Goal: Task Accomplishment & Management: Manage account settings

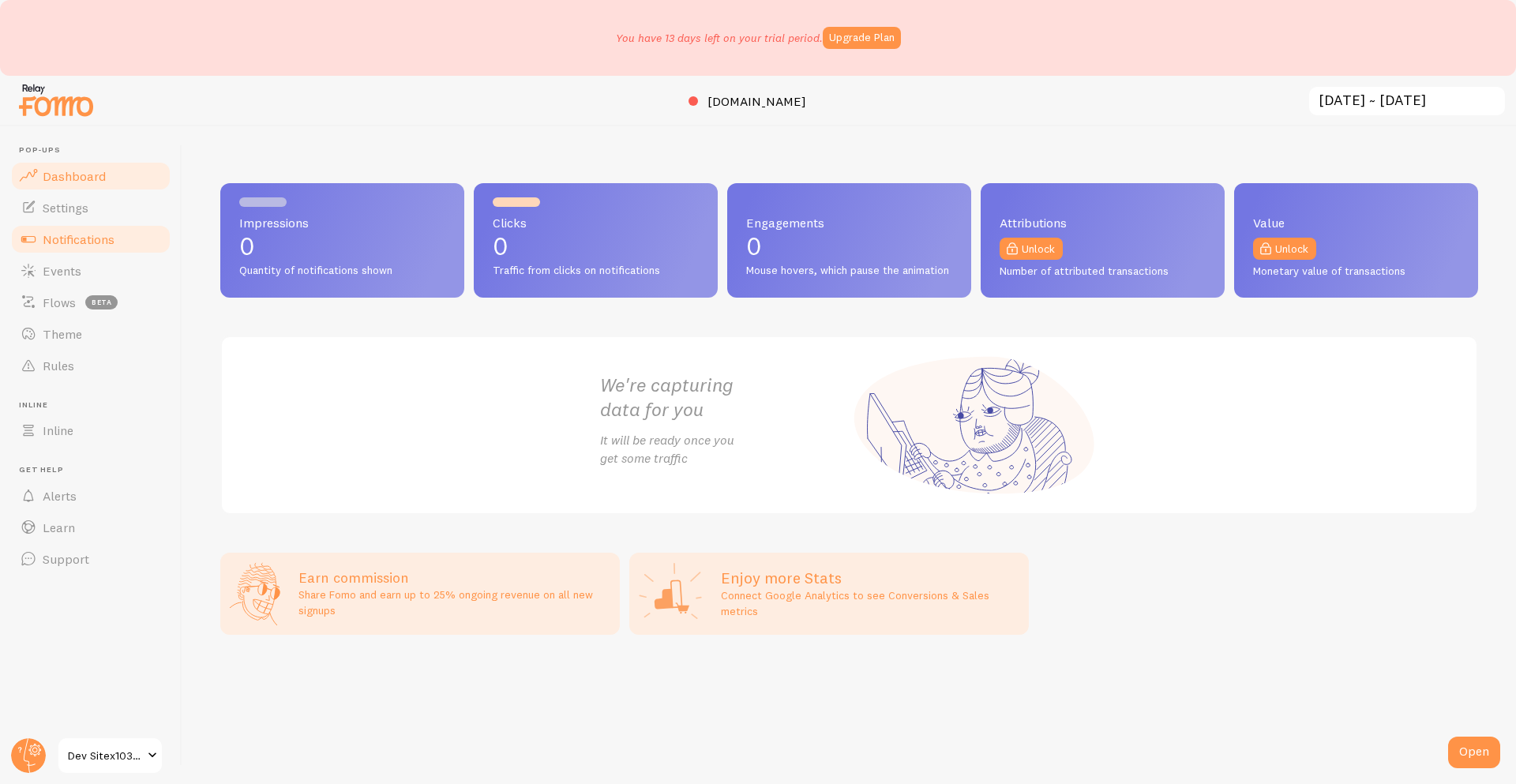
click at [139, 239] on link "Notifications" at bounding box center [91, 239] width 163 height 32
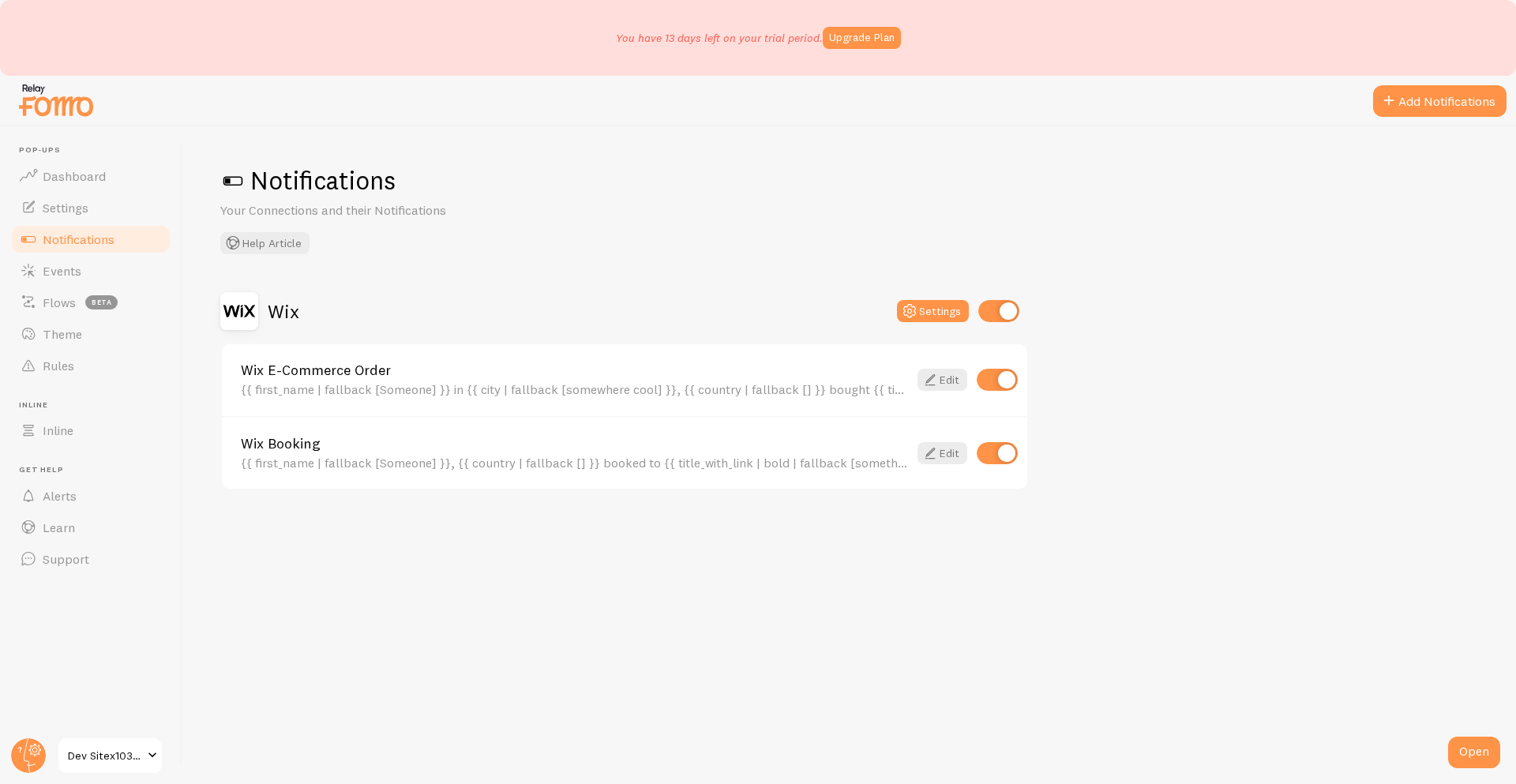
click at [65, 234] on span "Notifications" at bounding box center [78, 240] width 72 height 16
click at [1404, 94] on button "Add Notifications" at bounding box center [1440, 101] width 133 height 32
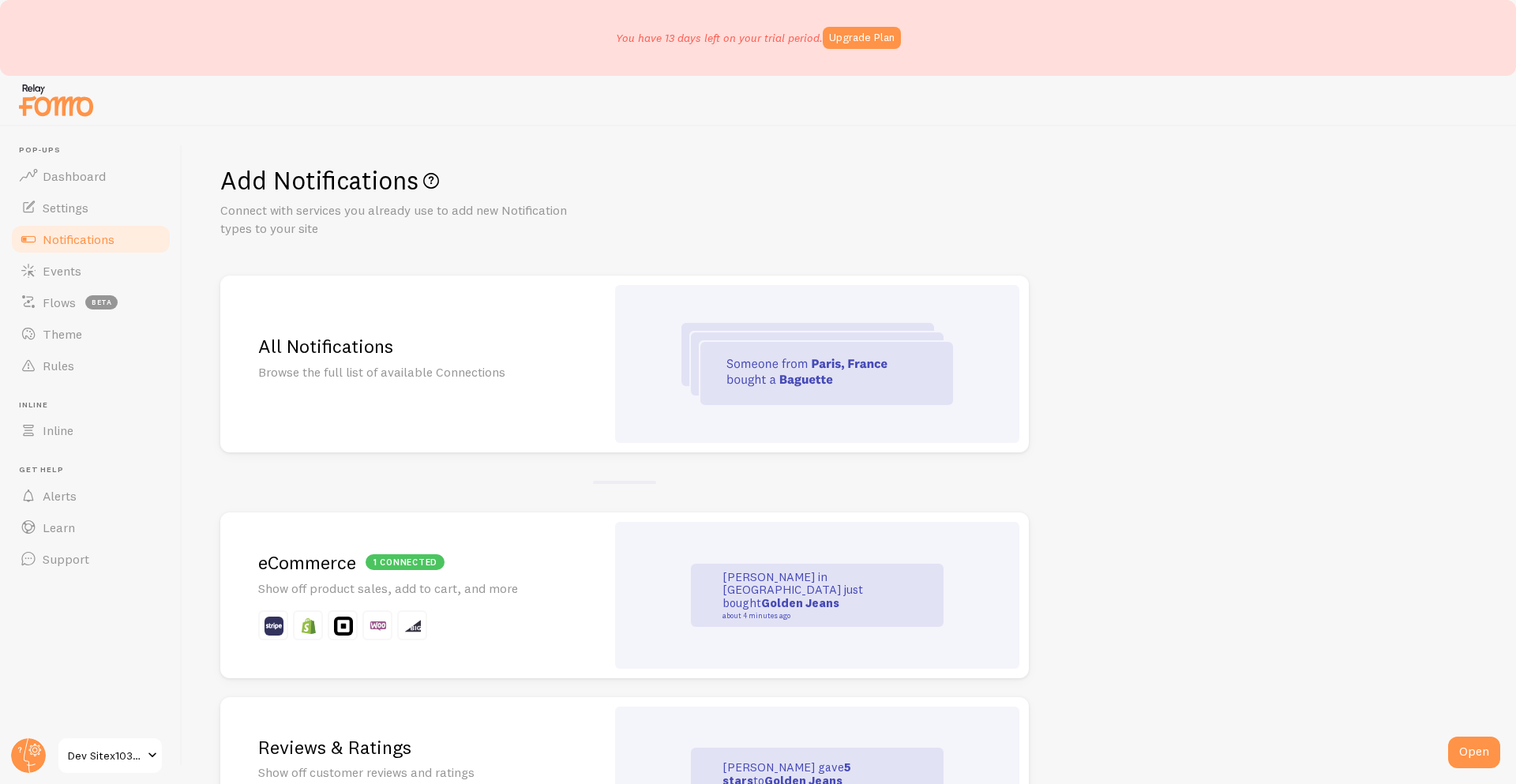
click at [363, 389] on div "All Notifications Browse the full list of available Connections" at bounding box center [413, 364] width 386 height 177
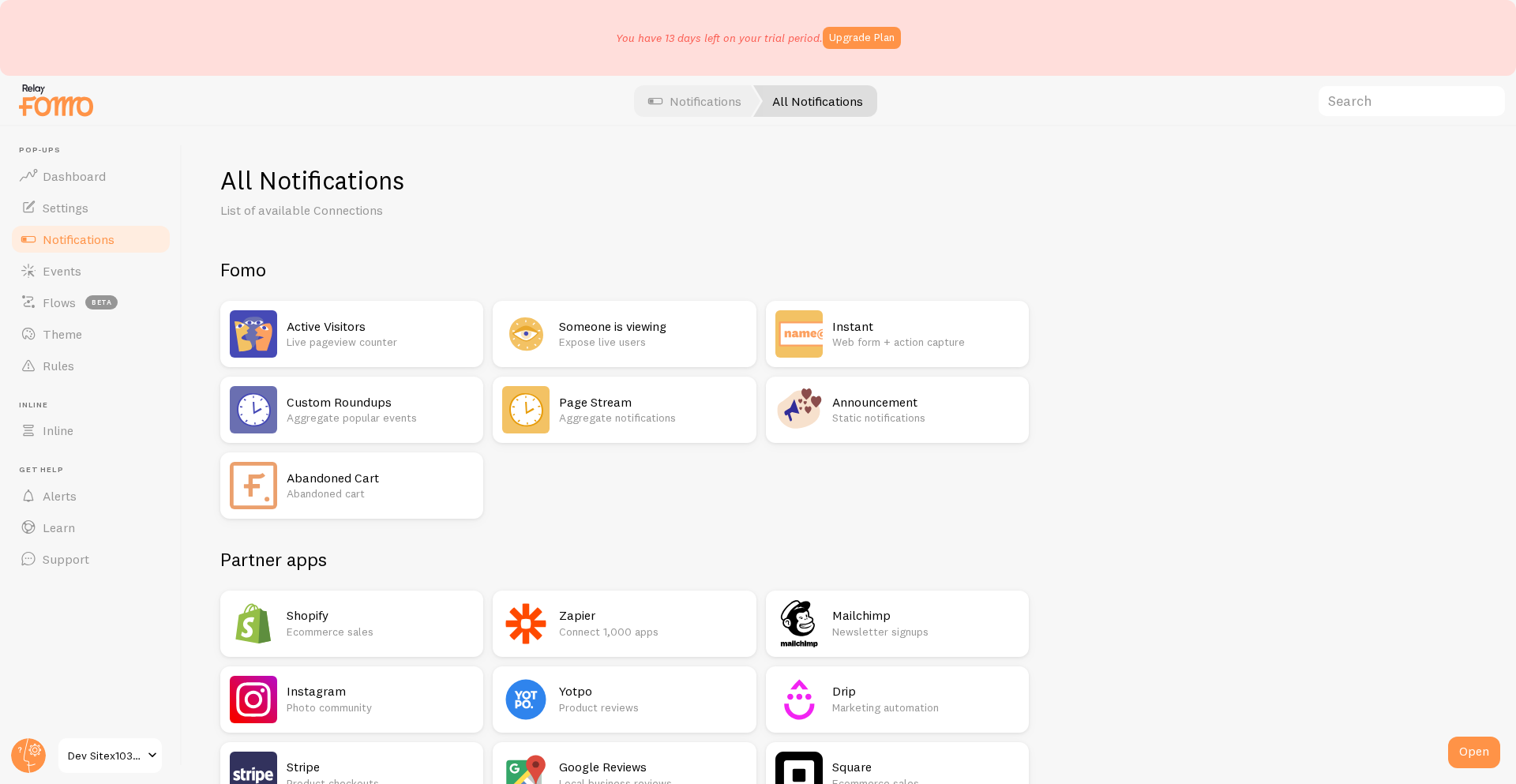
click at [580, 331] on h2 "Someone is viewing" at bounding box center [653, 326] width 187 height 16
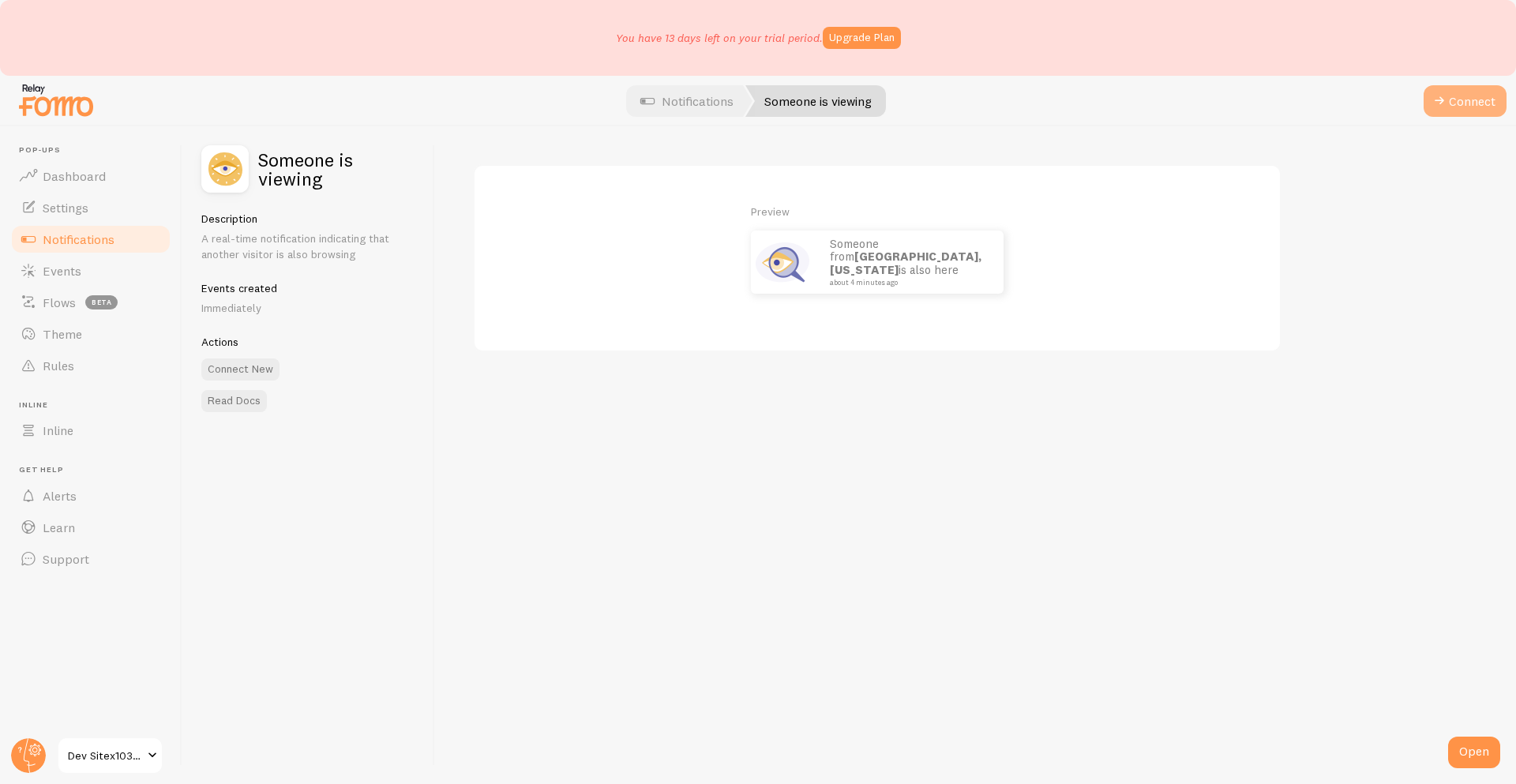
click at [1464, 96] on button "Connect" at bounding box center [1466, 101] width 83 height 32
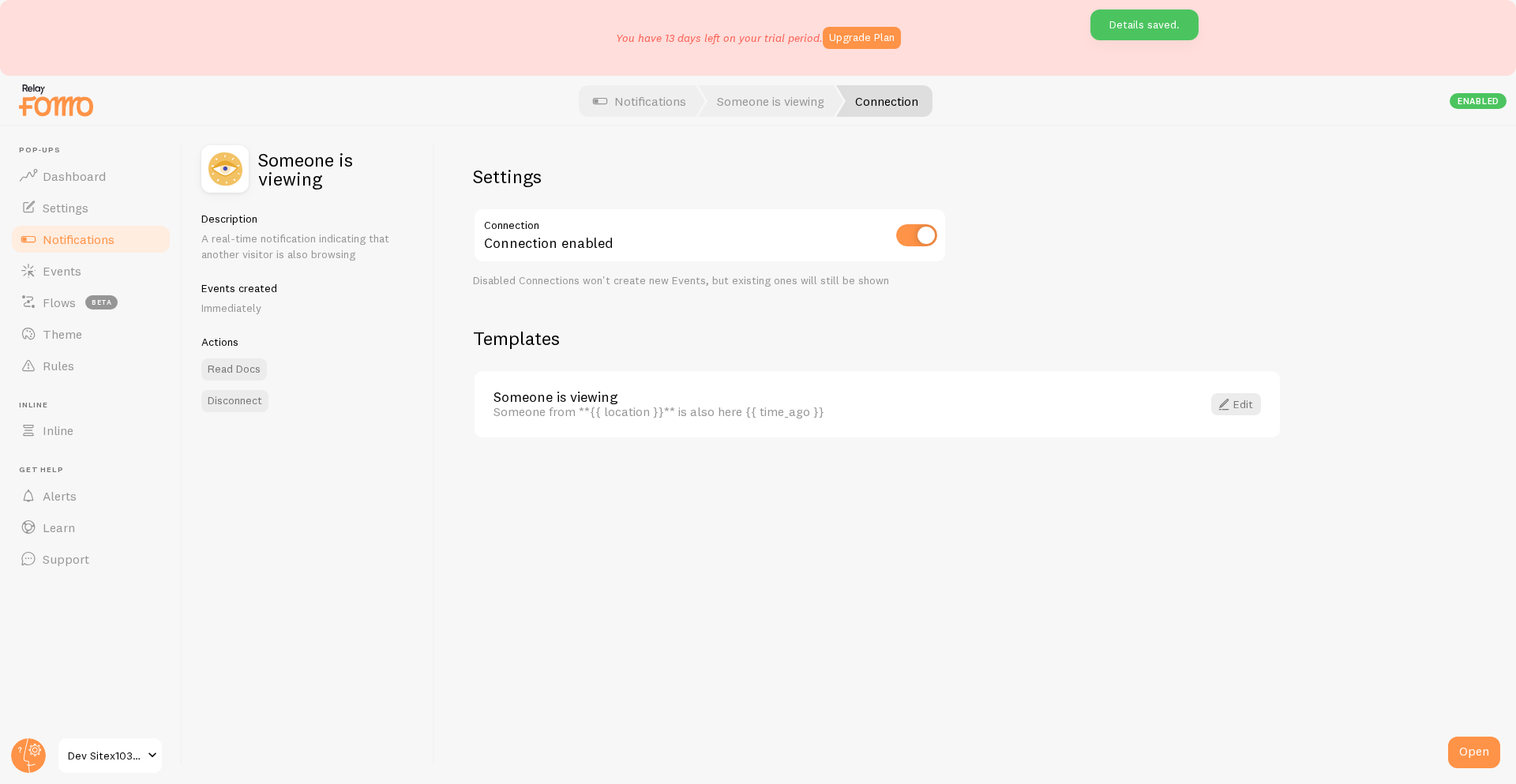
click at [37, 246] on span at bounding box center [28, 239] width 19 height 19
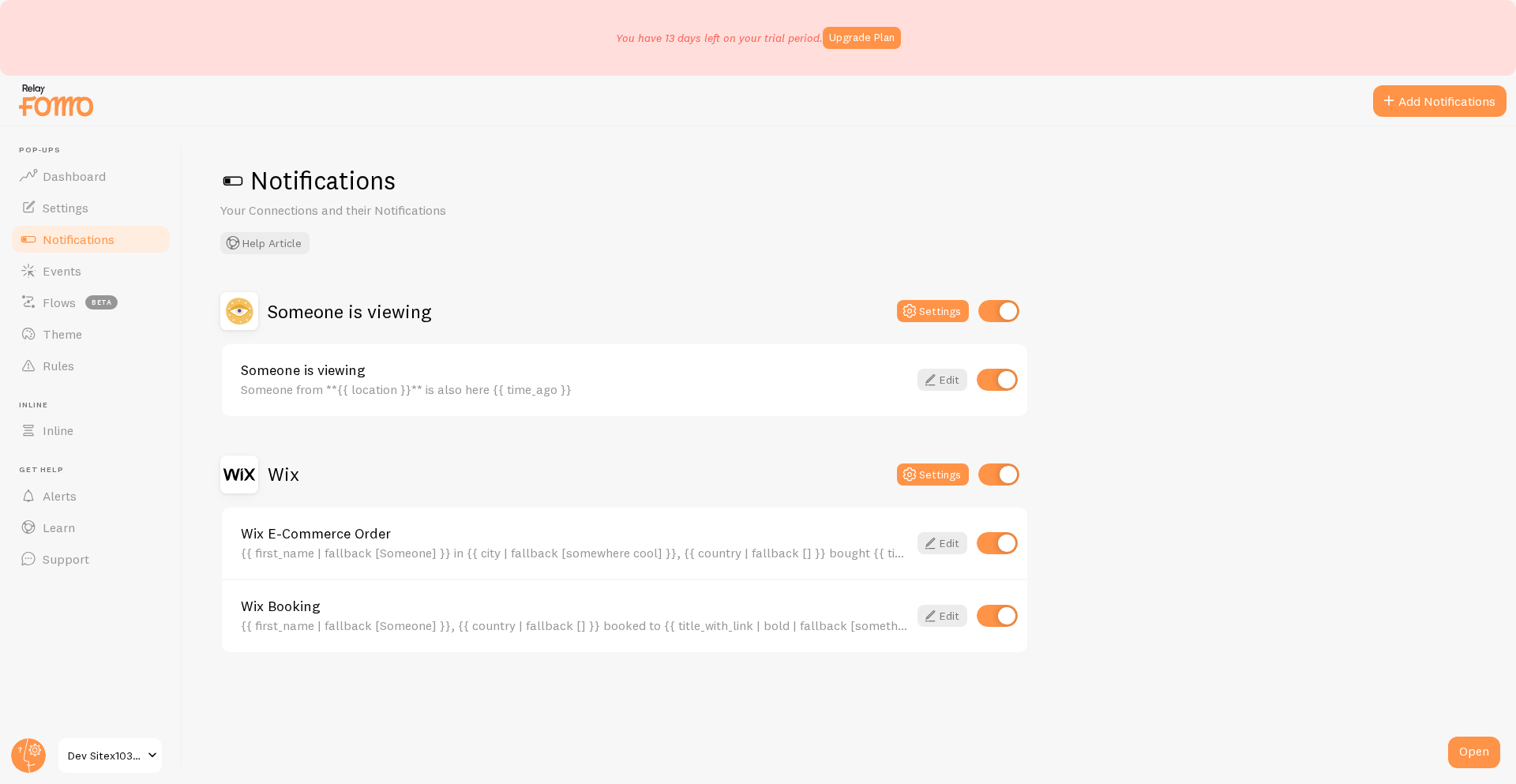
click at [93, 762] on span "Dev Sitex1038160354" at bounding box center [105, 755] width 75 height 19
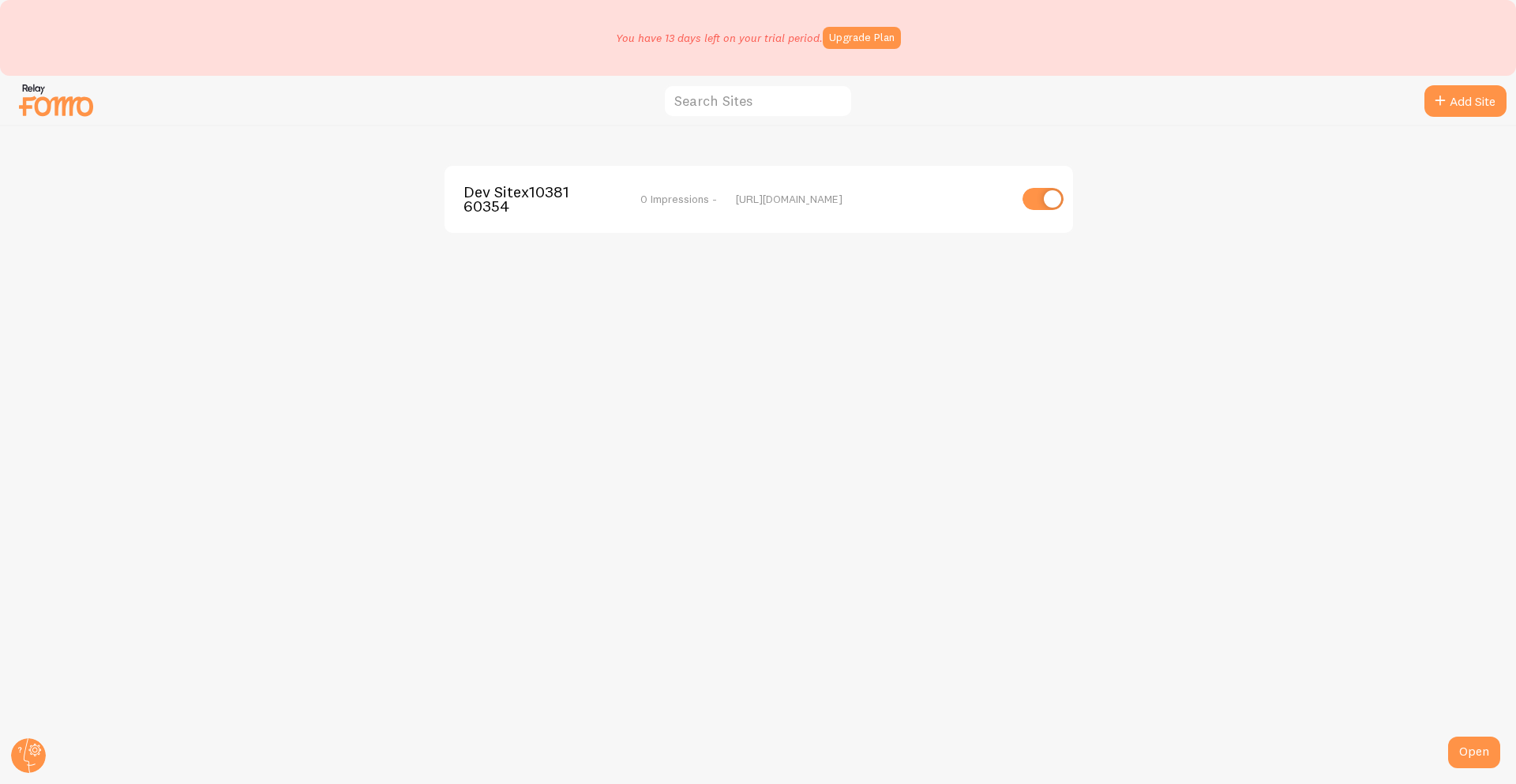
click at [1043, 187] on div "Dev Sitex1038160354 0 Impressions - [URL][DOMAIN_NAME]" at bounding box center [759, 199] width 629 height 67
click at [1037, 201] on input "checkbox" at bounding box center [1044, 199] width 41 height 23
checkbox input "true"
click at [534, 194] on span "Dev Sitex1038160354" at bounding box center [526, 199] width 127 height 29
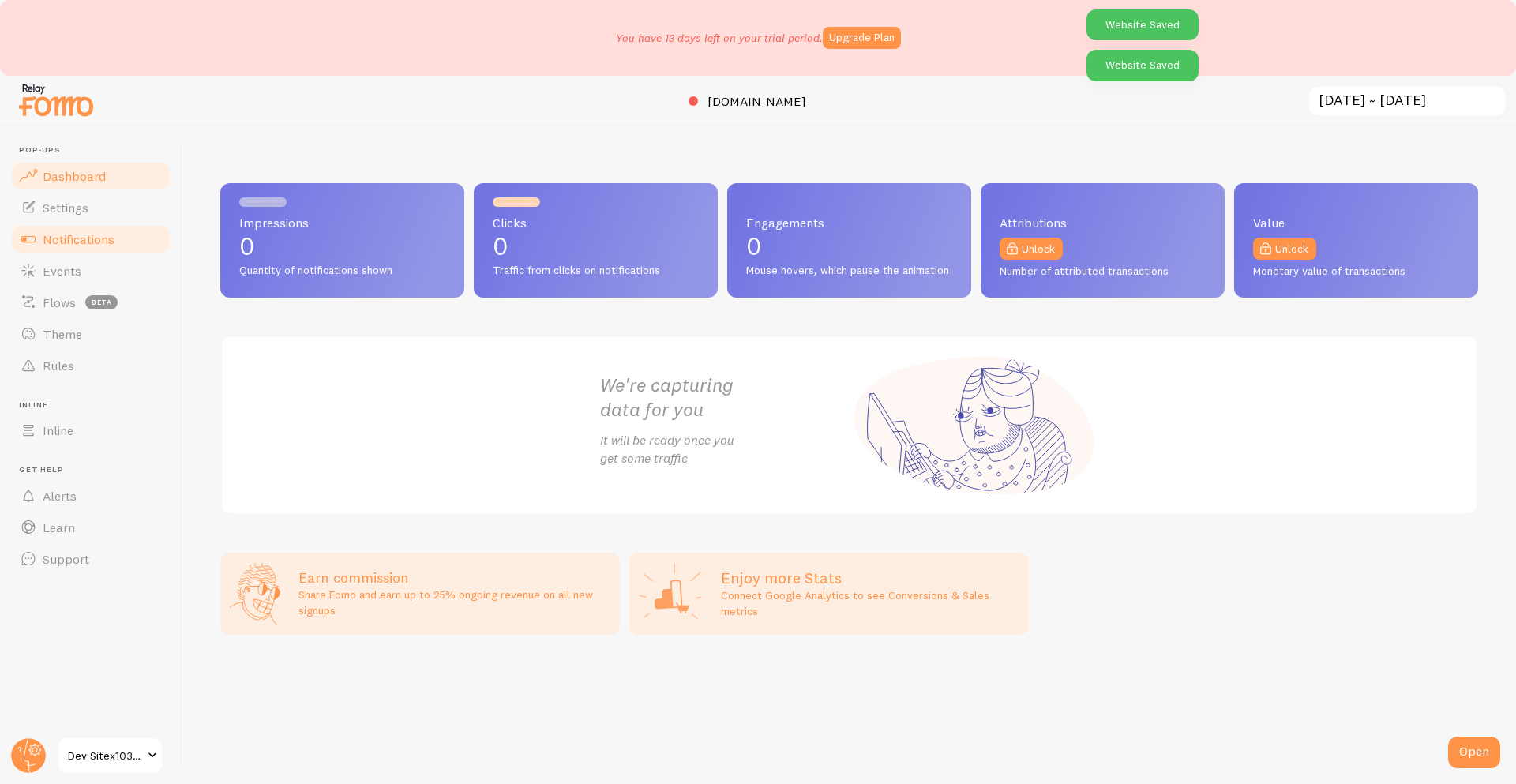
click at [105, 251] on link "Notifications" at bounding box center [91, 239] width 163 height 32
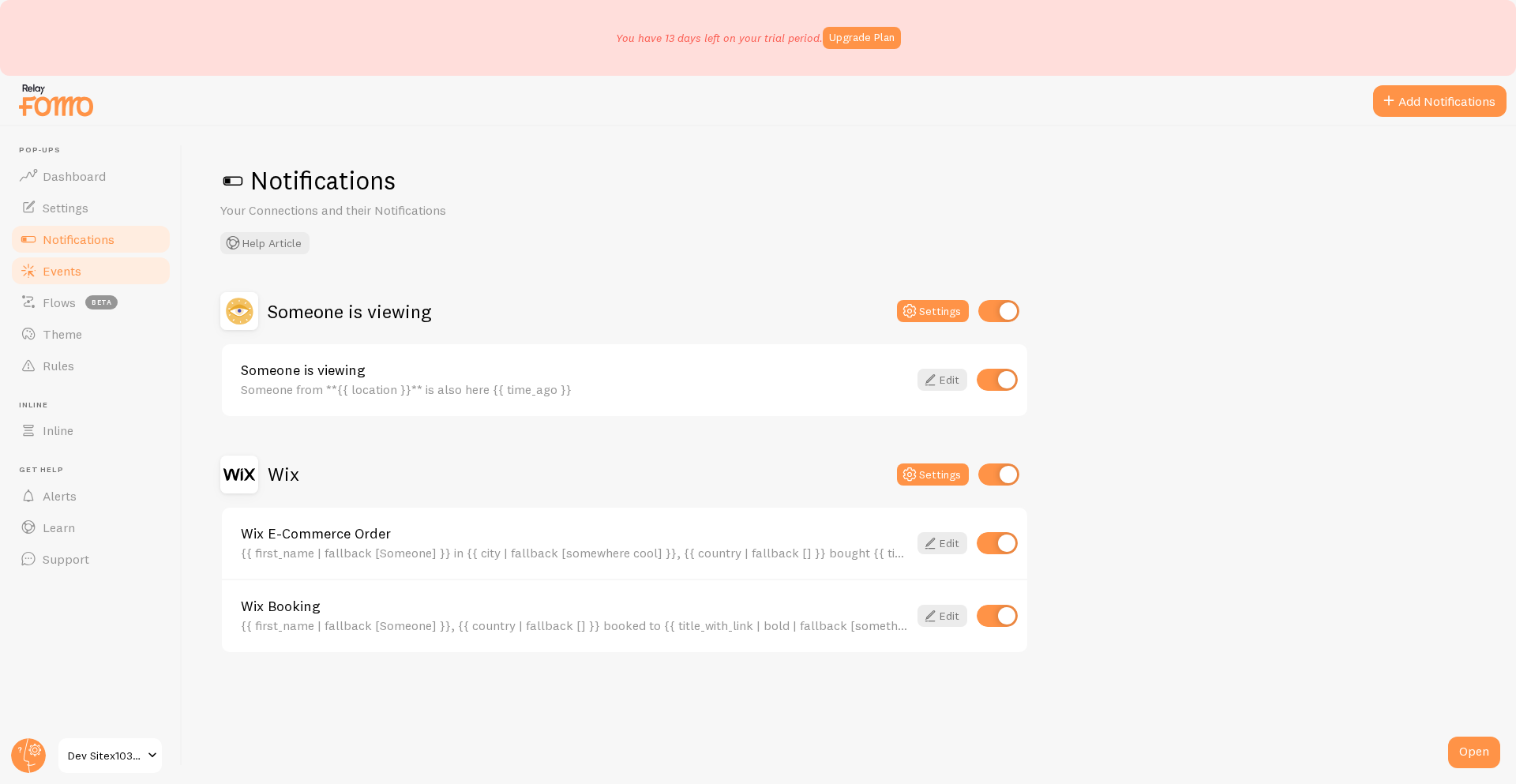
click at [70, 266] on span "Events" at bounding box center [61, 271] width 39 height 16
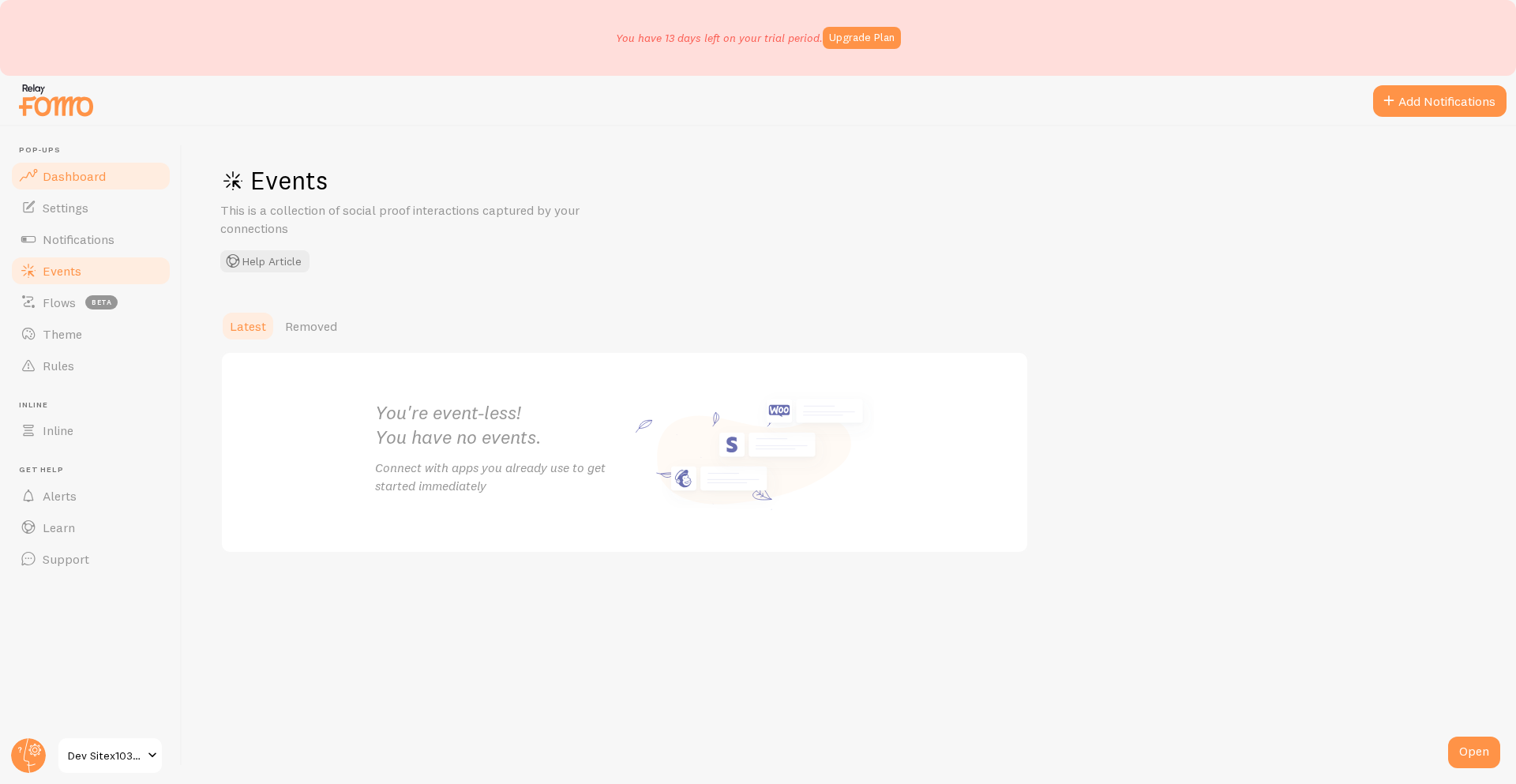
click at [75, 178] on span "Dashboard" at bounding box center [74, 177] width 63 height 16
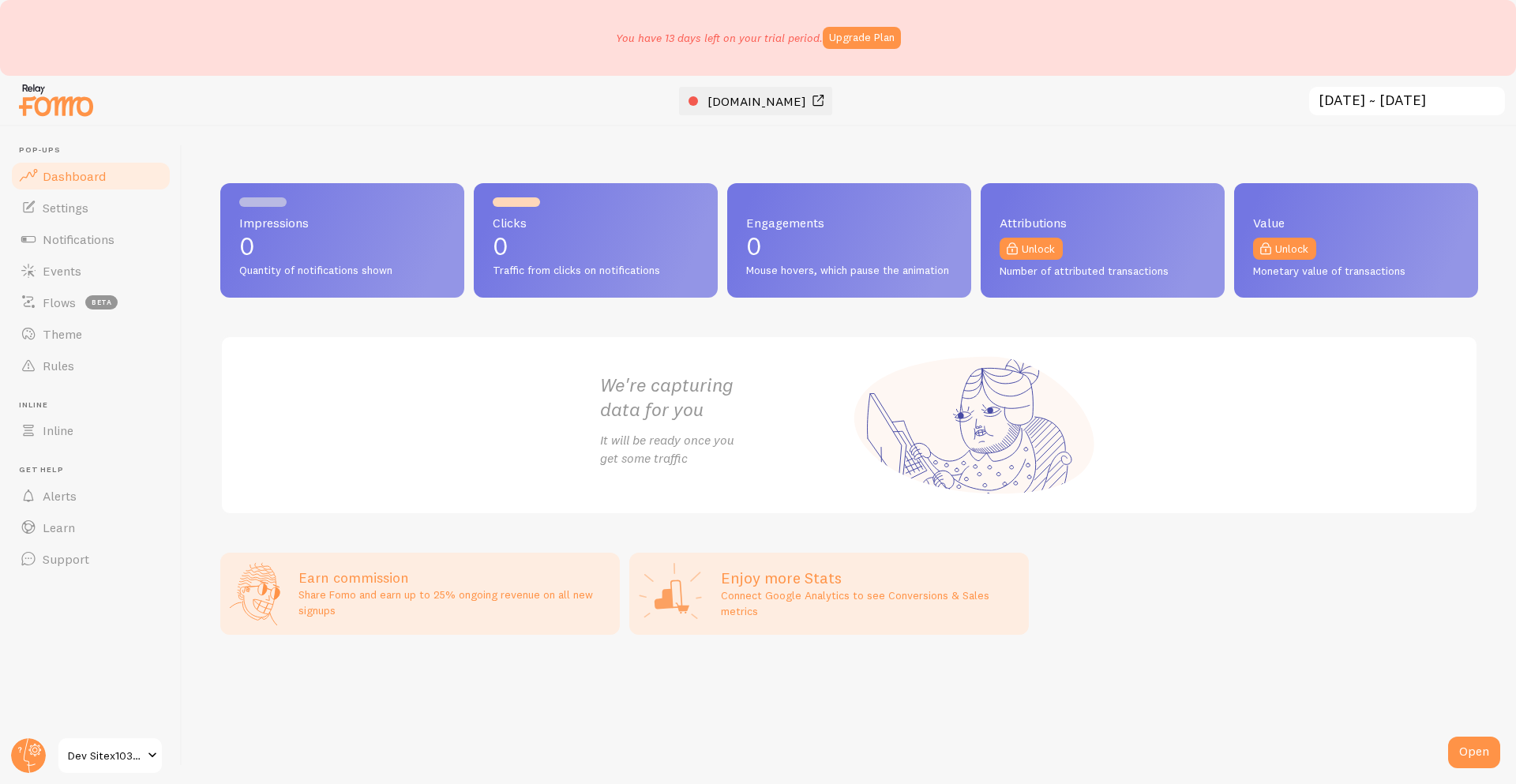
click at [744, 106] on span "[DOMAIN_NAME]" at bounding box center [757, 101] width 99 height 16
click at [65, 761] on link "Dev Sitex1038160354" at bounding box center [110, 756] width 106 height 38
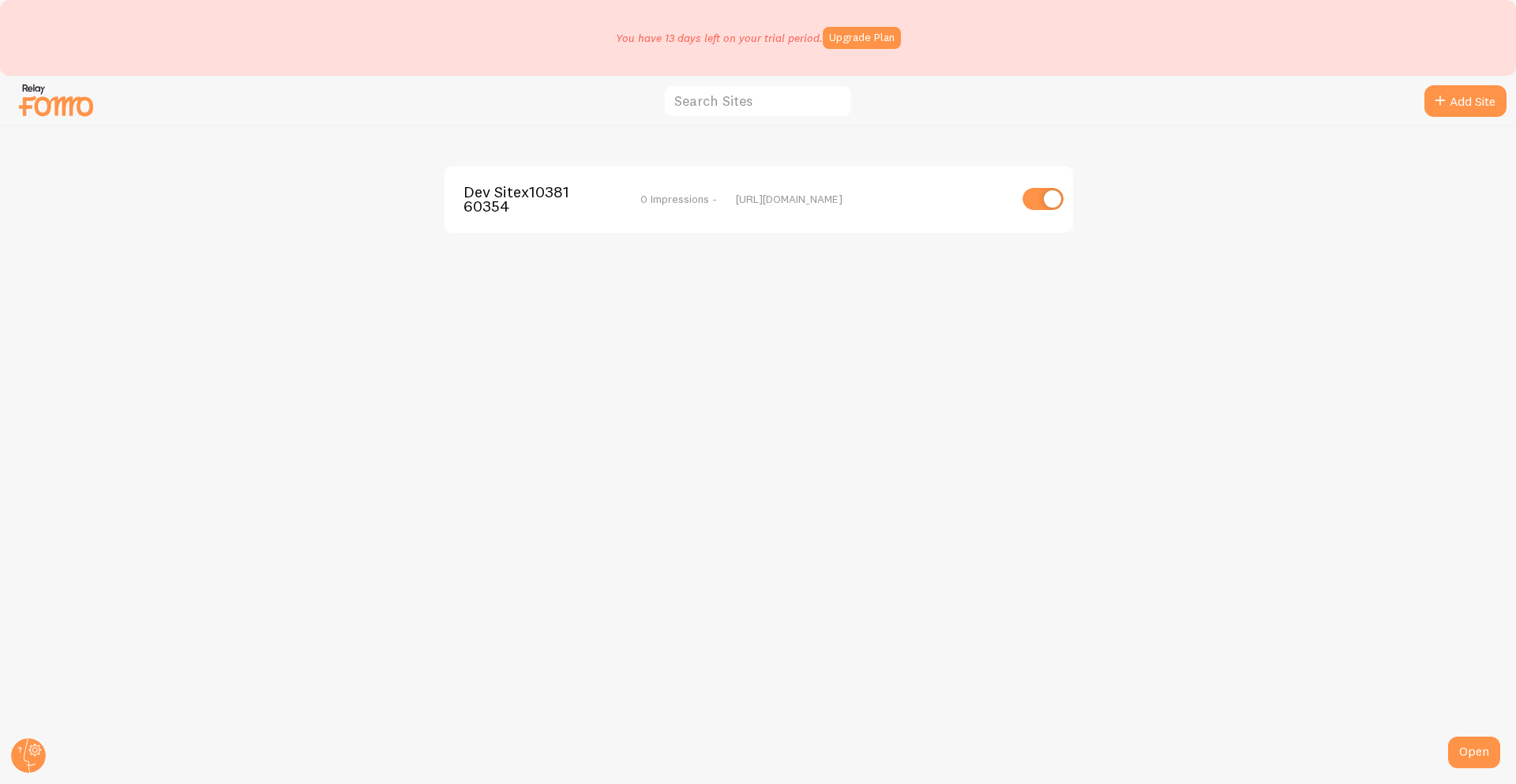
click at [507, 185] on span "Dev Sitex1038160354" at bounding box center [526, 199] width 127 height 29
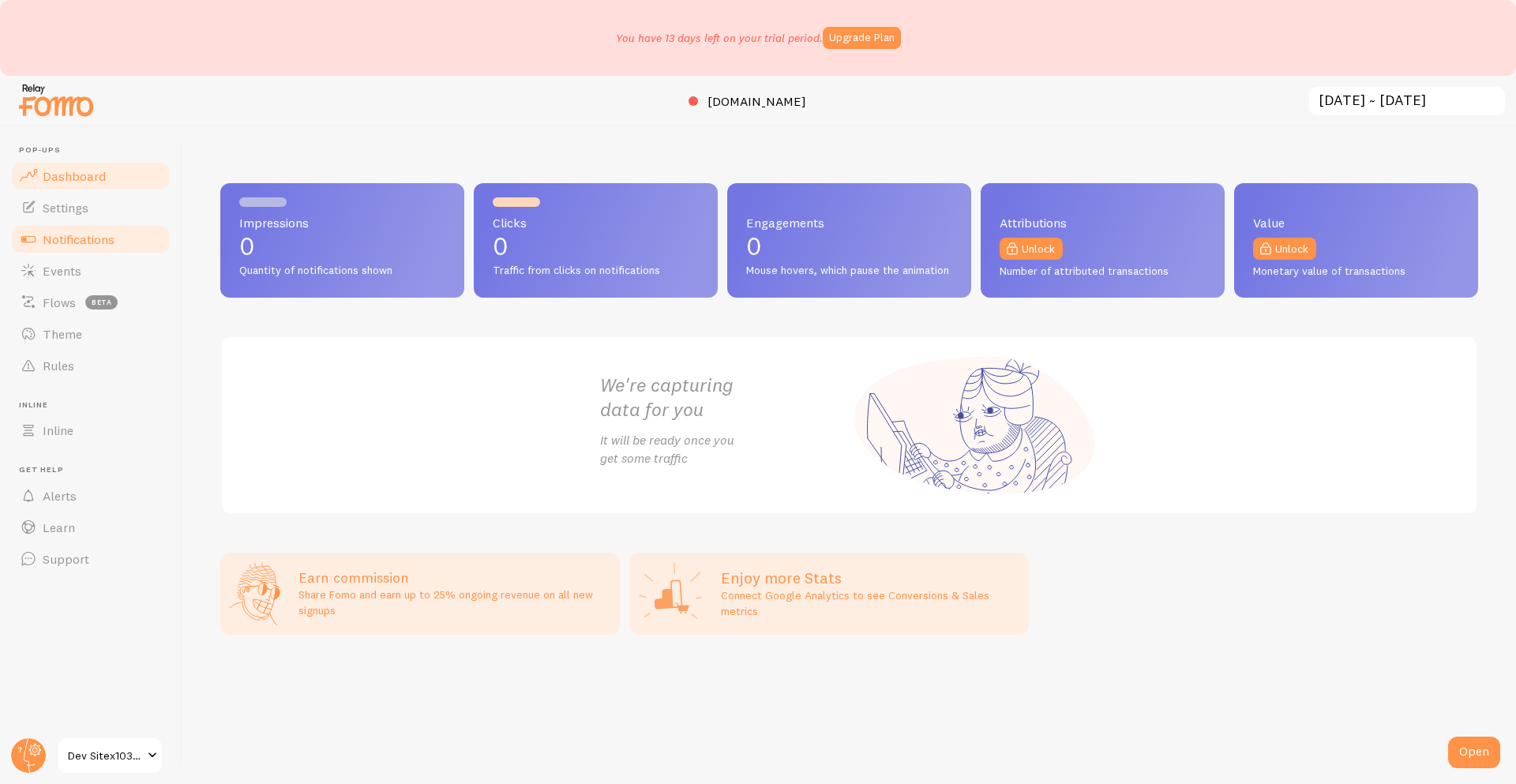
click at [72, 224] on link "Notifications" at bounding box center [91, 239] width 163 height 32
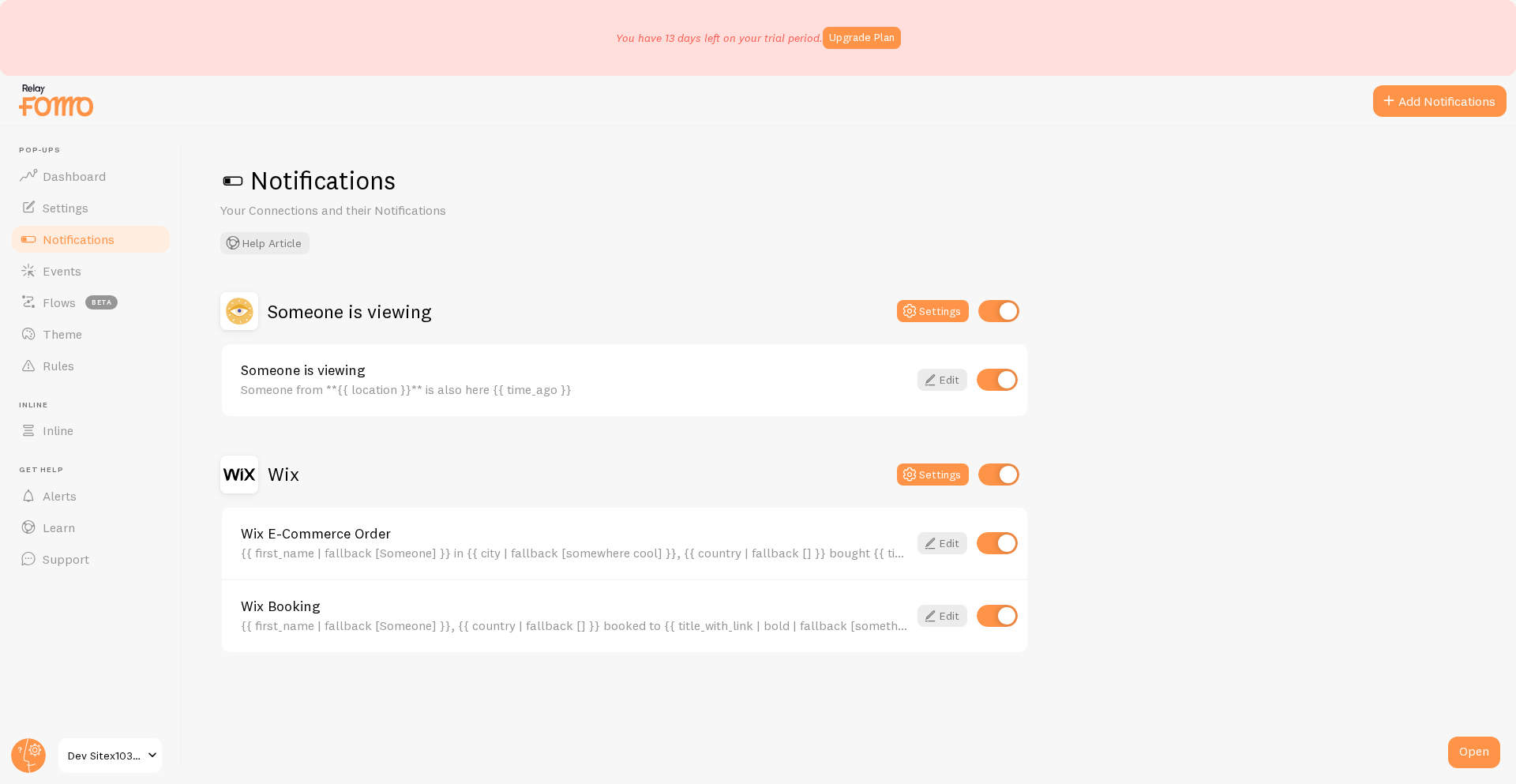
click at [98, 757] on span "Dev Sitex1038160354" at bounding box center [105, 755] width 75 height 19
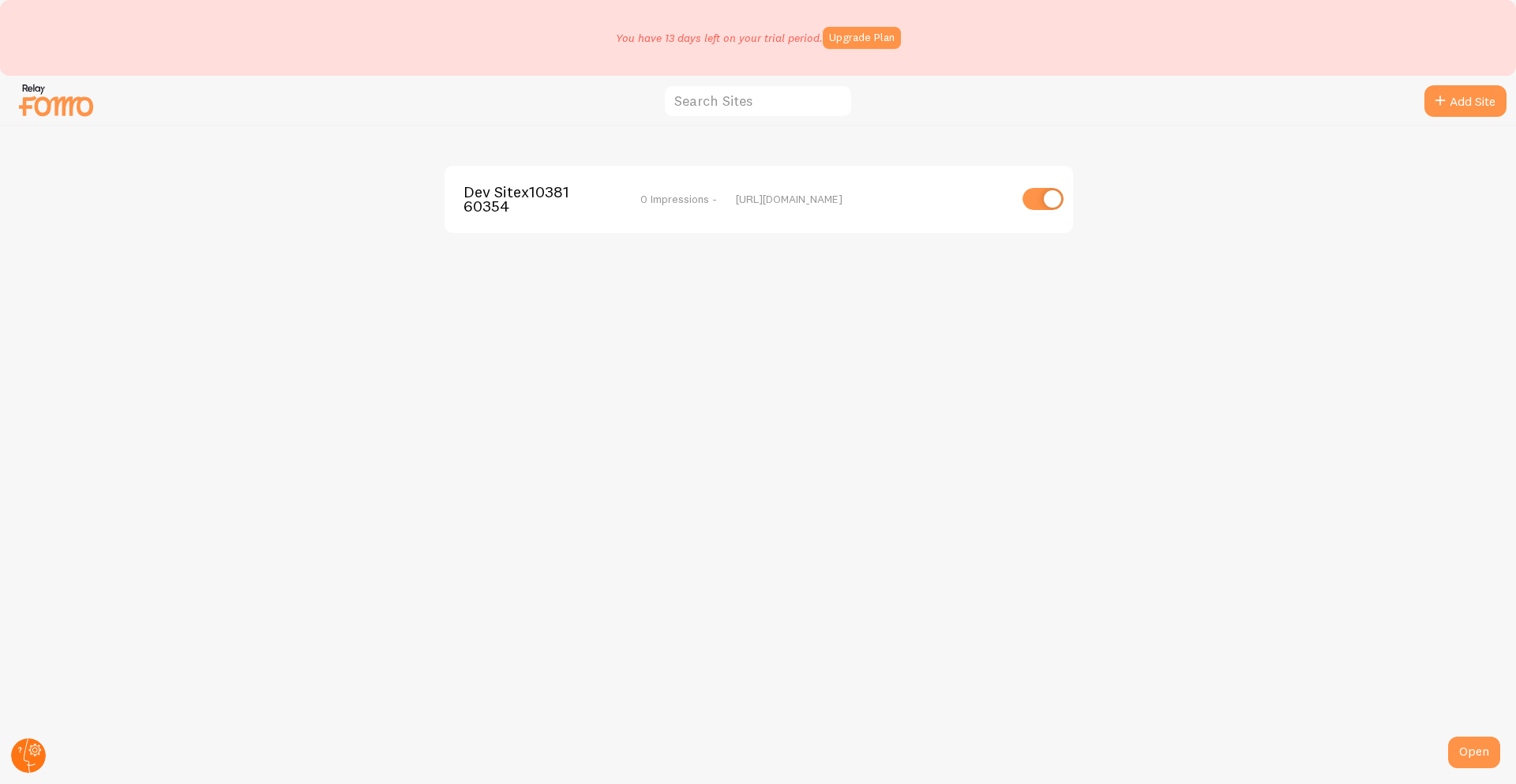
click at [16, 751] on circle at bounding box center [28, 755] width 35 height 35
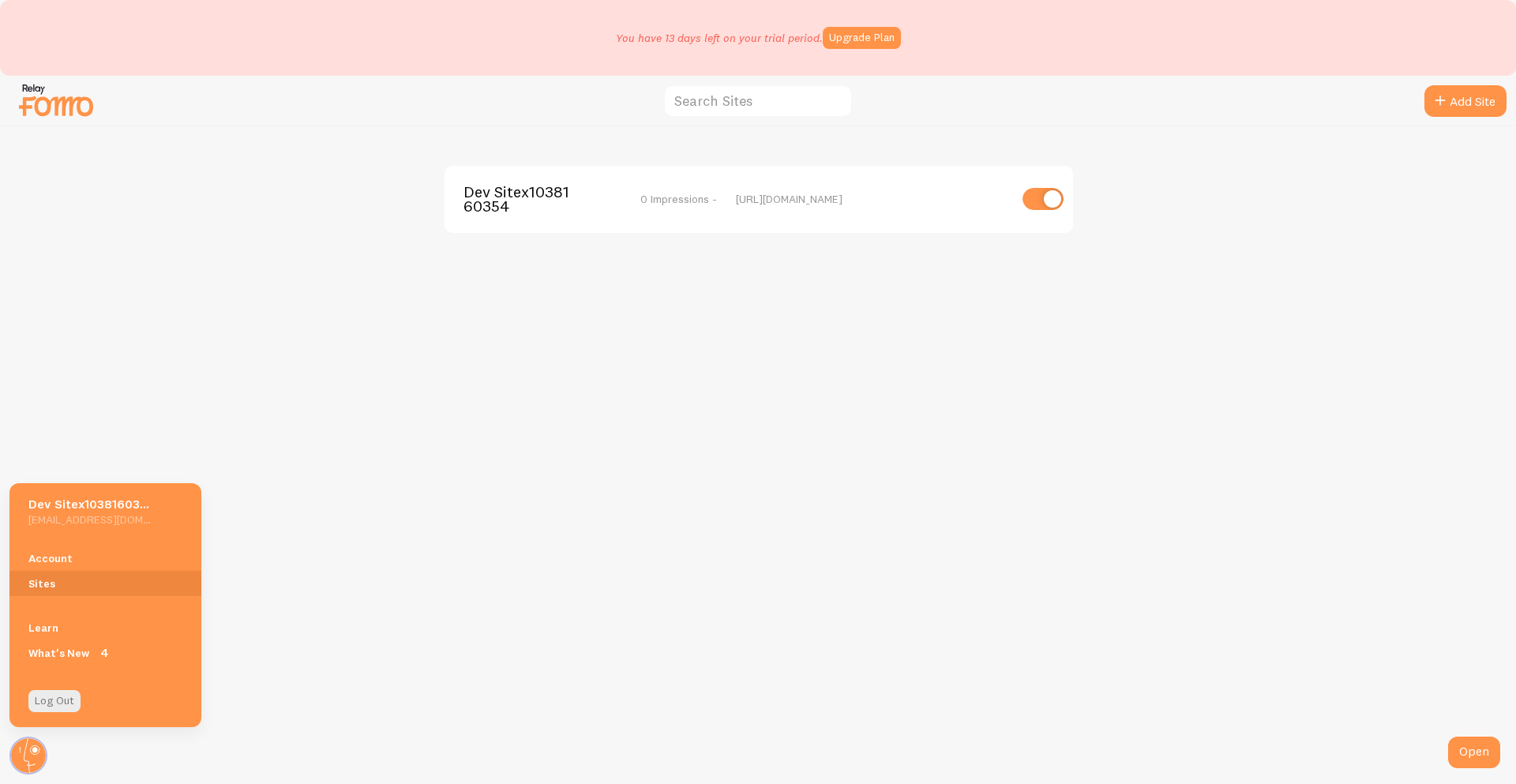
click at [476, 750] on div "Dev Sitex1038160354 0 Impressions - [URL][DOMAIN_NAME]" at bounding box center [759, 455] width 1516 height 658
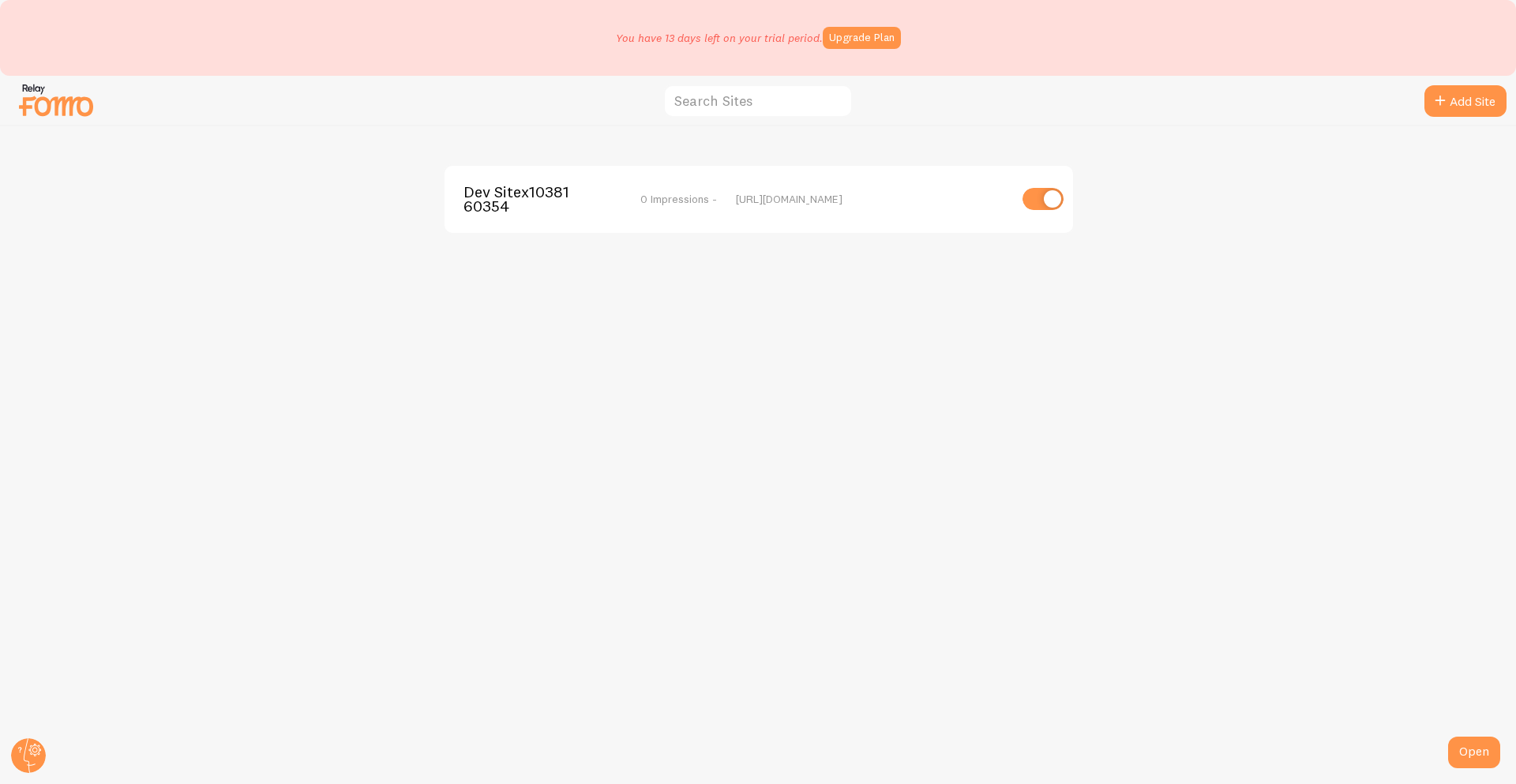
click at [507, 199] on span "Dev Sitex1038160354" at bounding box center [526, 199] width 127 height 29
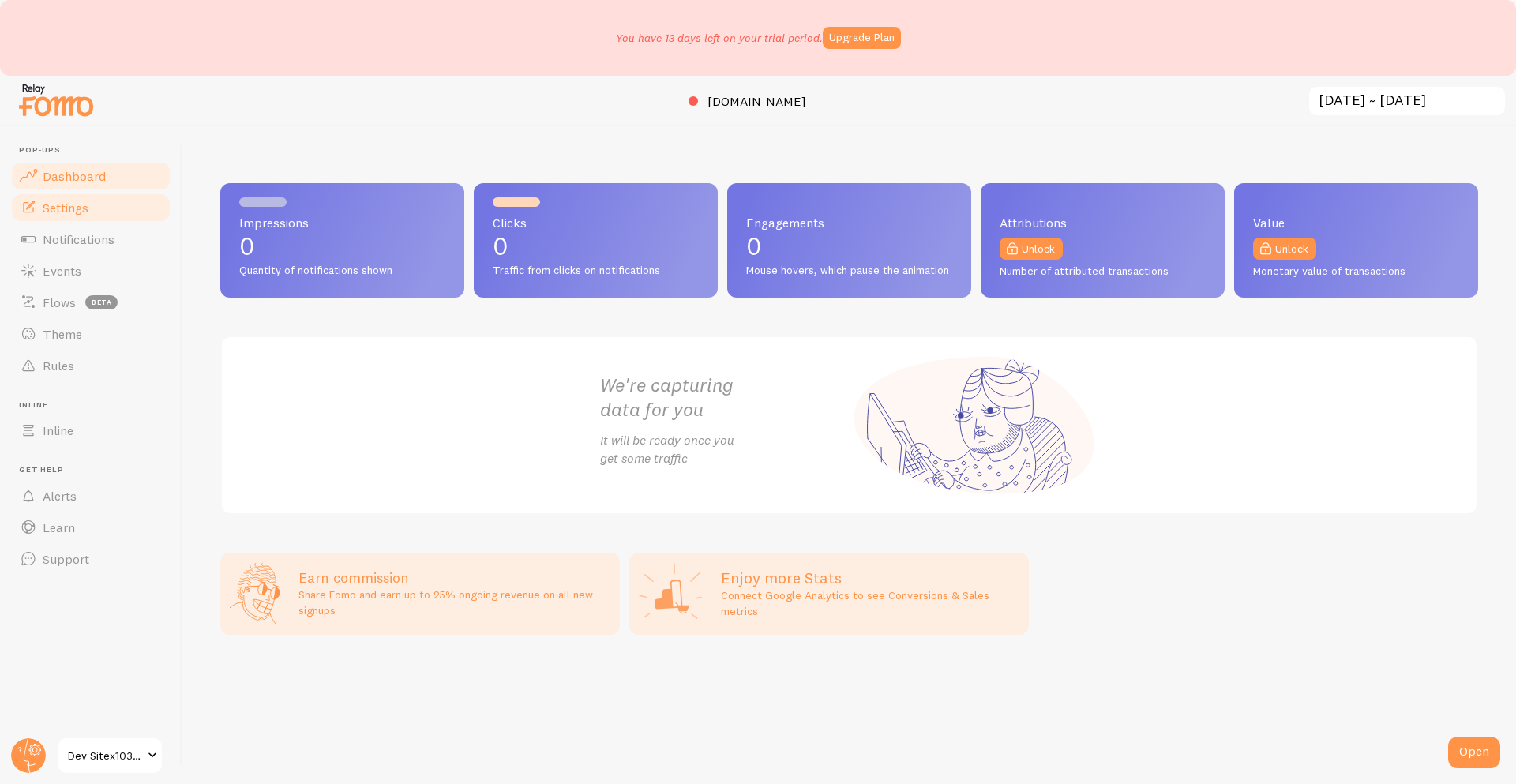
click at [61, 202] on span "Settings" at bounding box center [65, 208] width 46 height 16
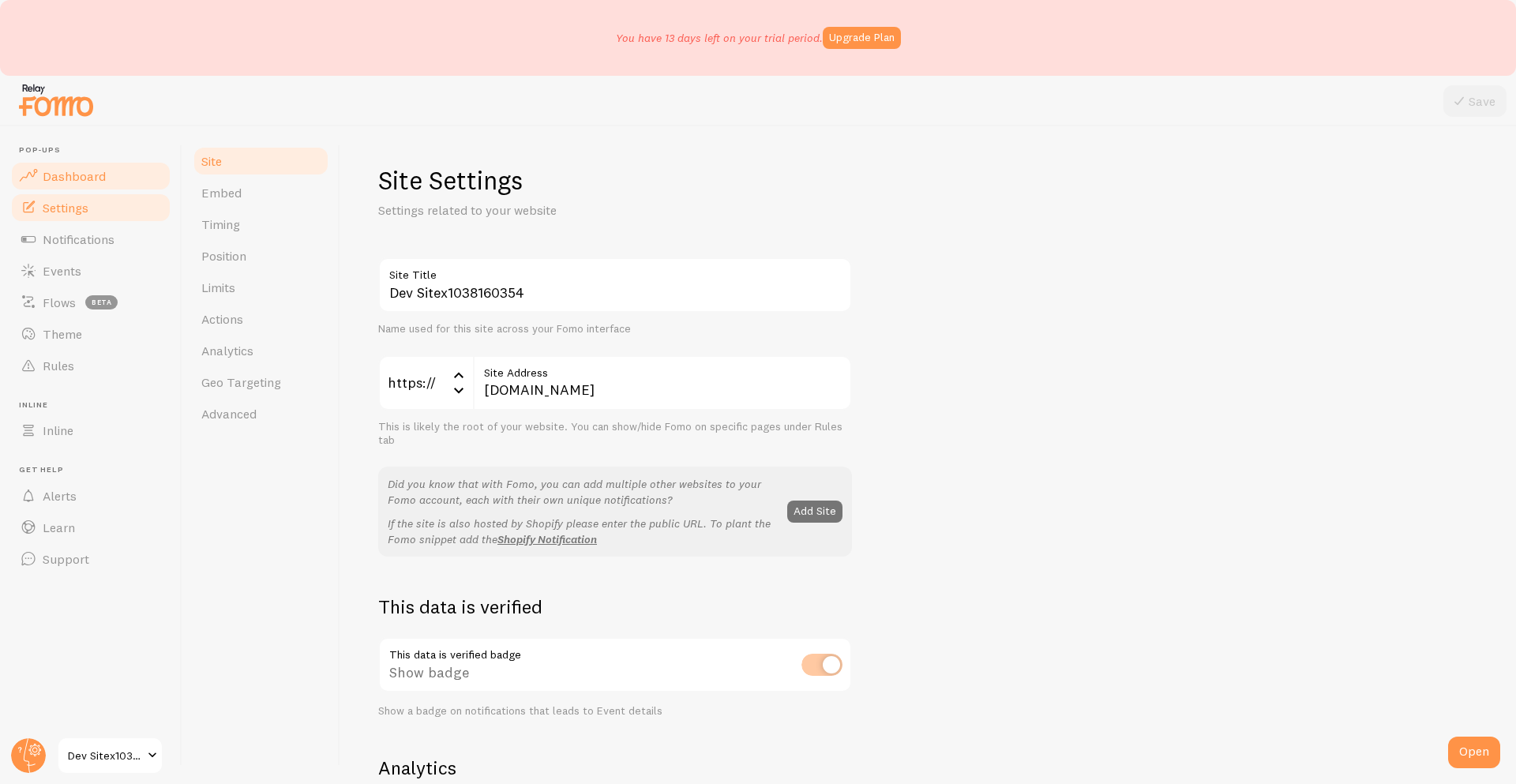
click at [90, 173] on span "Dashboard" at bounding box center [74, 177] width 63 height 16
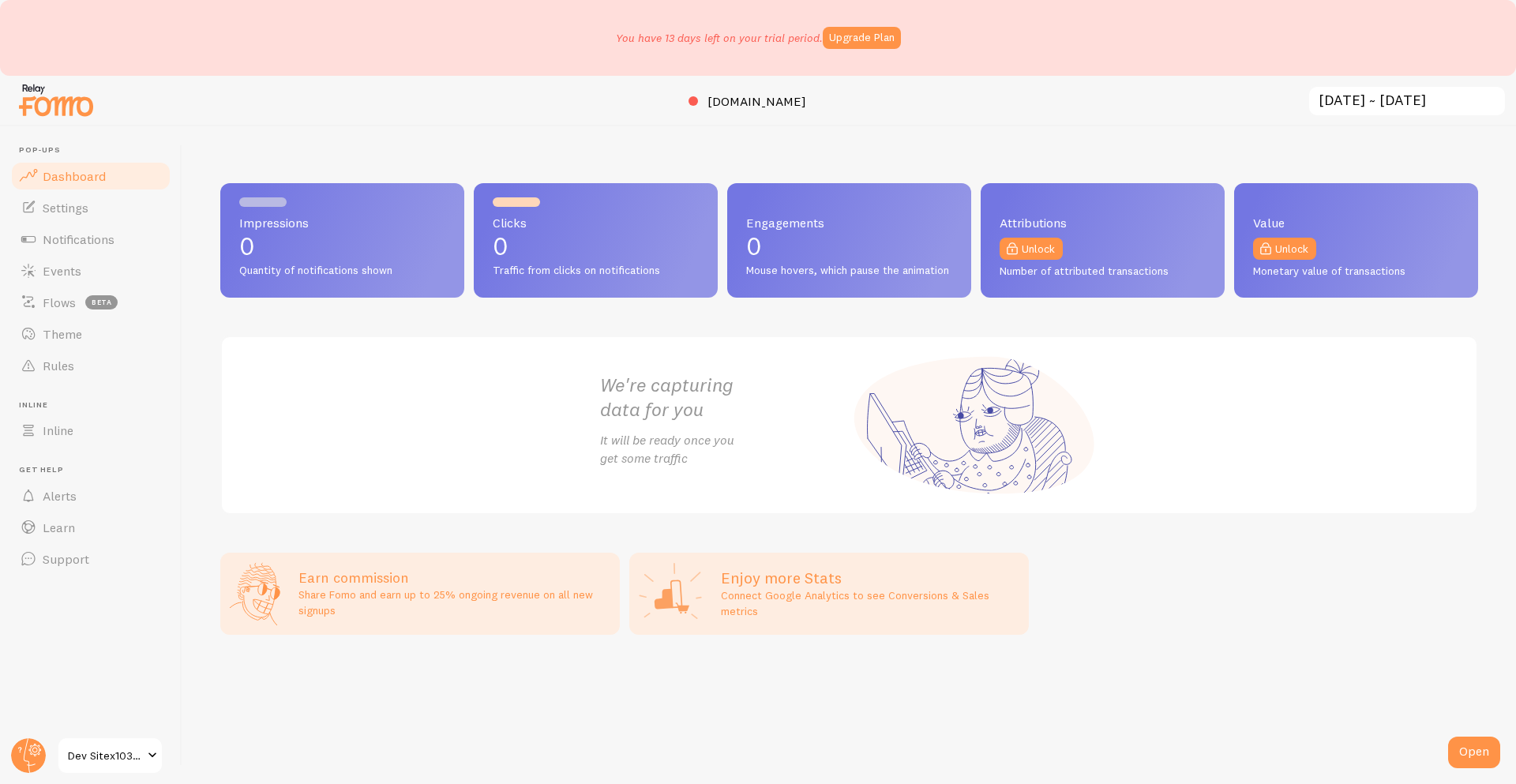
click at [852, 240] on p "0" at bounding box center [849, 246] width 206 height 25
click at [99, 780] on header "Pop-ups Dashboard Settings Notifications Events Flows beta Theme Rules Inline I…" at bounding box center [91, 455] width 182 height 658
click at [112, 762] on span "Dev Sitex1038160354" at bounding box center [105, 755] width 75 height 19
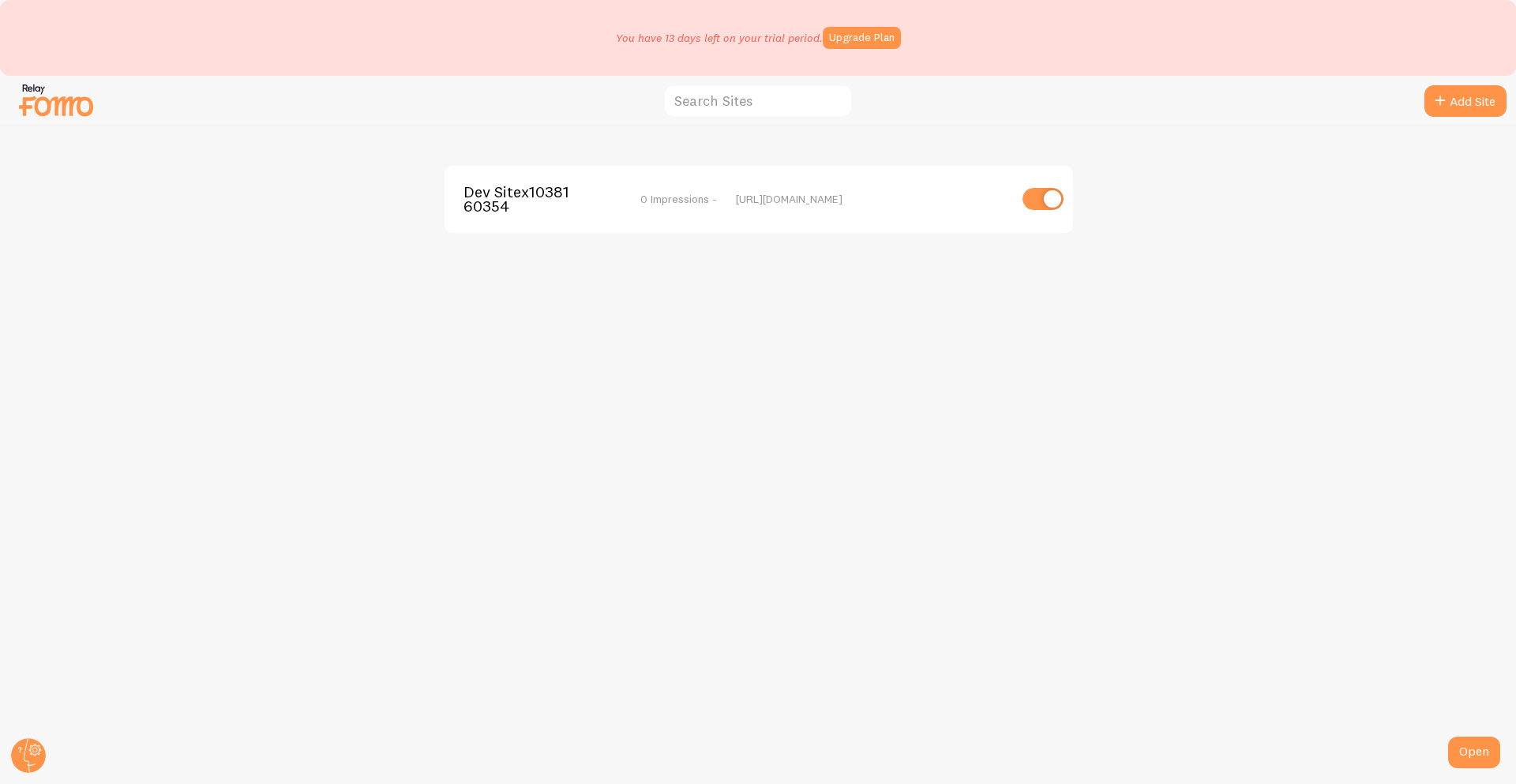
click at [804, 196] on div "[URL][DOMAIN_NAME]" at bounding box center [872, 199] width 272 height 14
click at [541, 202] on span "Dev Sitex1038160354" at bounding box center [526, 199] width 127 height 29
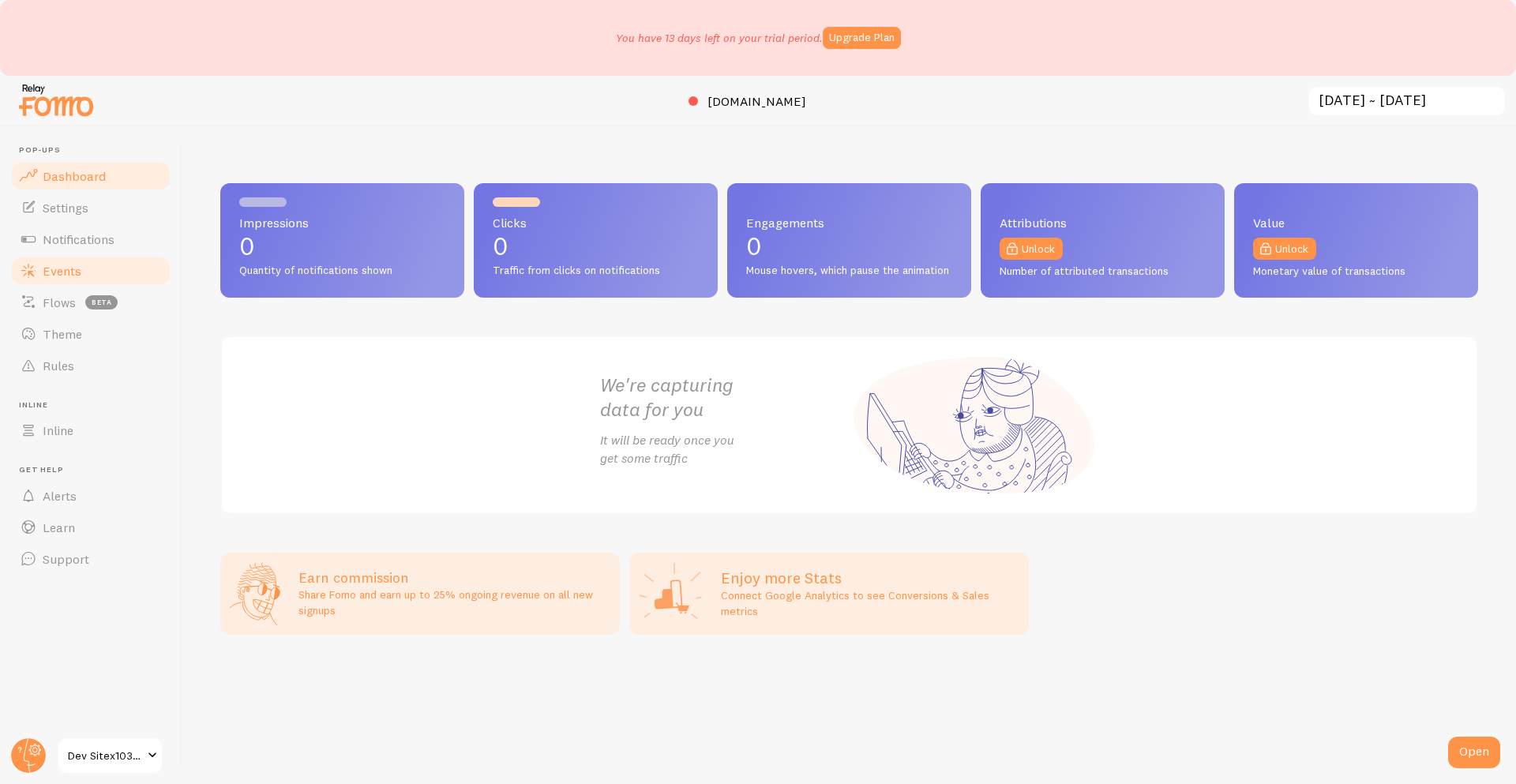
click at [116, 255] on link "Events" at bounding box center [91, 270] width 163 height 32
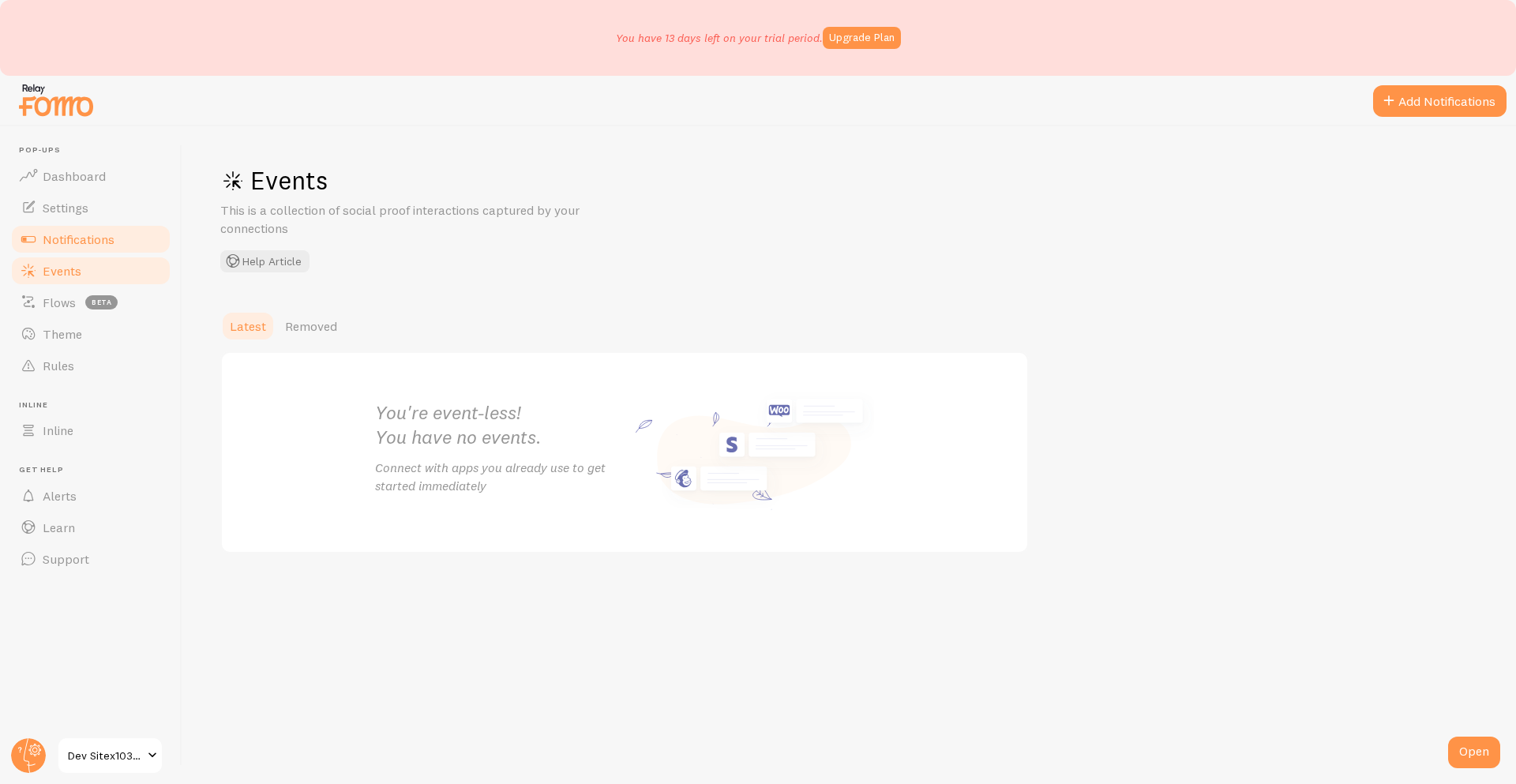
click at [124, 235] on link "Notifications" at bounding box center [91, 239] width 163 height 32
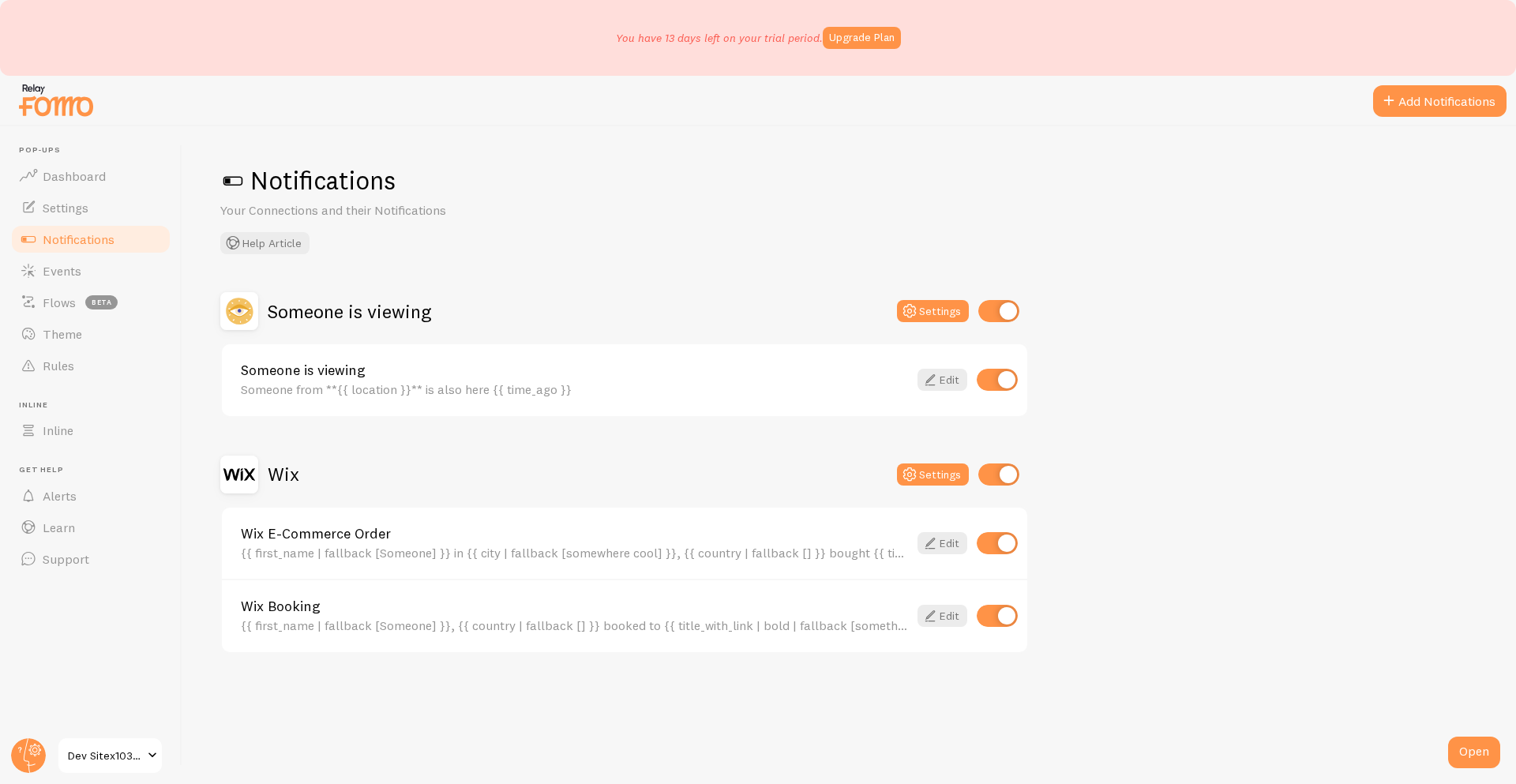
click at [267, 488] on div "Wix" at bounding box center [260, 475] width 79 height 38
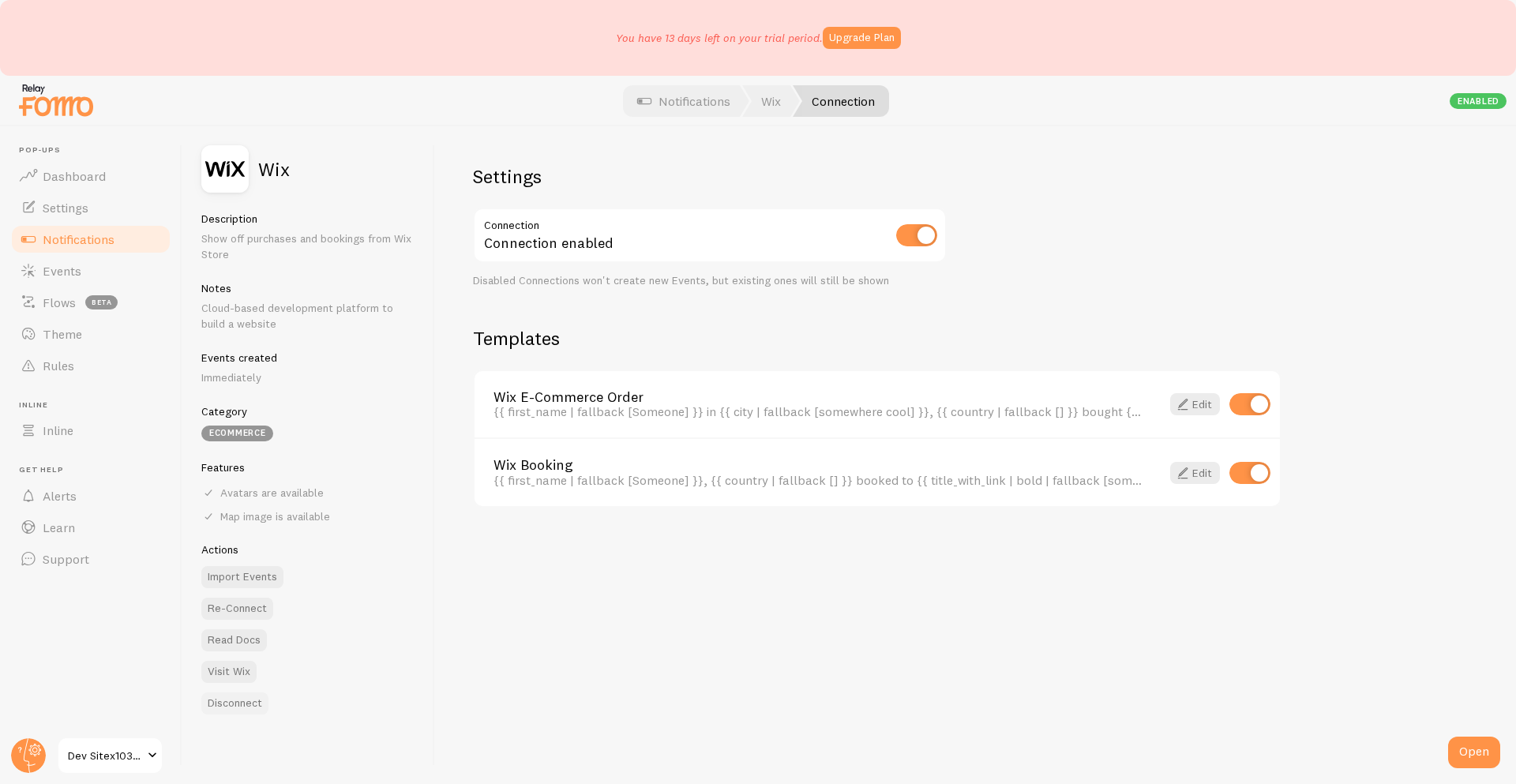
click at [215, 707] on button "Disconnect" at bounding box center [234, 703] width 67 height 23
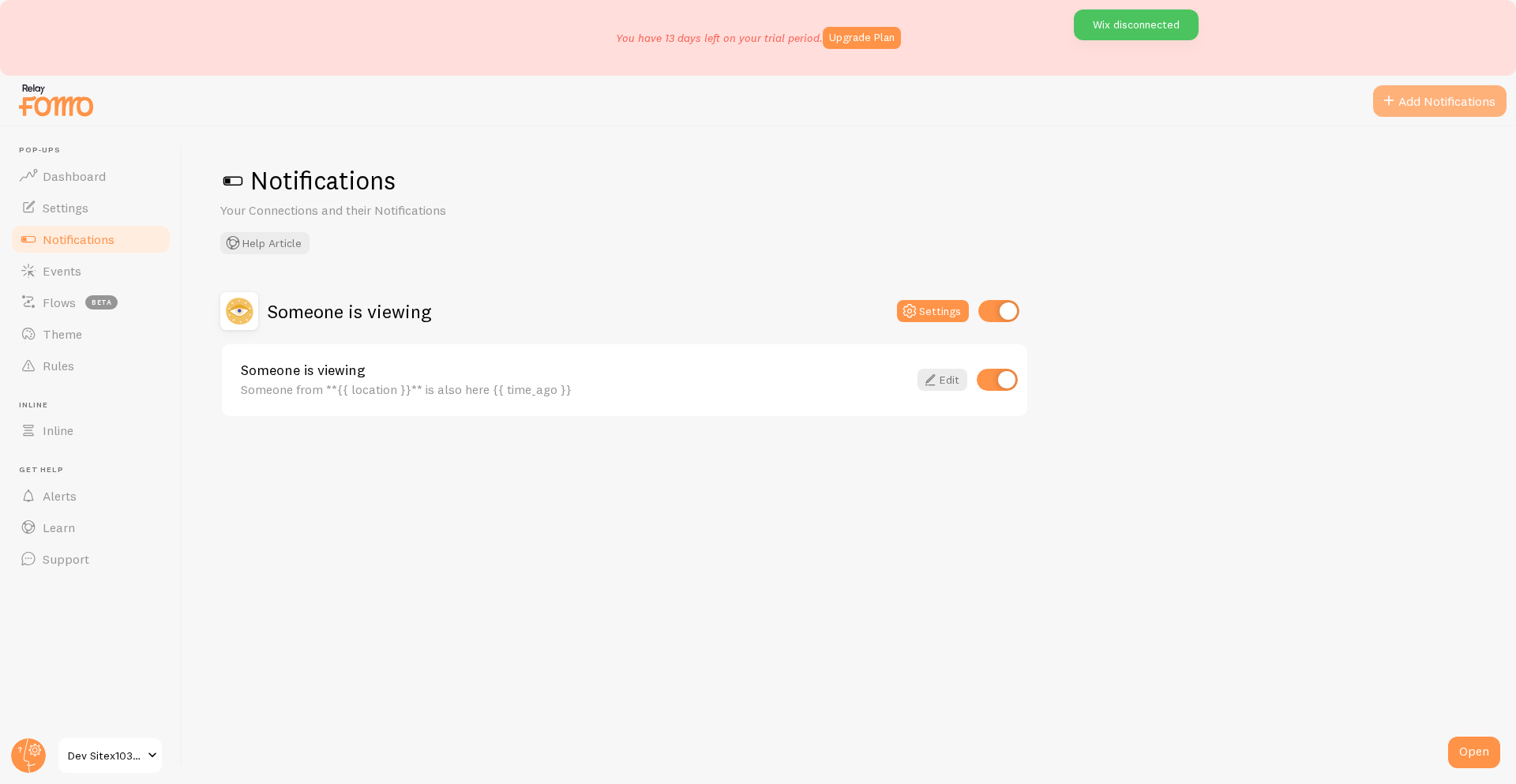
click at [1420, 105] on button "Add Notifications" at bounding box center [1440, 101] width 133 height 32
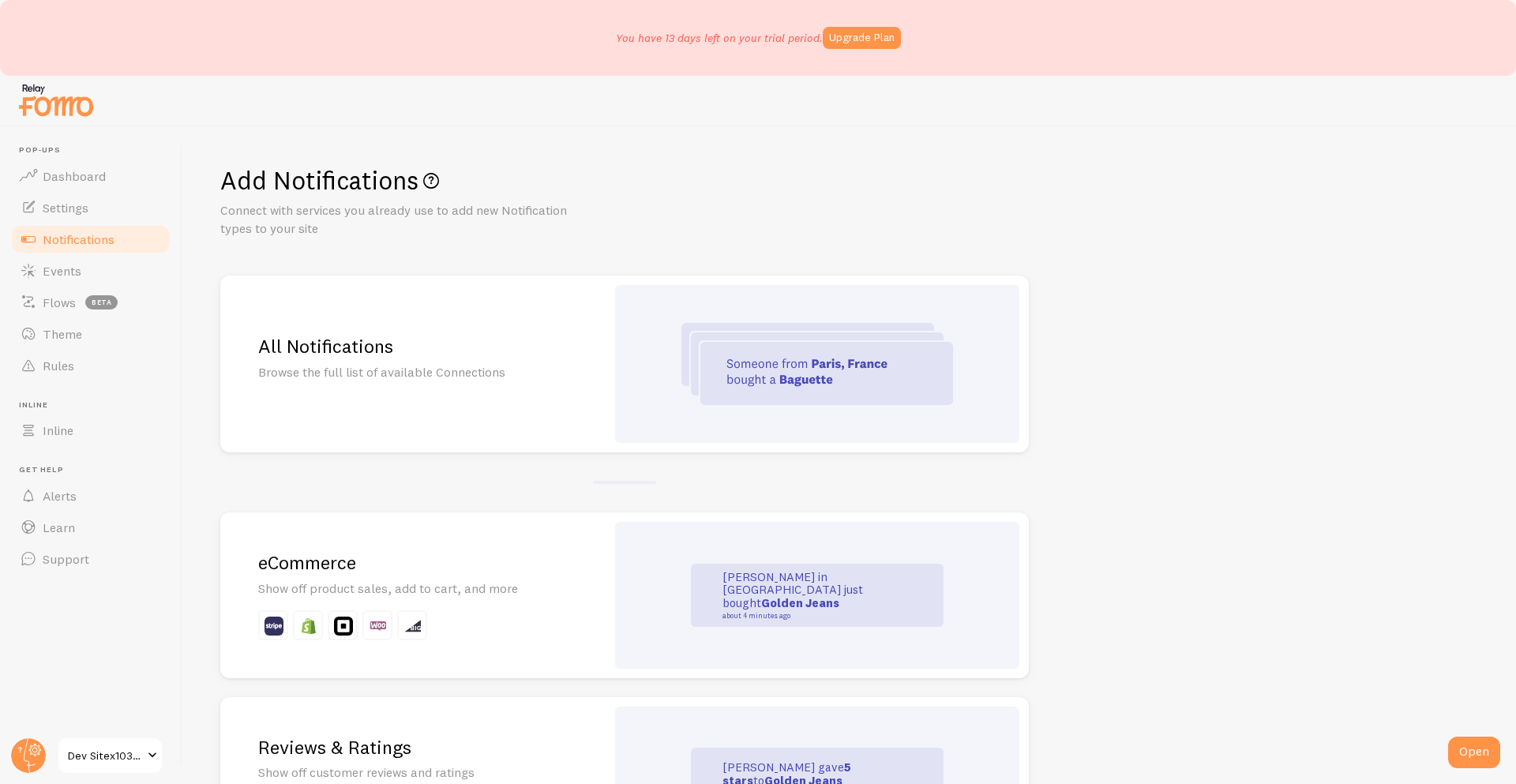
click at [309, 549] on div "eCommerce Show off product sales, add to cart, and more" at bounding box center [413, 596] width 386 height 166
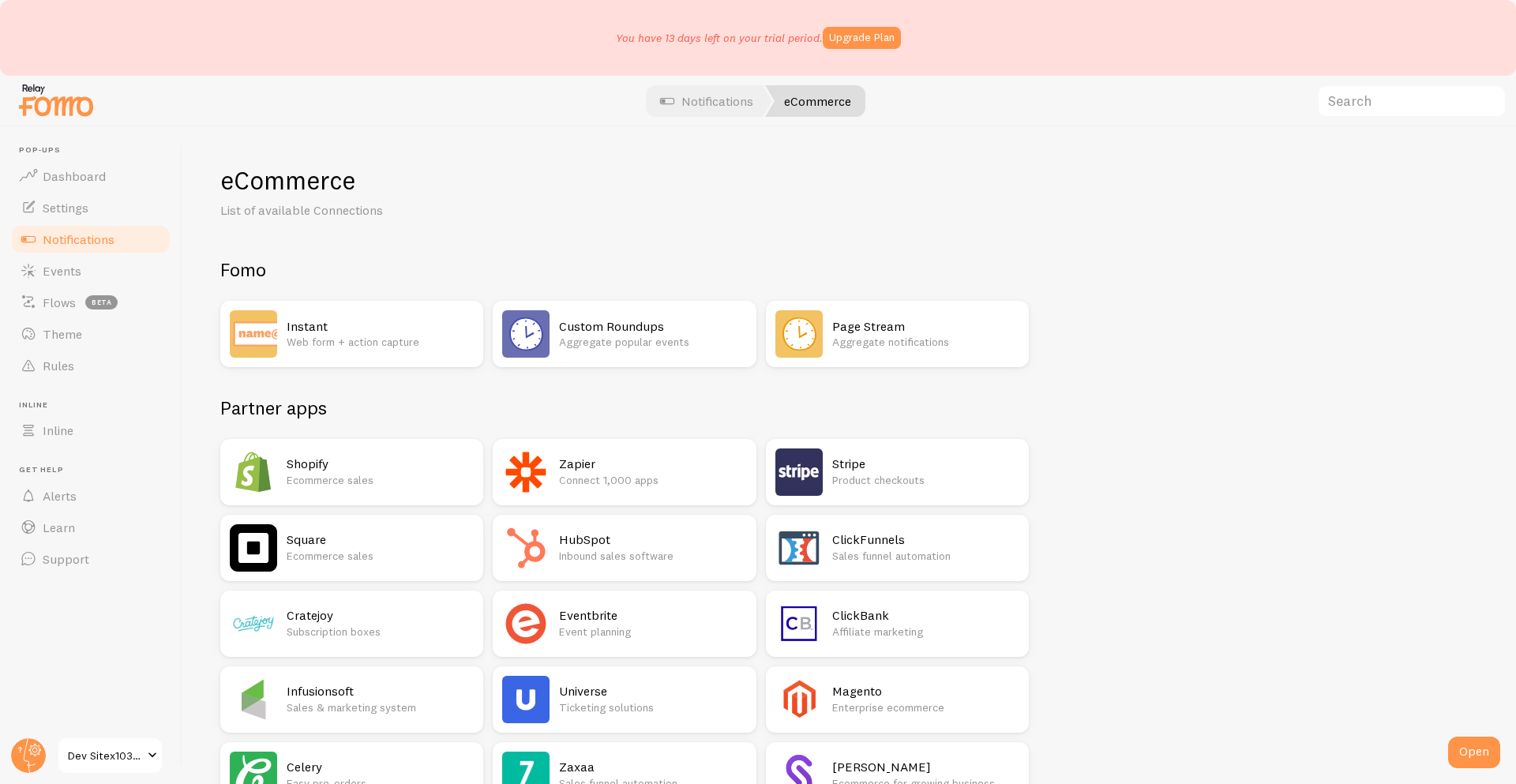
scroll to position [921, 0]
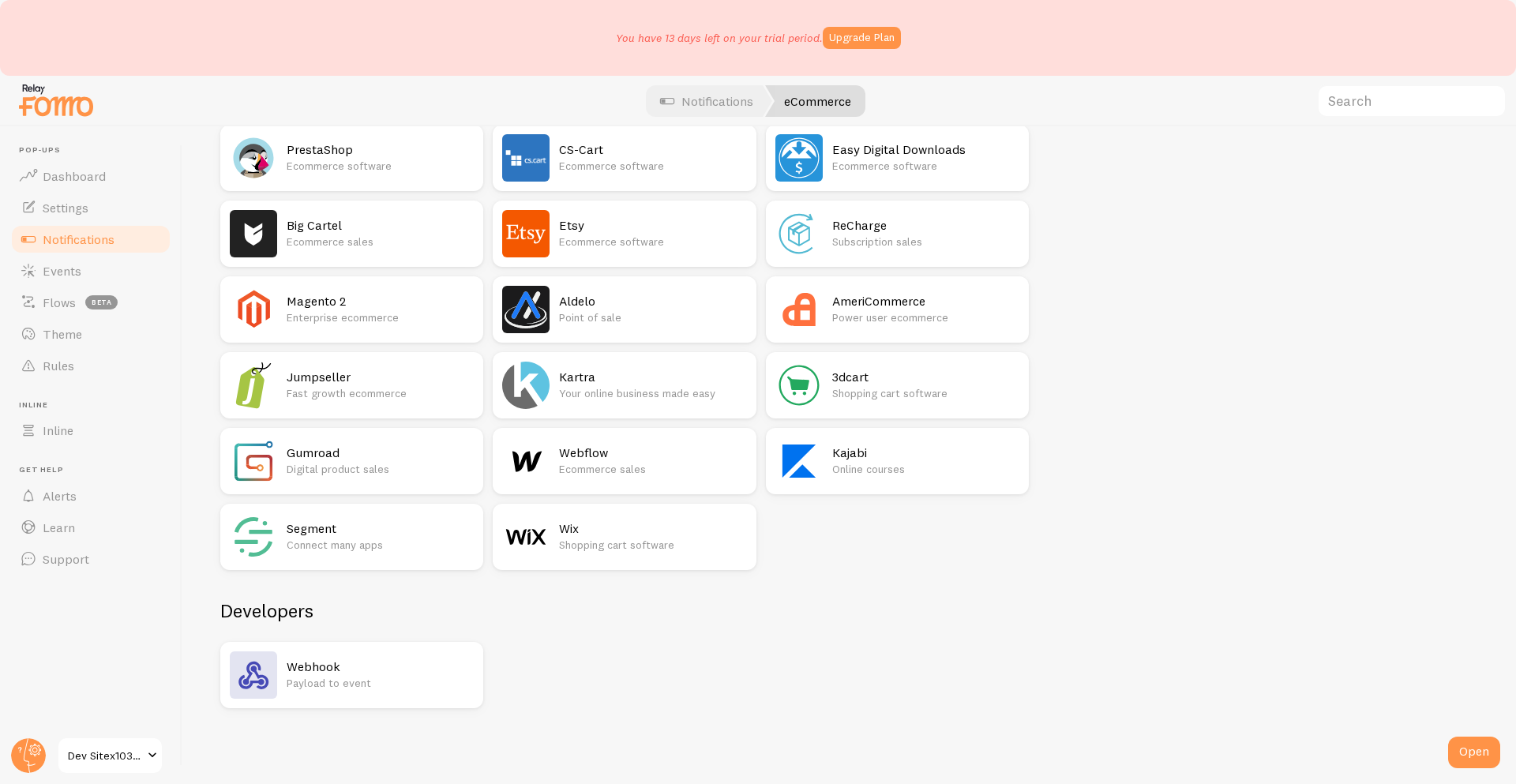
click at [651, 544] on p "Shopping cart software" at bounding box center [653, 545] width 187 height 16
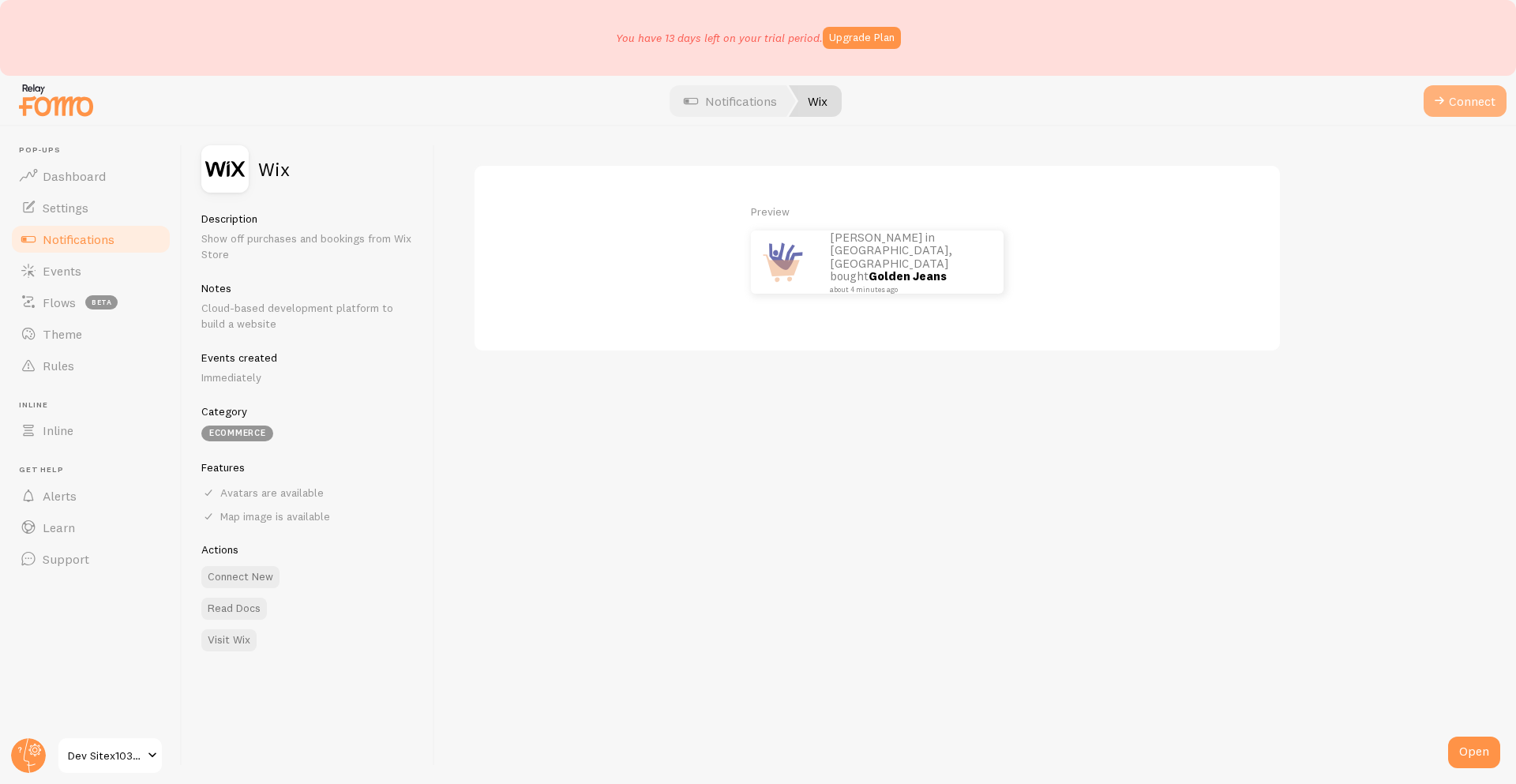
click at [1439, 114] on button "Connect" at bounding box center [1466, 101] width 83 height 32
click at [727, 99] on link "Notifications" at bounding box center [730, 101] width 131 height 32
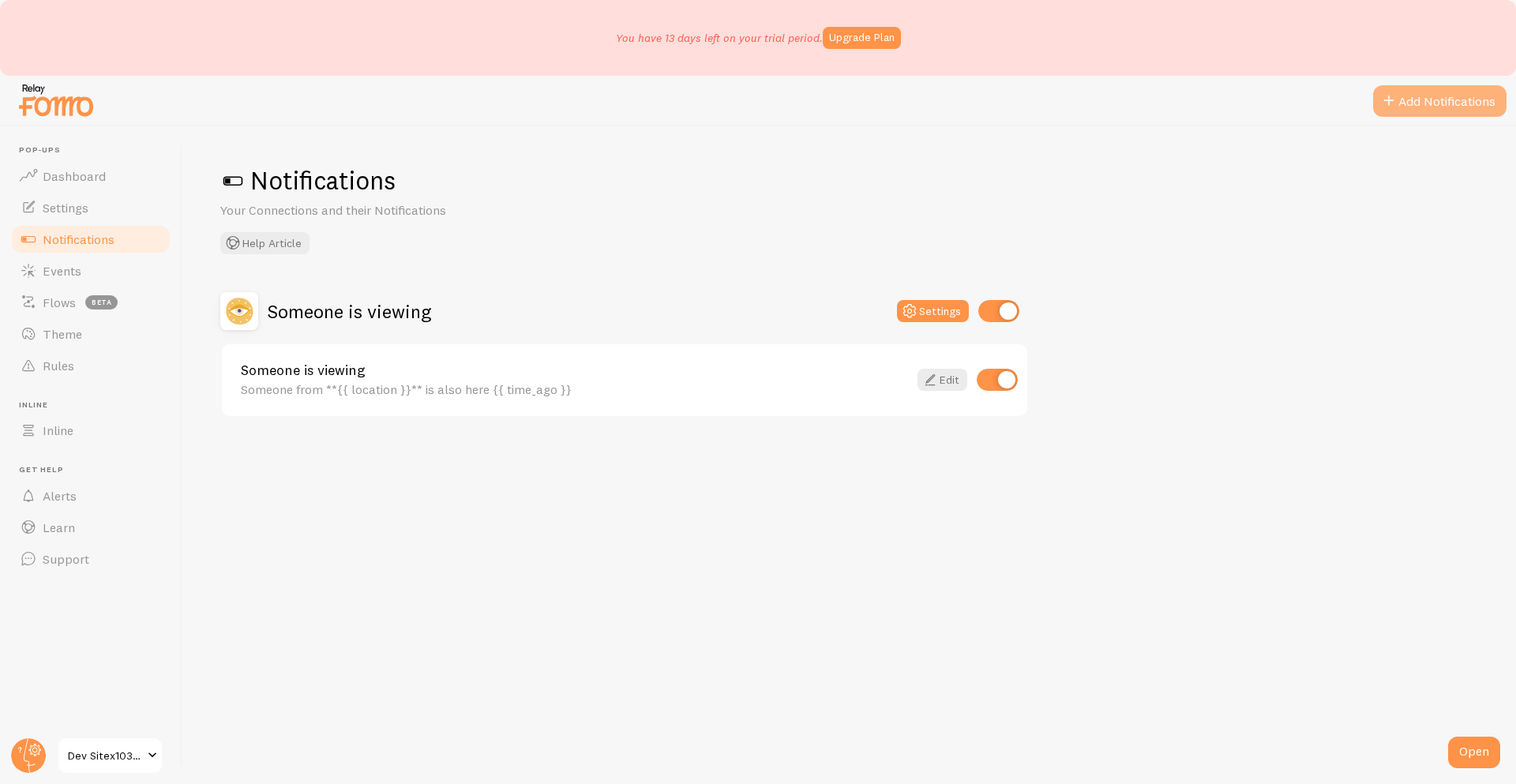
click at [1446, 110] on button "Add Notifications" at bounding box center [1440, 101] width 133 height 32
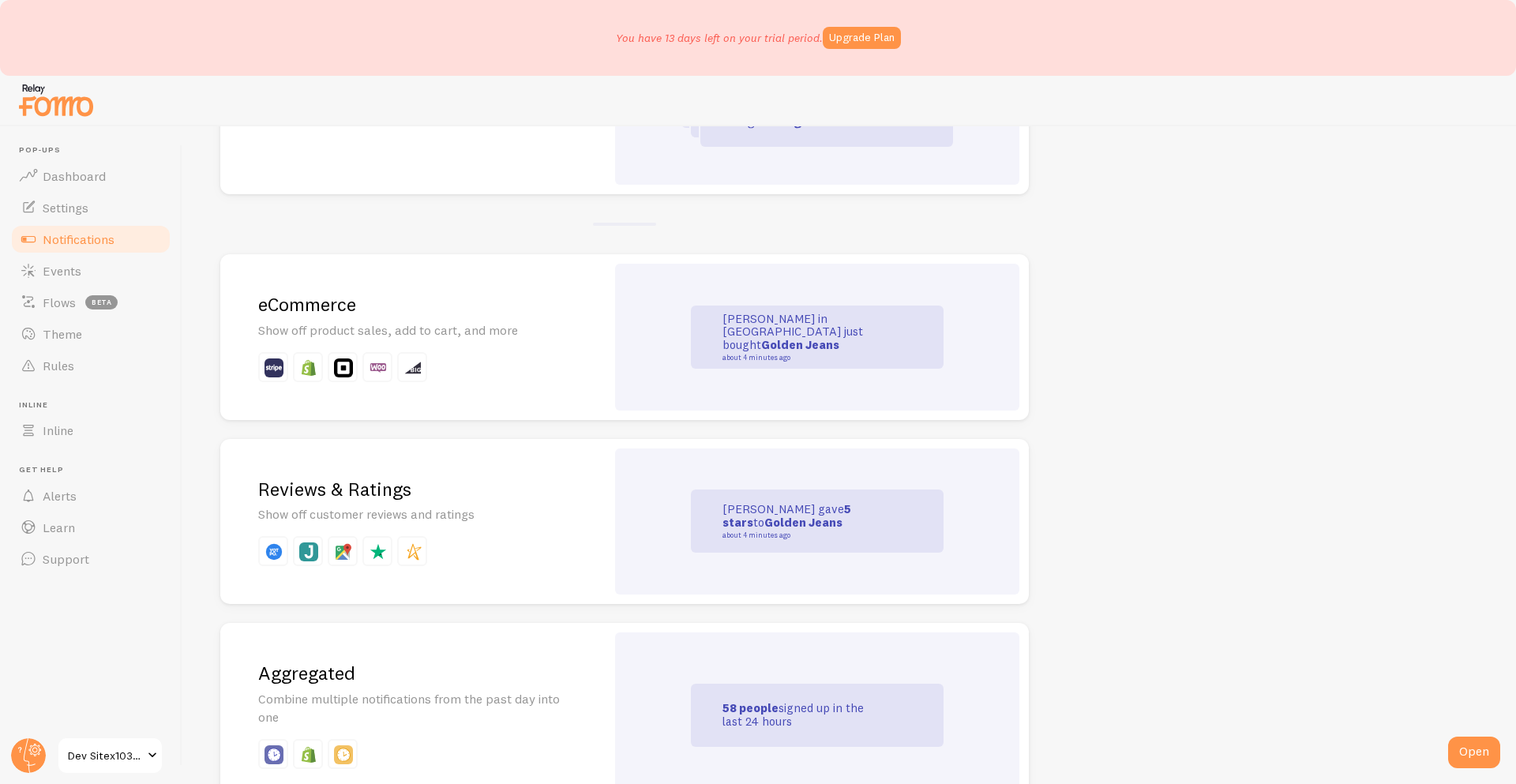
scroll to position [265, 0]
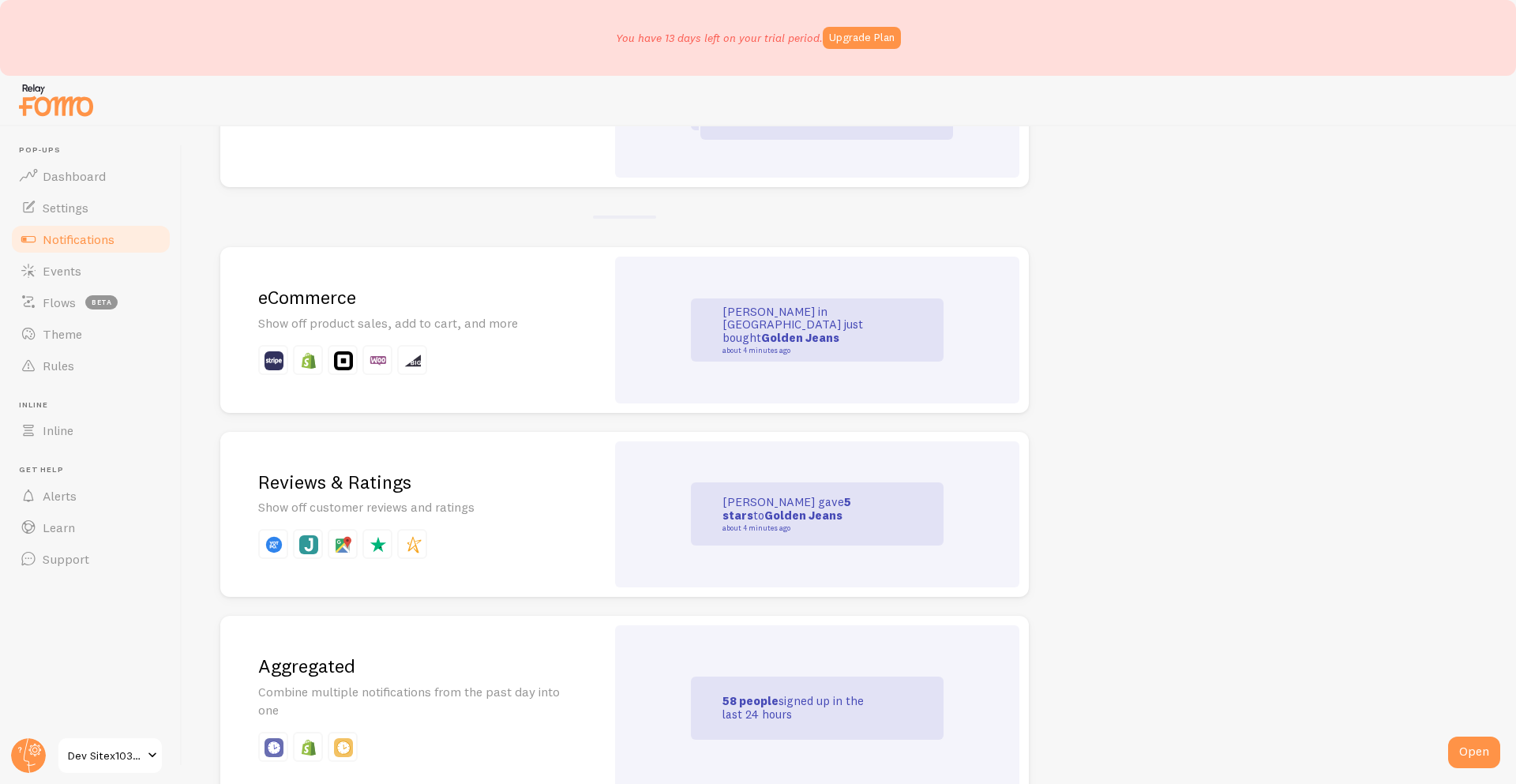
click at [450, 346] on p at bounding box center [413, 360] width 309 height 30
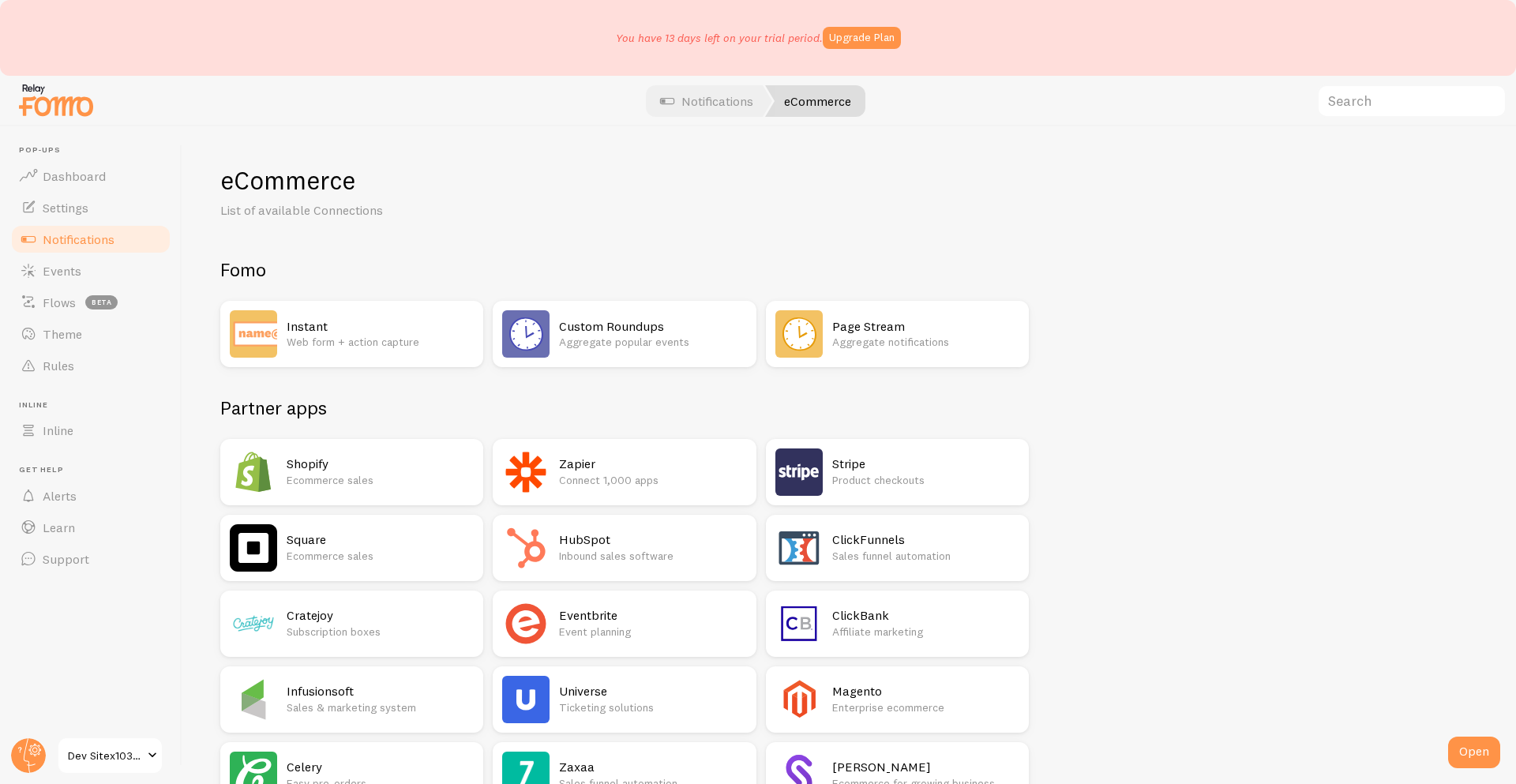
scroll to position [921, 0]
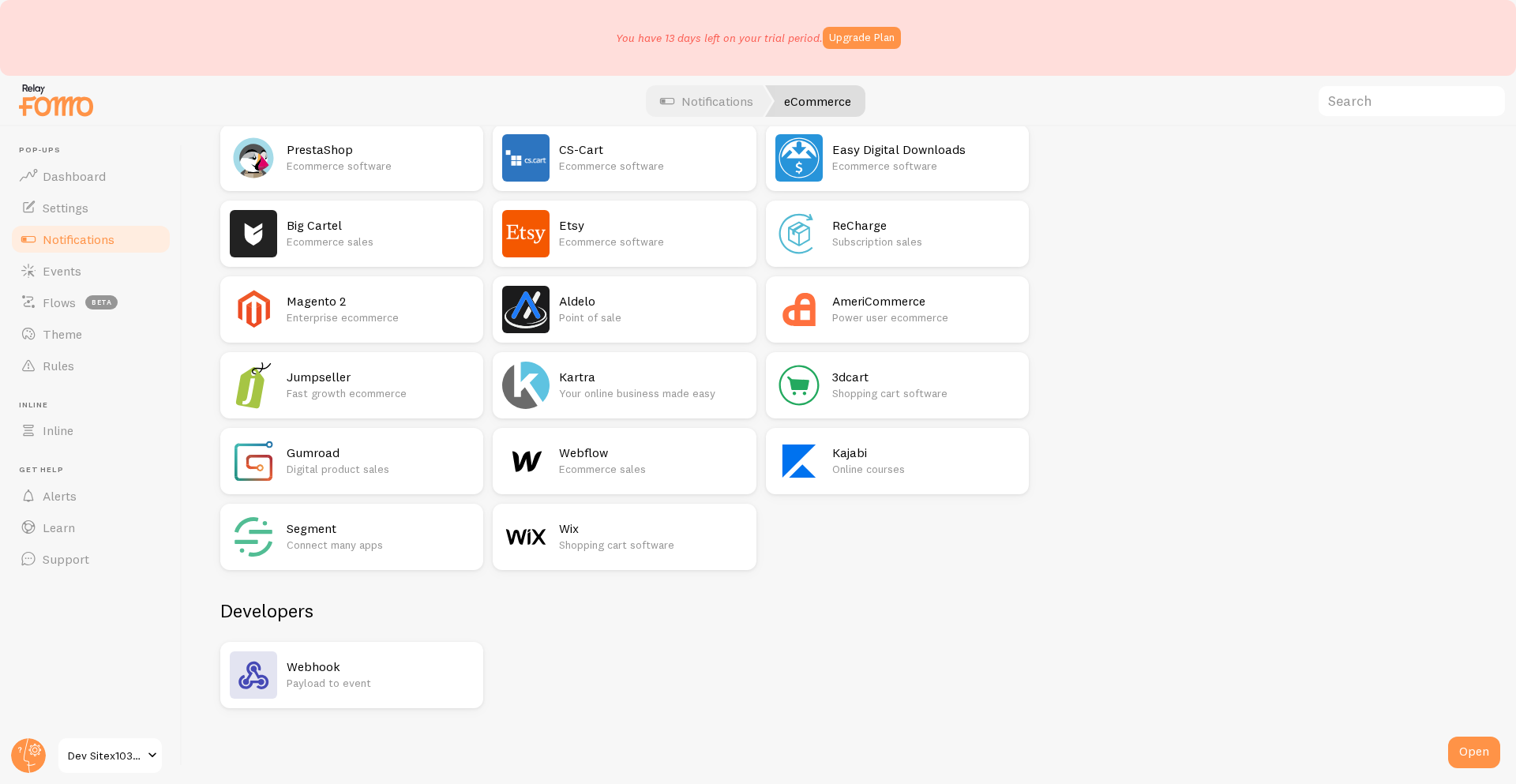
click at [645, 529] on h2 "Wix" at bounding box center [653, 528] width 187 height 16
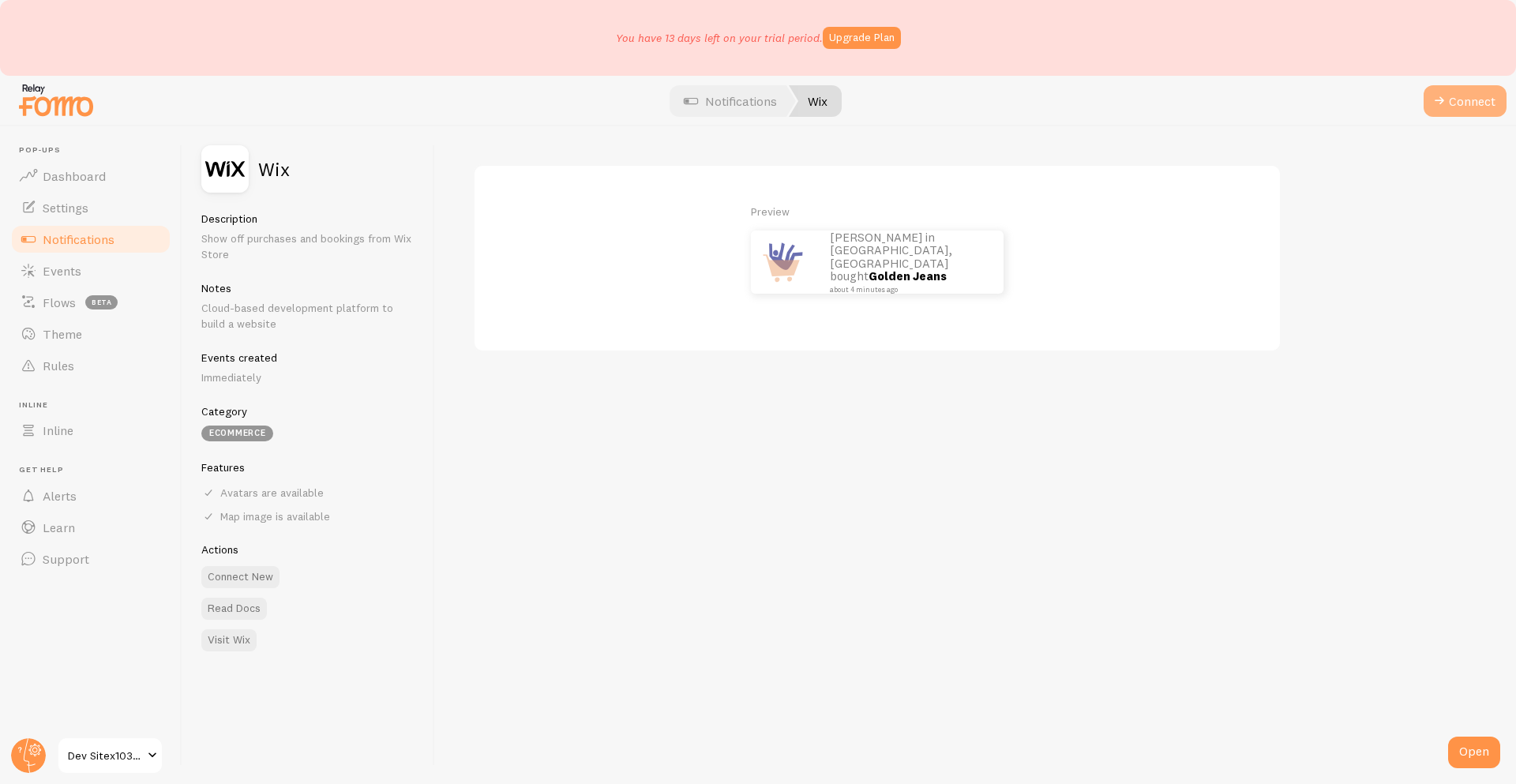
click at [1430, 98] on span at bounding box center [1439, 101] width 19 height 19
click at [1457, 106] on button "Connect" at bounding box center [1466, 101] width 83 height 32
click at [1443, 99] on span at bounding box center [1439, 101] width 19 height 19
click at [80, 243] on span "Notifications" at bounding box center [78, 240] width 72 height 16
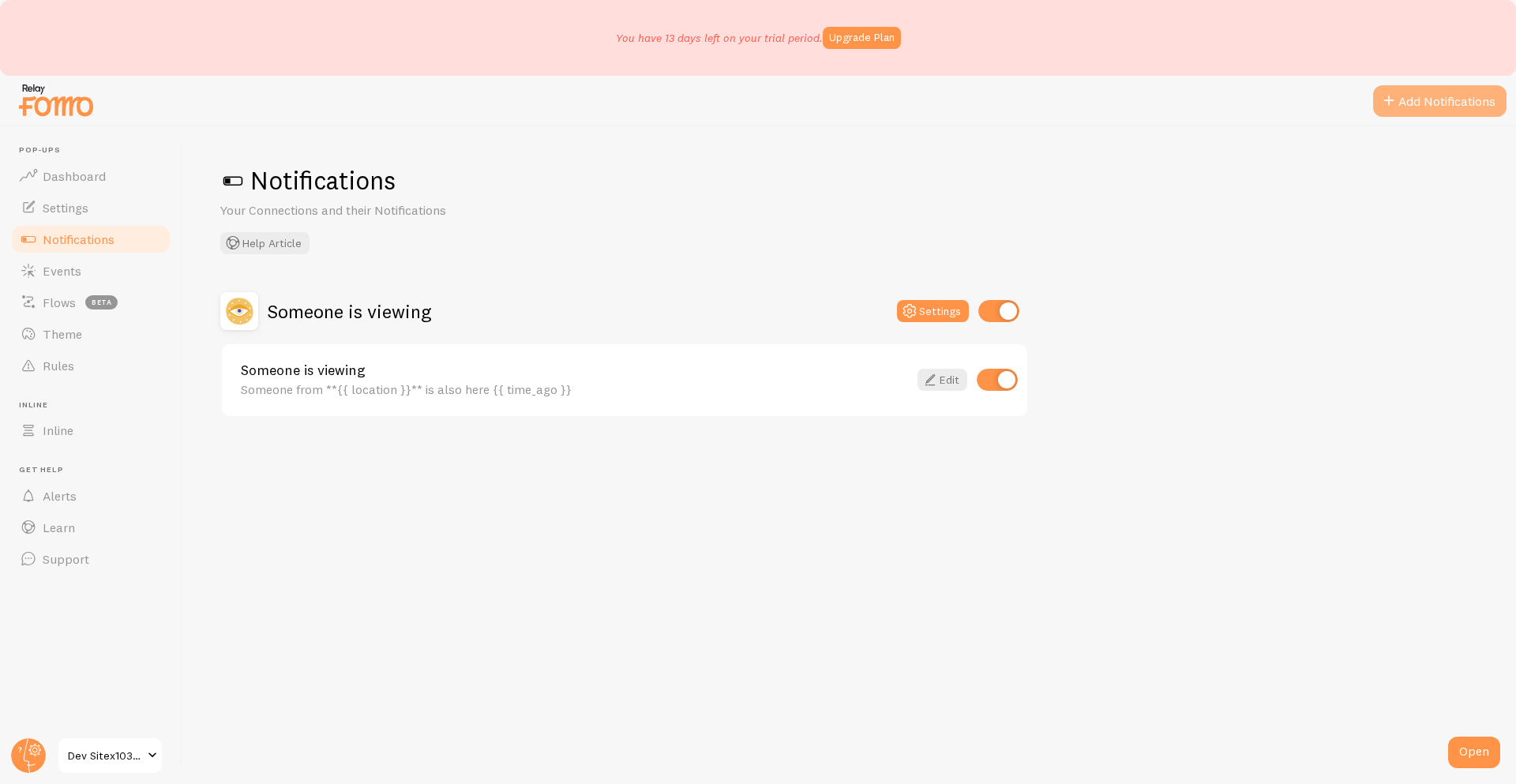
click at [1401, 100] on button "Add Notifications" at bounding box center [1440, 101] width 133 height 32
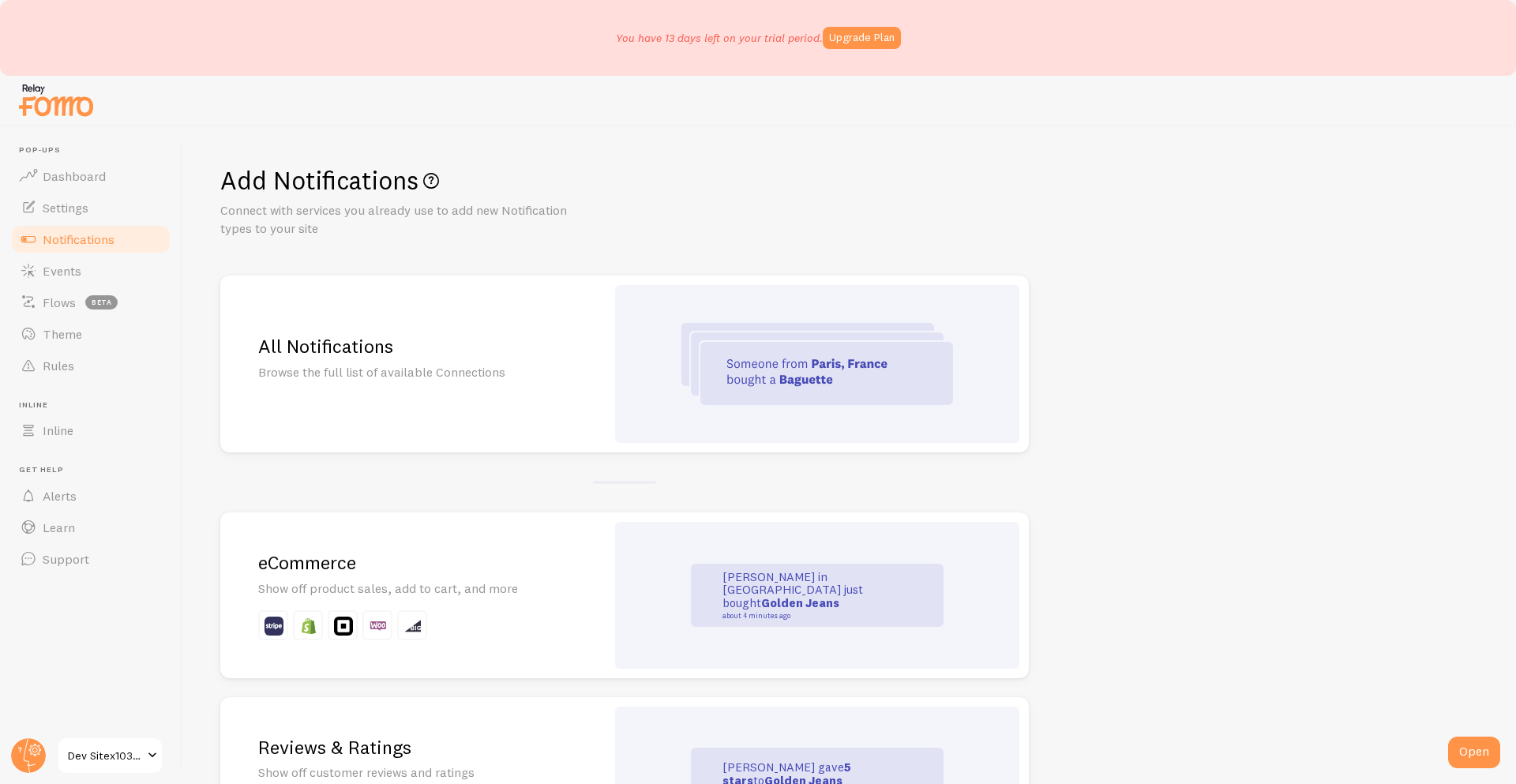
click at [346, 590] on p "Show off product sales, add to cart, and more" at bounding box center [413, 588] width 309 height 18
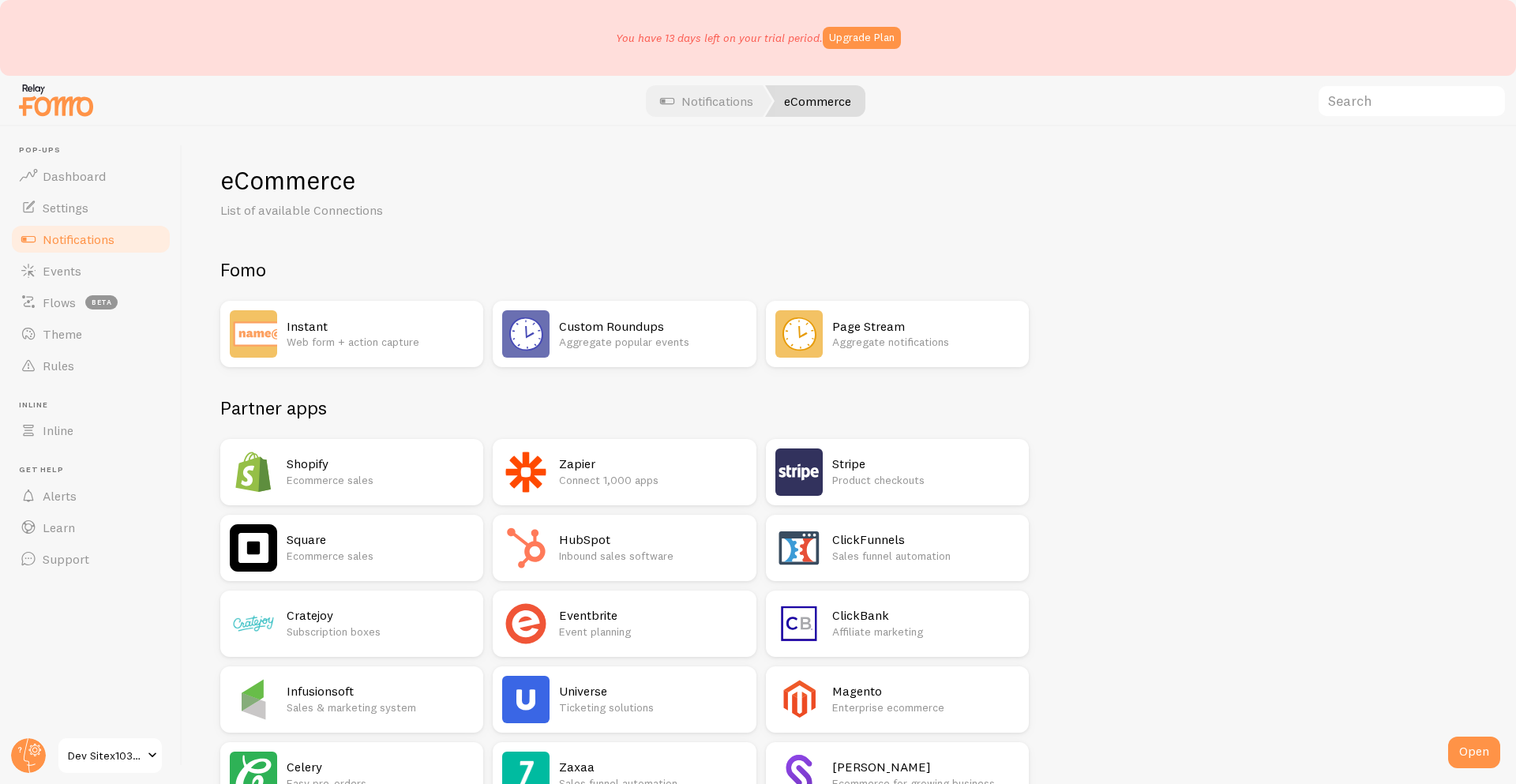
scroll to position [921, 0]
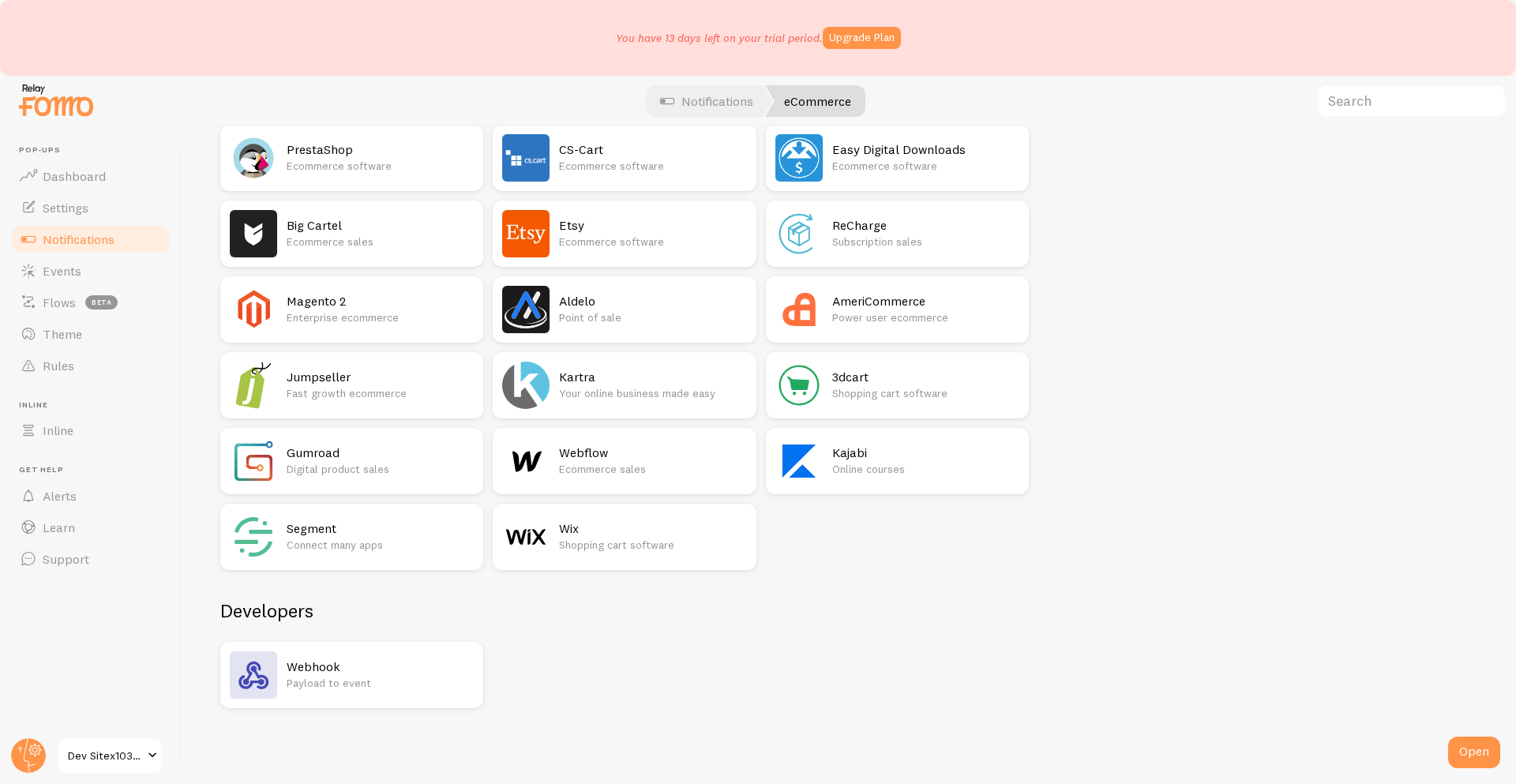
click at [572, 538] on p "Shopping cart software" at bounding box center [653, 545] width 187 height 16
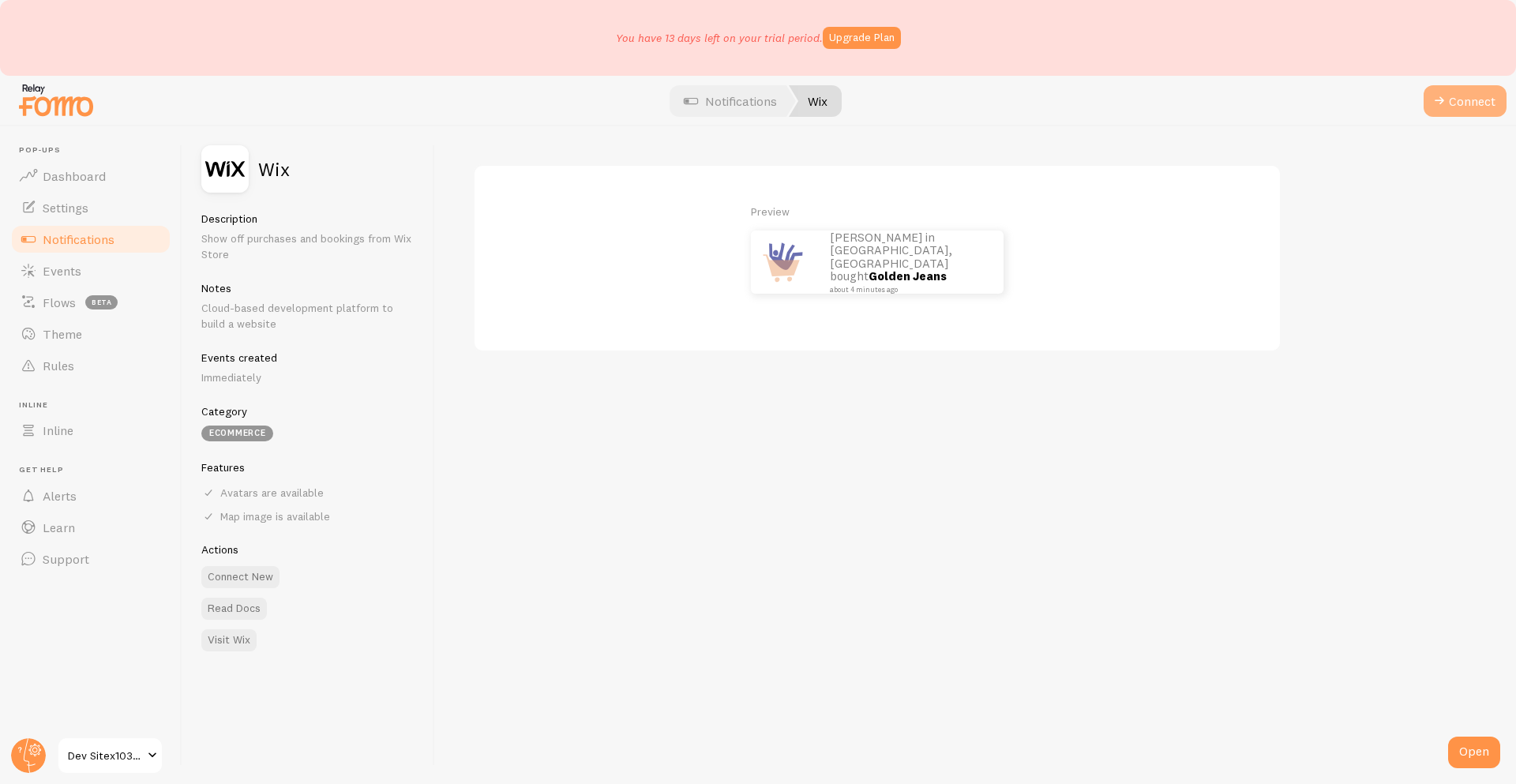
click at [1448, 106] on span at bounding box center [1439, 101] width 19 height 19
click at [1452, 105] on button "Connect" at bounding box center [1466, 101] width 83 height 32
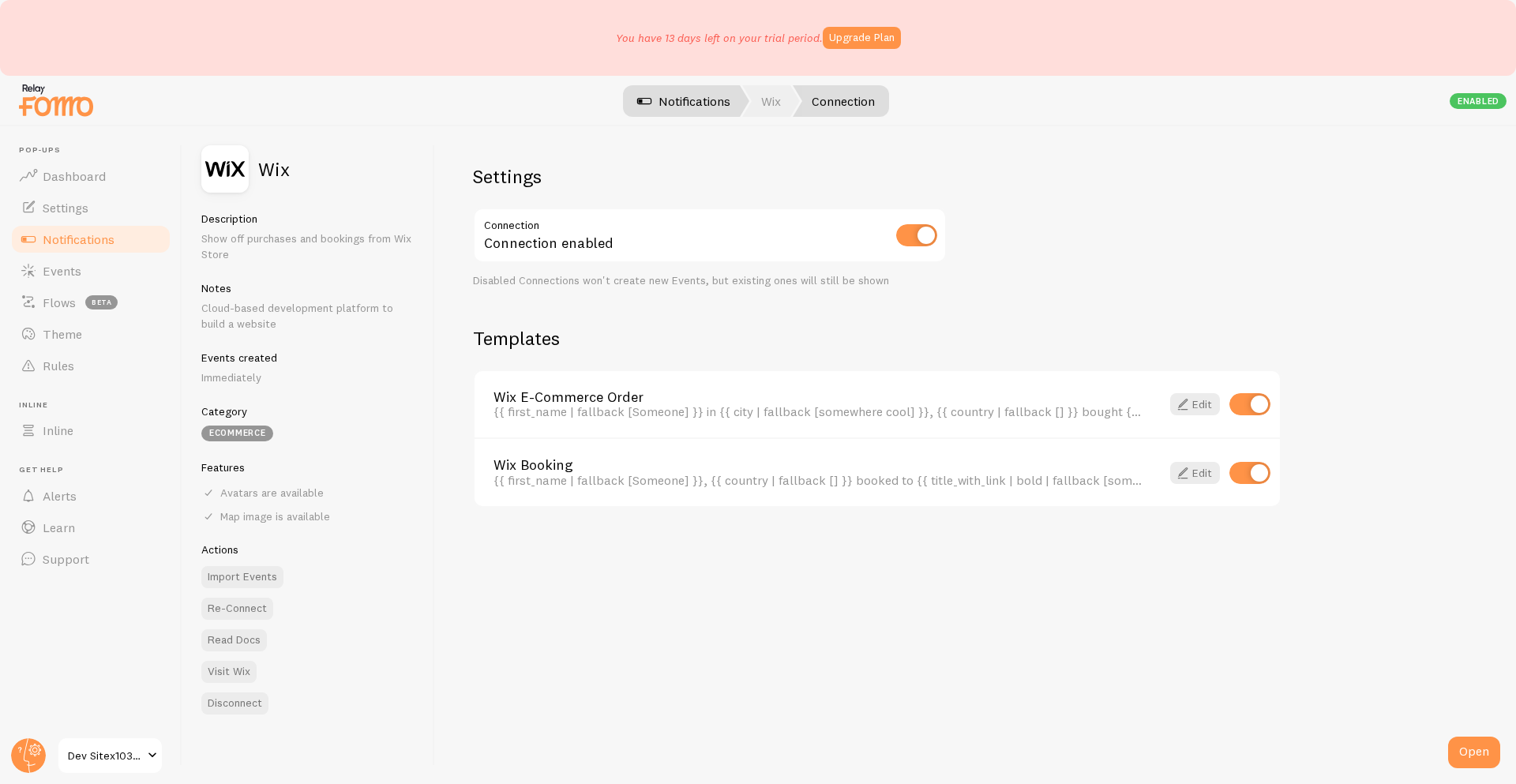
click at [706, 104] on link "Notifications" at bounding box center [683, 101] width 131 height 32
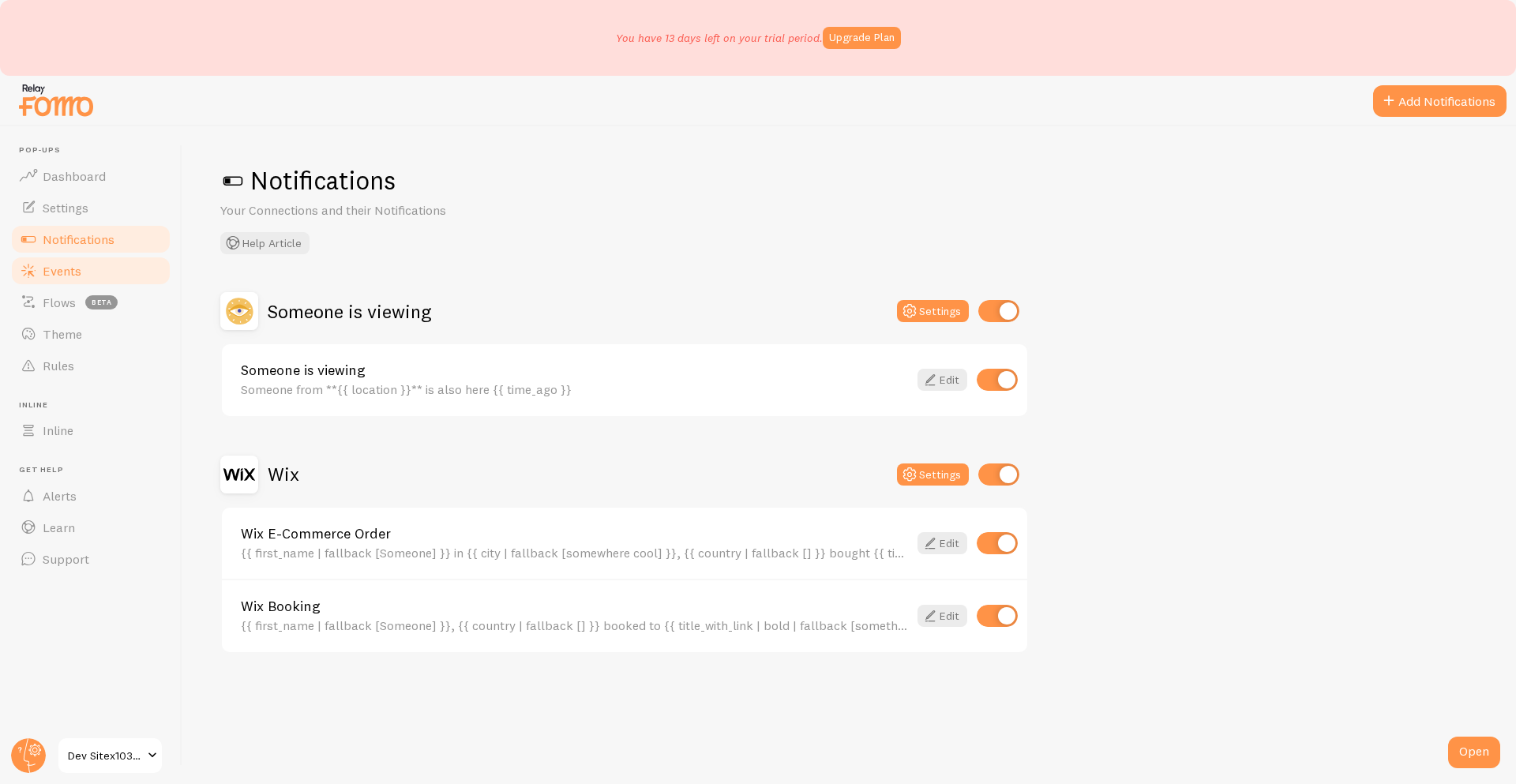
click at [66, 275] on span "Events" at bounding box center [61, 271] width 39 height 16
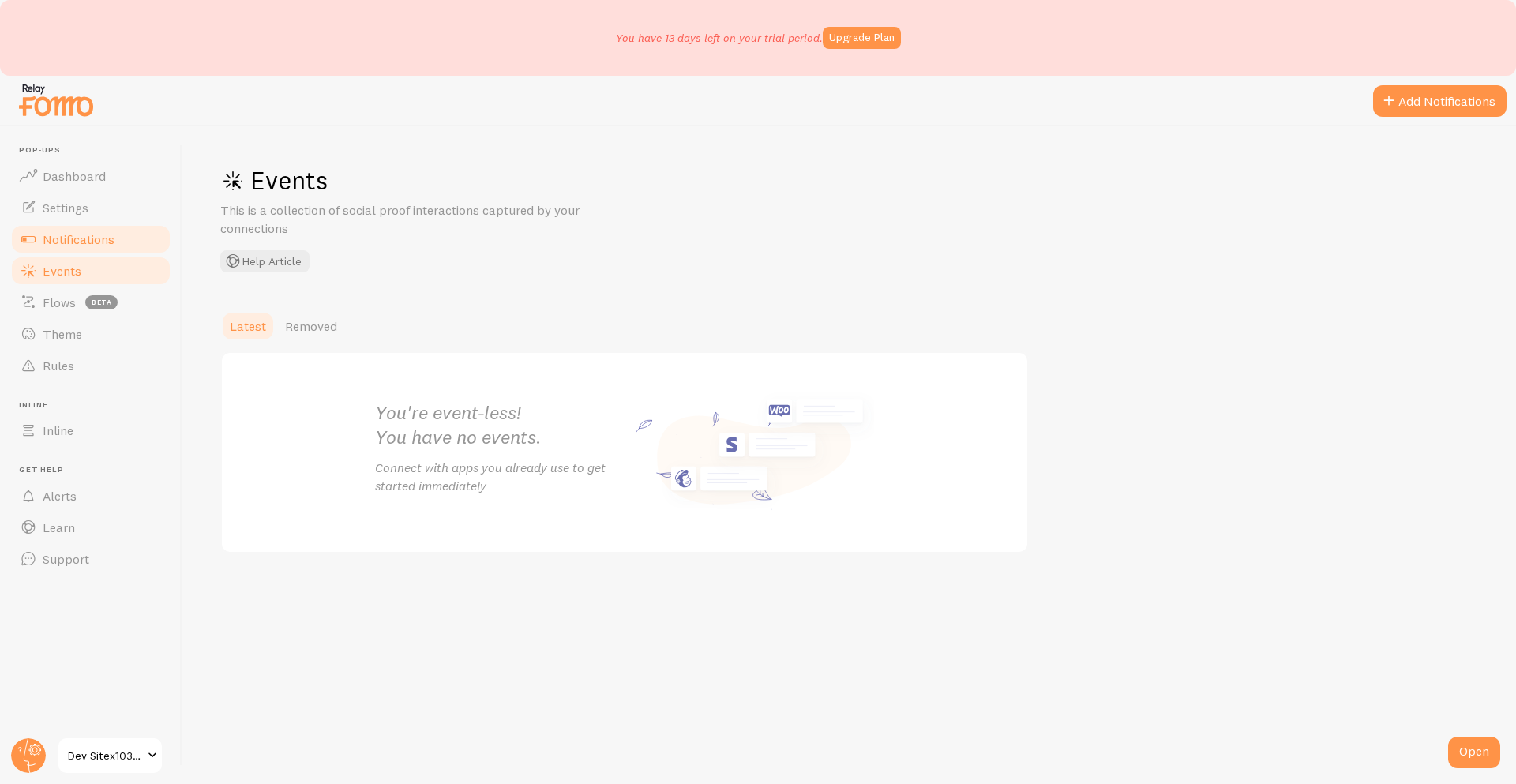
click at [124, 237] on link "Notifications" at bounding box center [91, 239] width 163 height 32
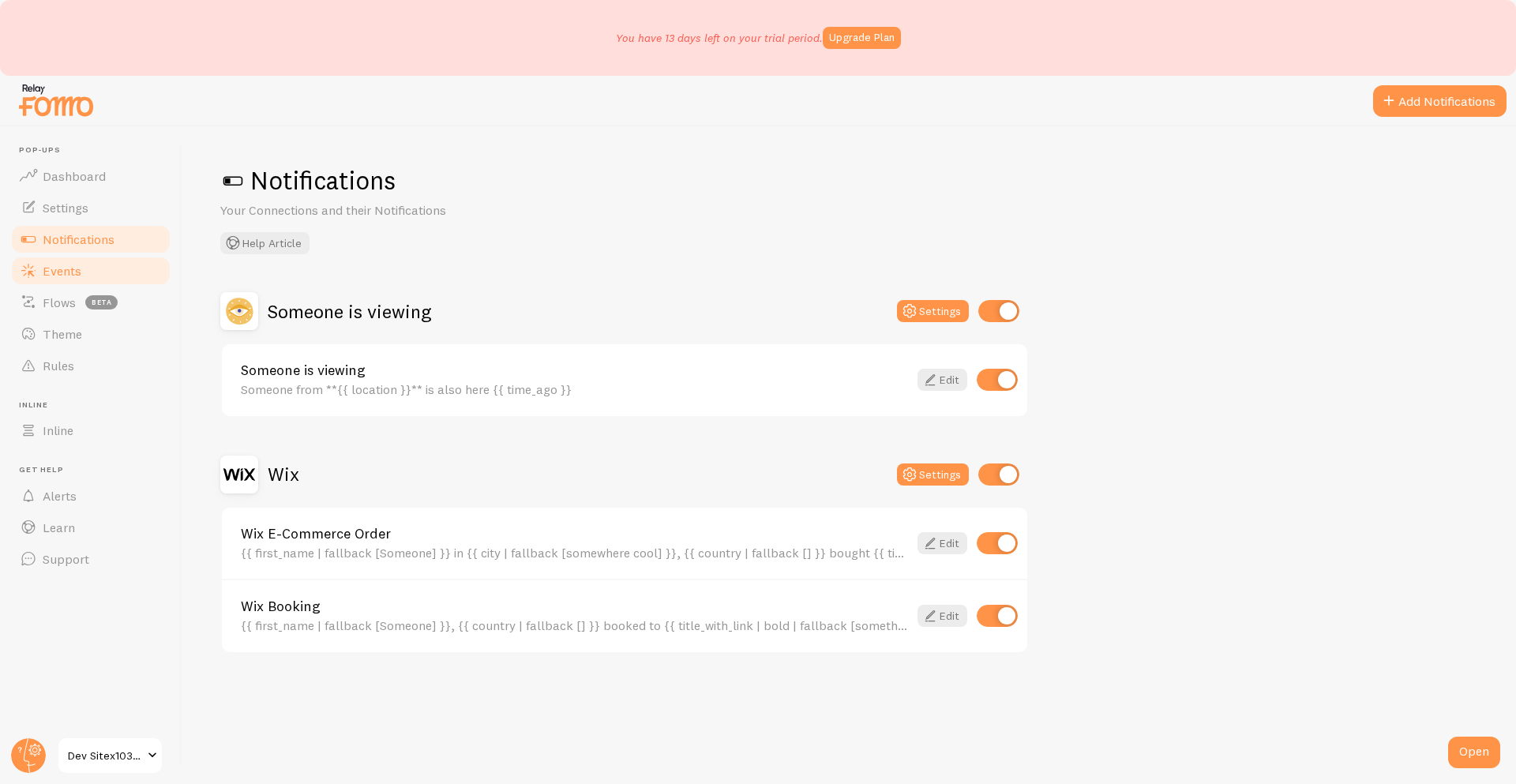
click at [79, 275] on span "Events" at bounding box center [61, 271] width 39 height 16
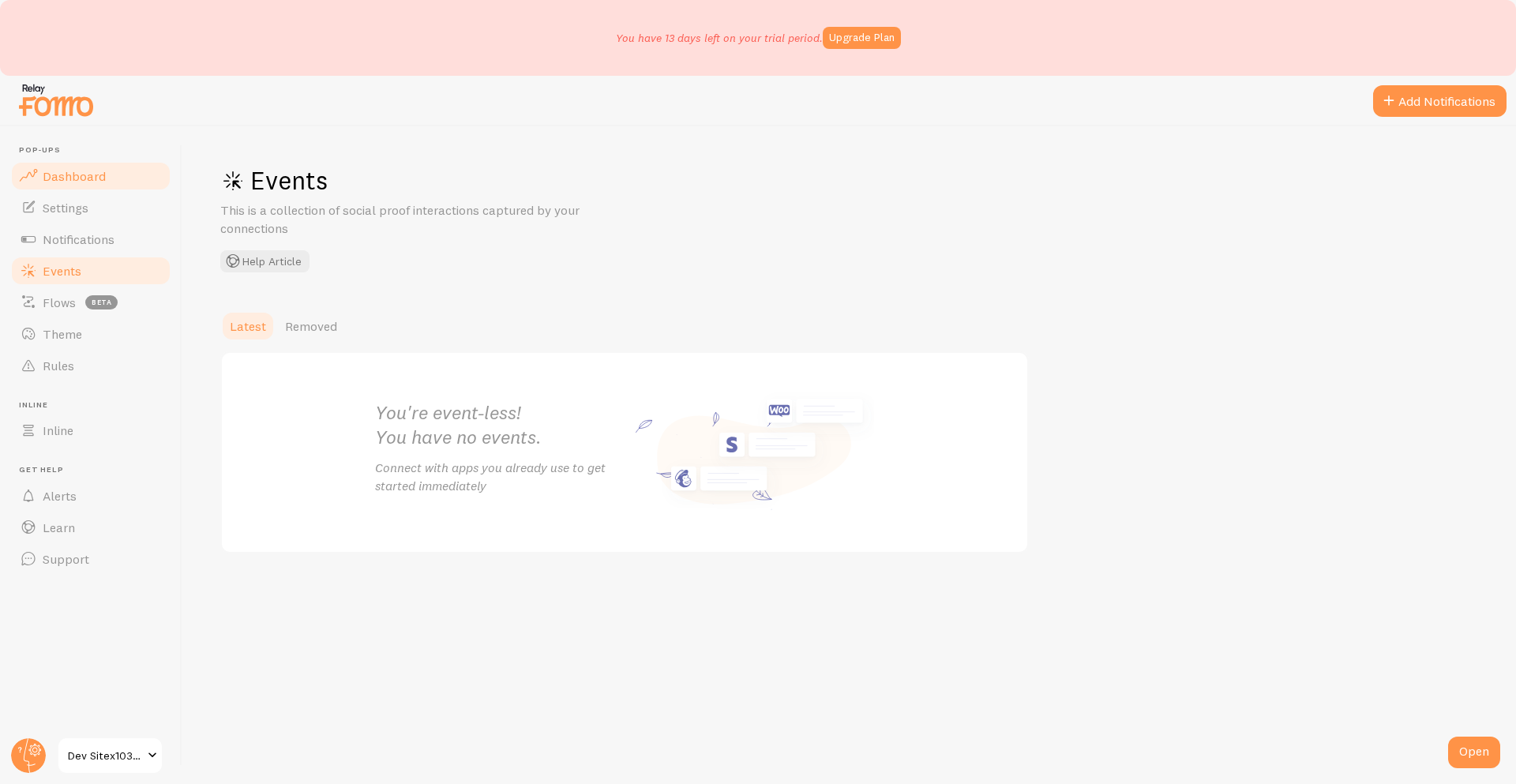
click at [108, 165] on link "Dashboard" at bounding box center [91, 176] width 163 height 32
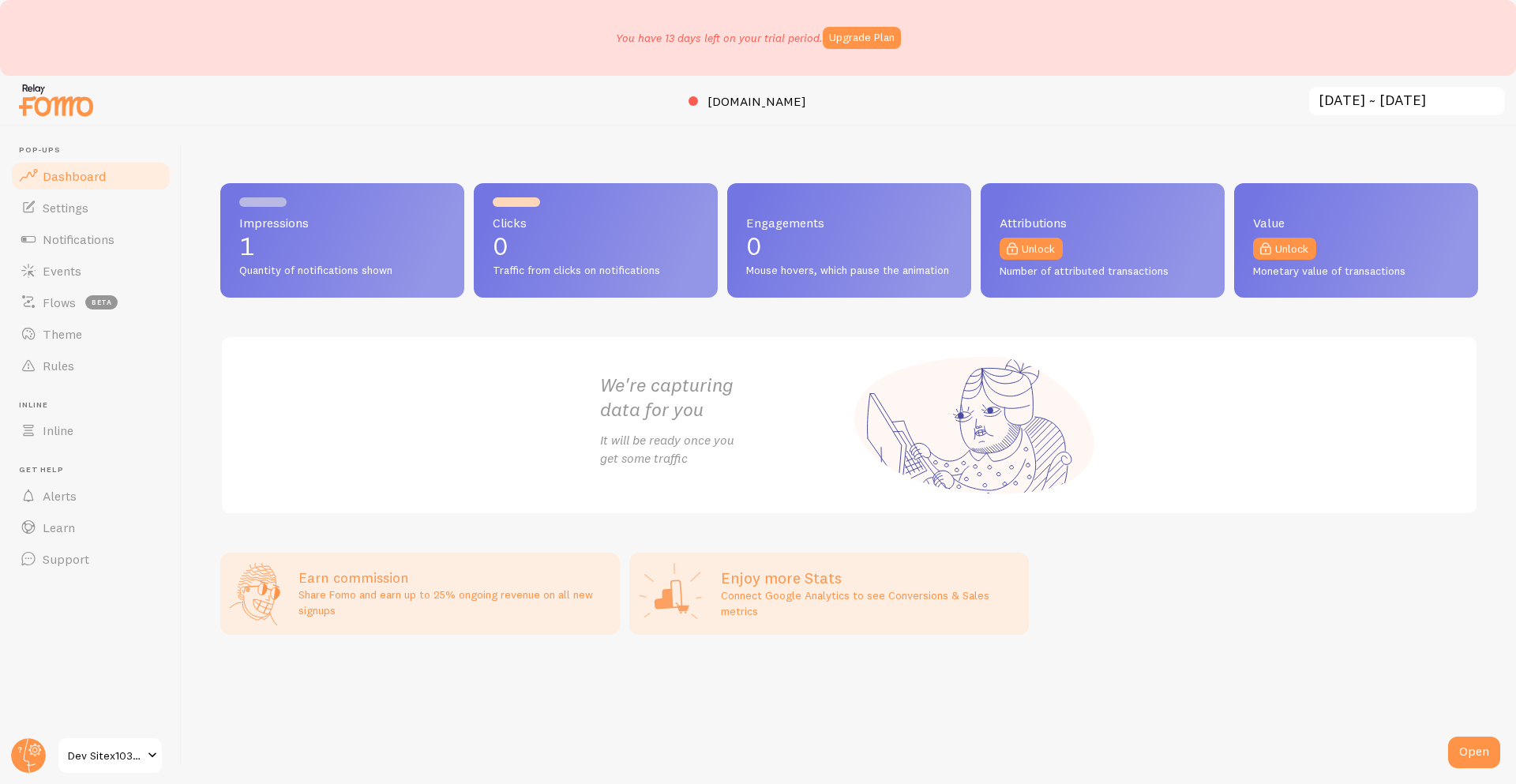
click at [599, 484] on div "We're capturing data for you It will be ready once you get some traffic" at bounding box center [850, 424] width 537 height 176
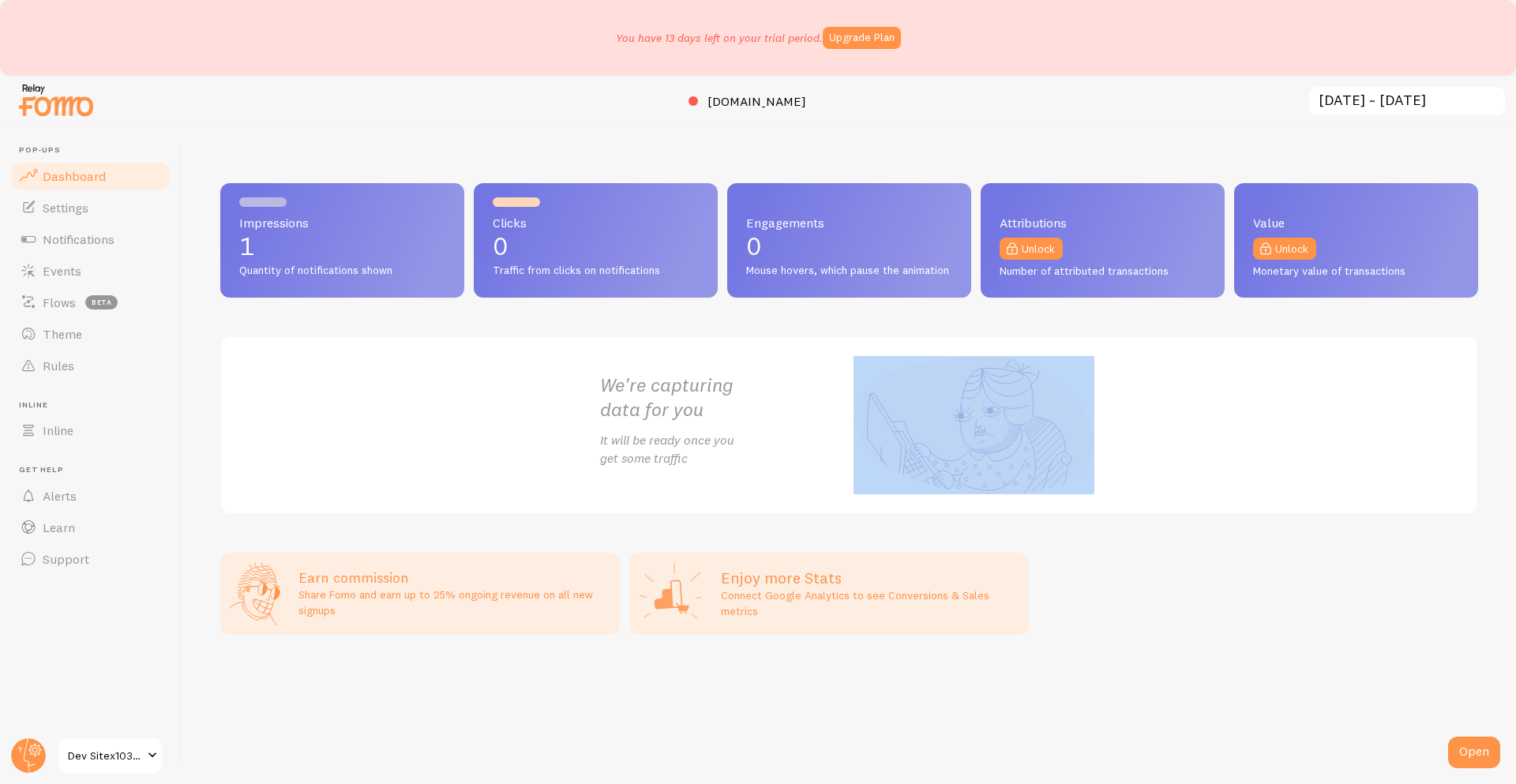
click at [599, 484] on div "We're capturing data for you It will be ready once you get some traffic" at bounding box center [850, 424] width 537 height 176
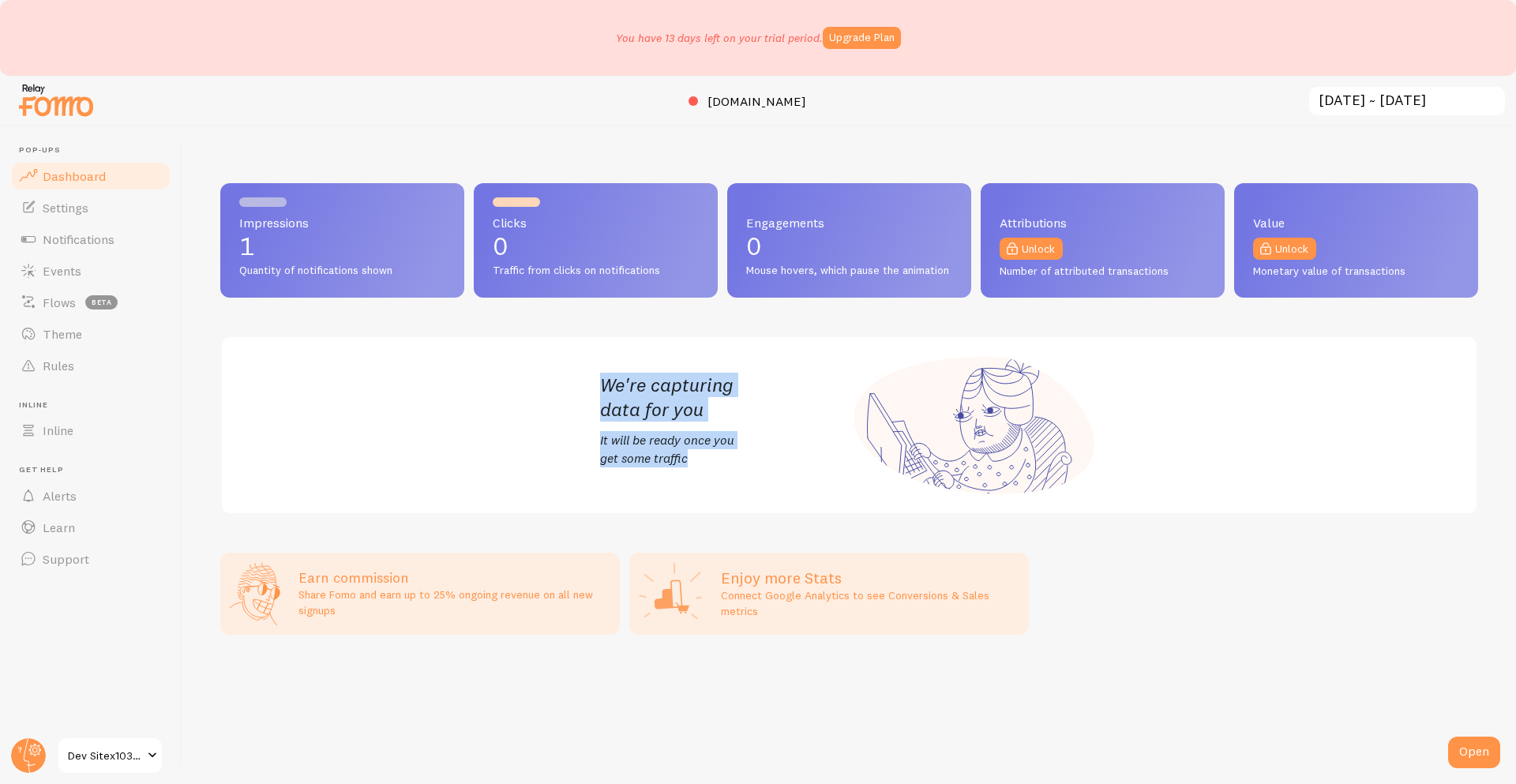
drag, startPoint x: 553, startPoint y: 363, endPoint x: 775, endPoint y: 455, distance: 240.3
click at [774, 455] on div "We're capturing data for you It will be ready once you get some traffic" at bounding box center [849, 424] width 1258 height 179
click at [775, 459] on p "It will be ready once you get some traffic" at bounding box center [725, 449] width 250 height 36
click at [669, 393] on h2 "We're capturing data for you" at bounding box center [725, 397] width 250 height 49
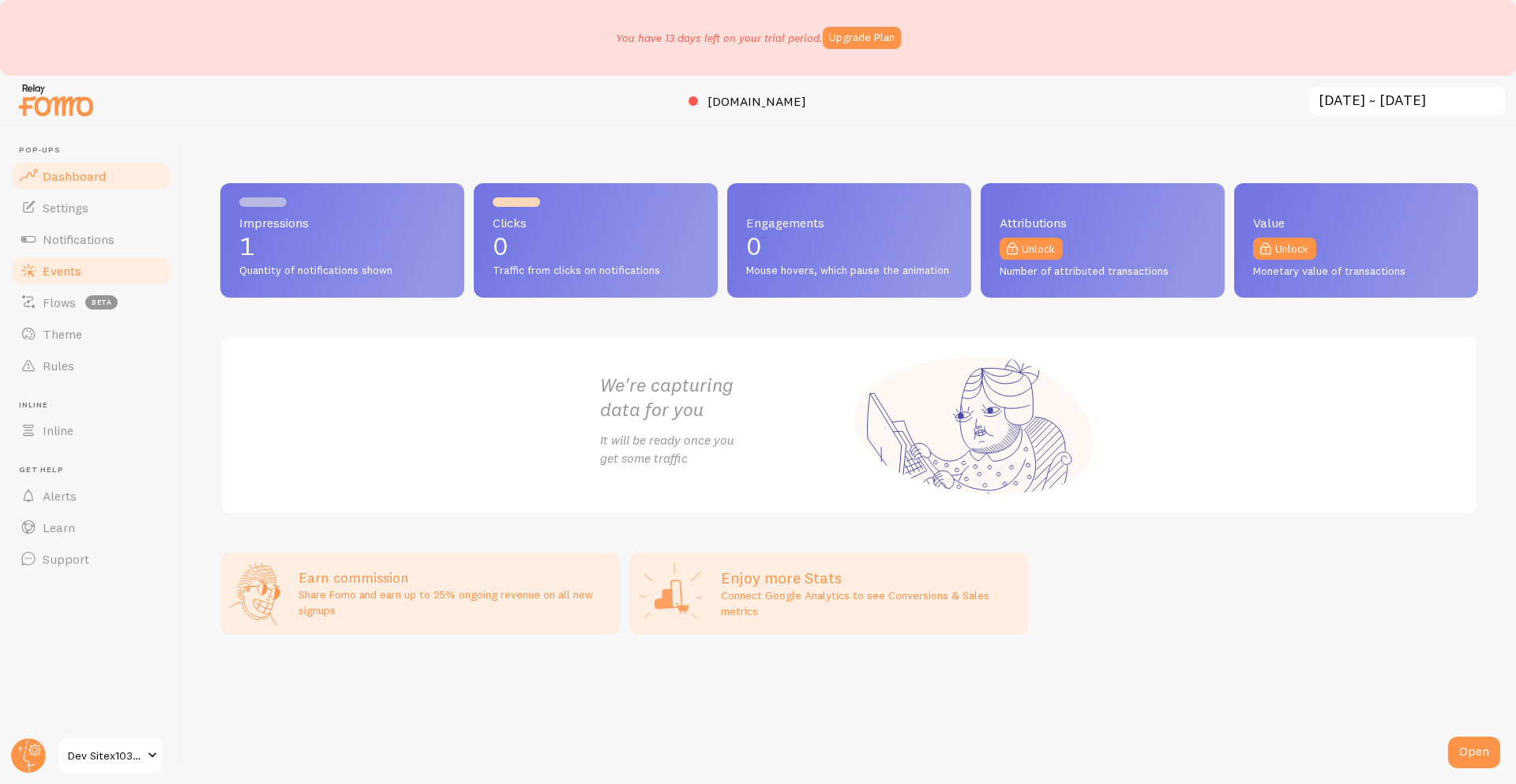
click at [96, 269] on link "Events" at bounding box center [91, 270] width 163 height 32
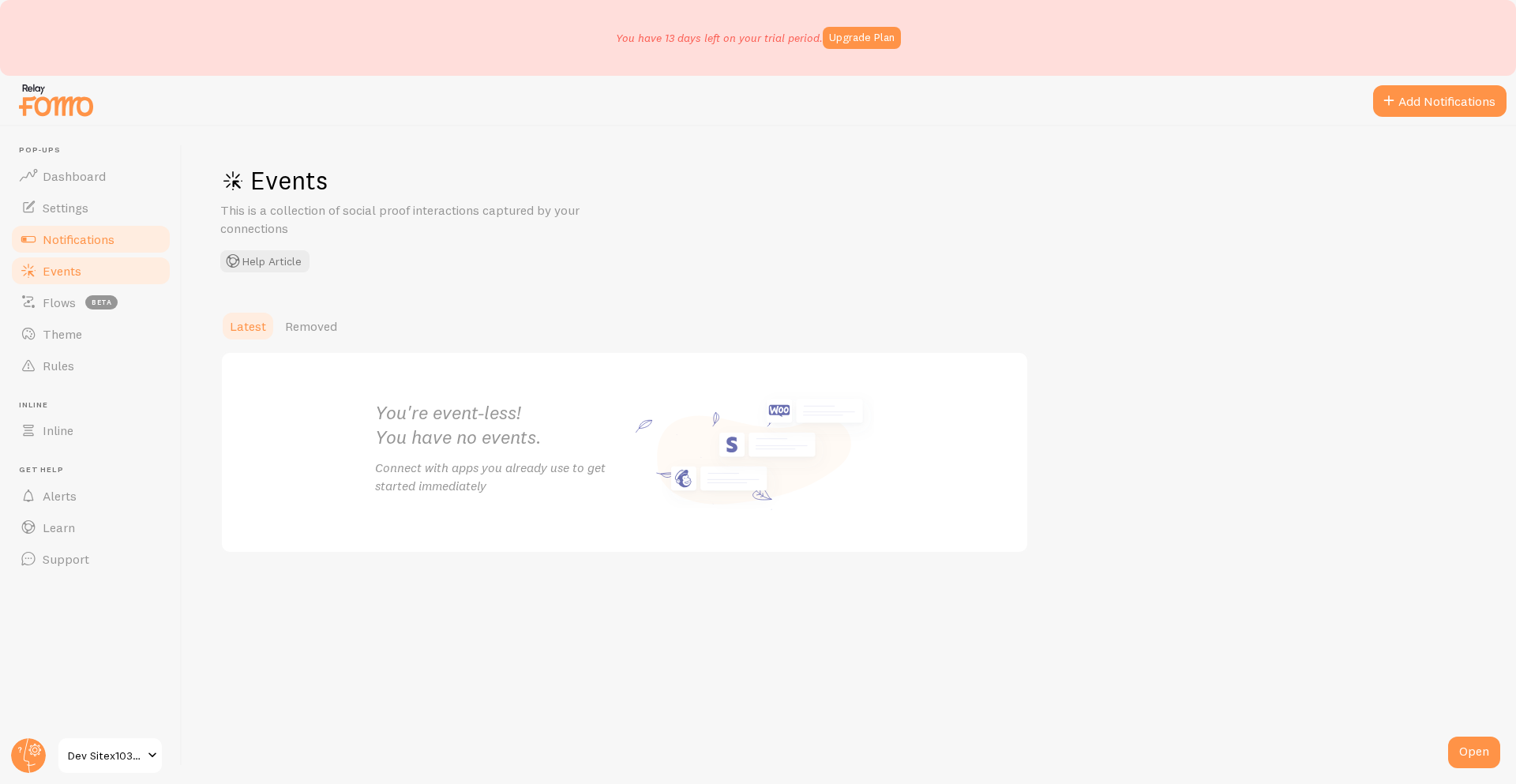
click at [73, 229] on link "Notifications" at bounding box center [91, 239] width 163 height 32
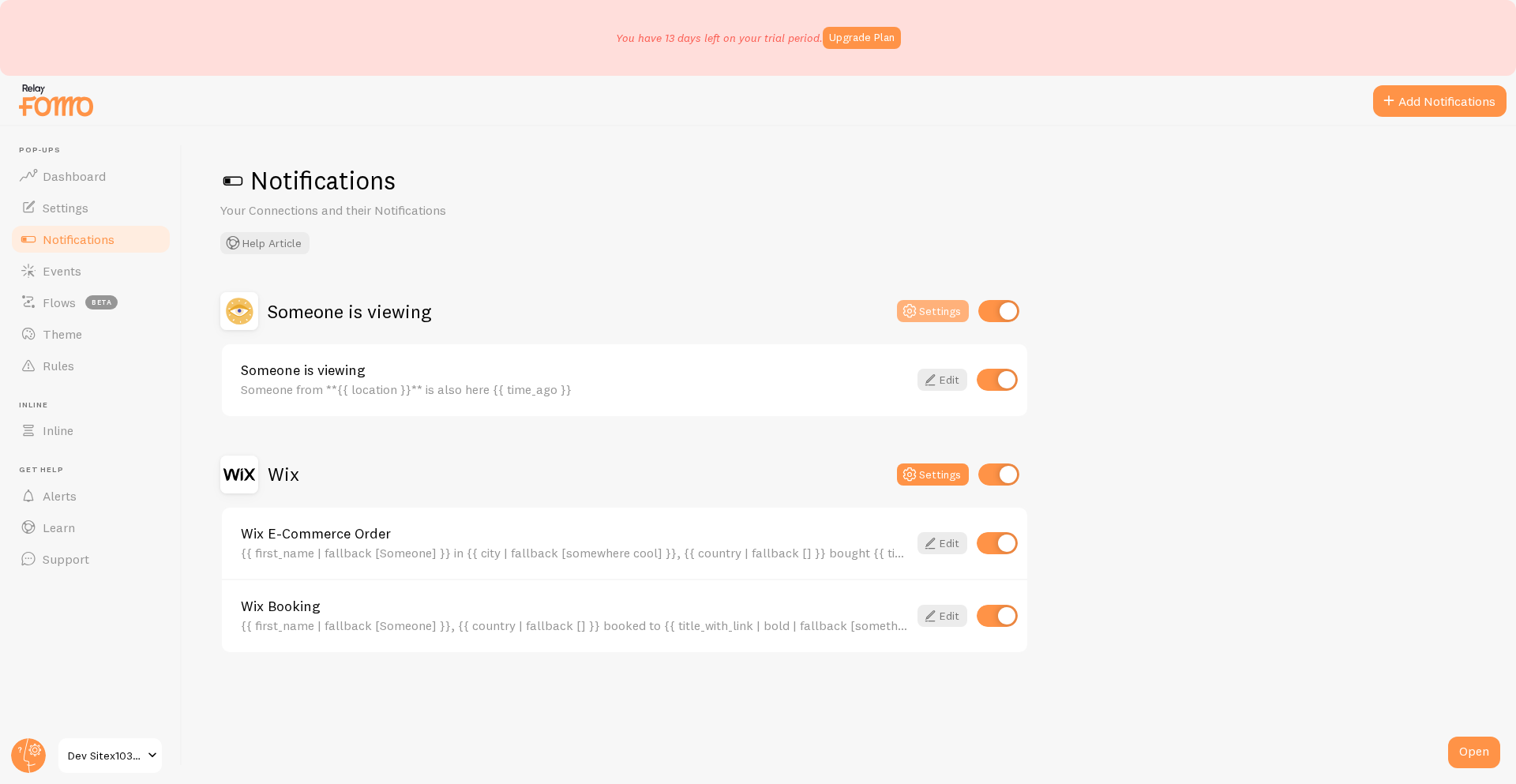
click at [920, 313] on button "Settings" at bounding box center [933, 311] width 72 height 23
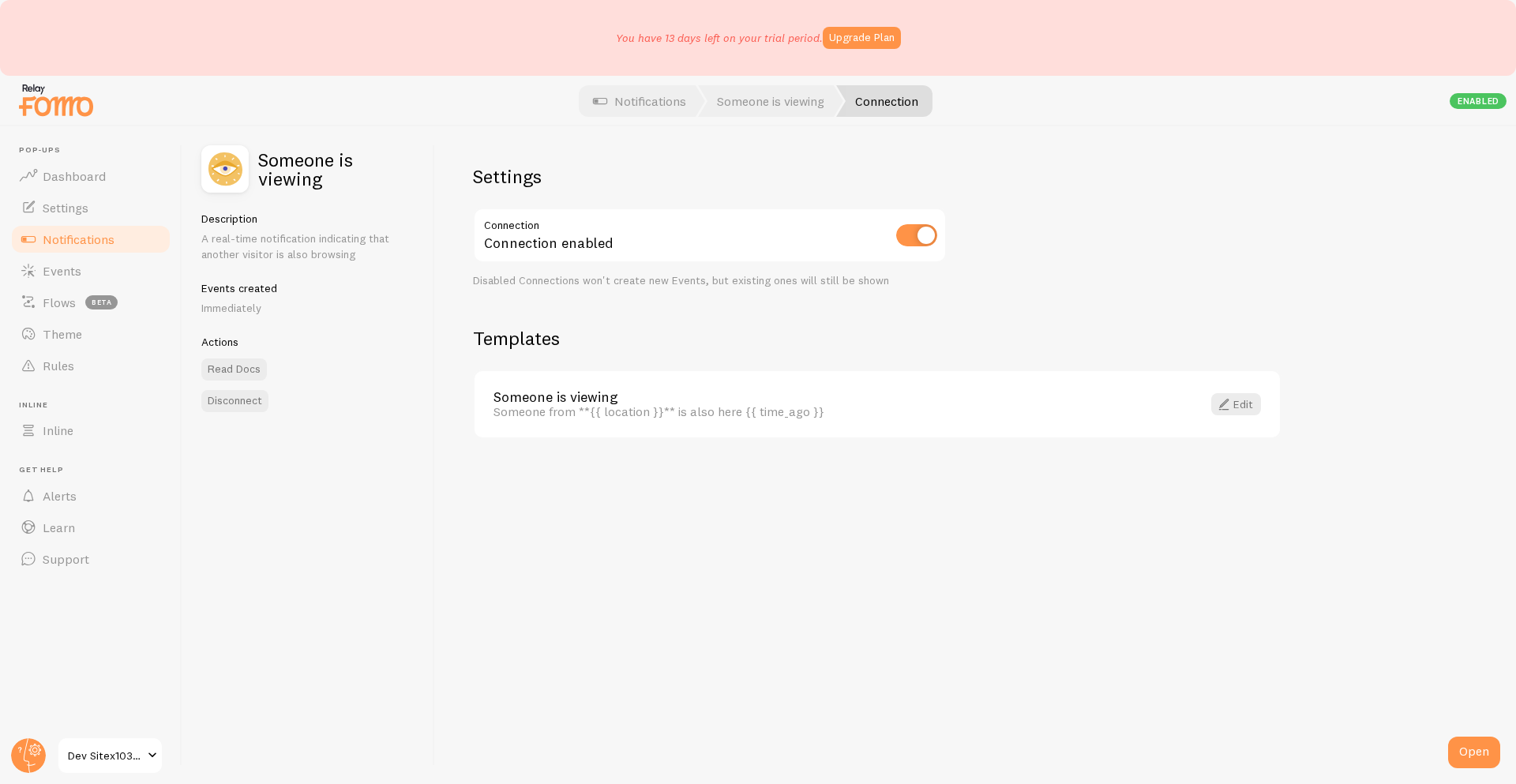
click at [761, 393] on link "Someone is viewing" at bounding box center [838, 397] width 690 height 14
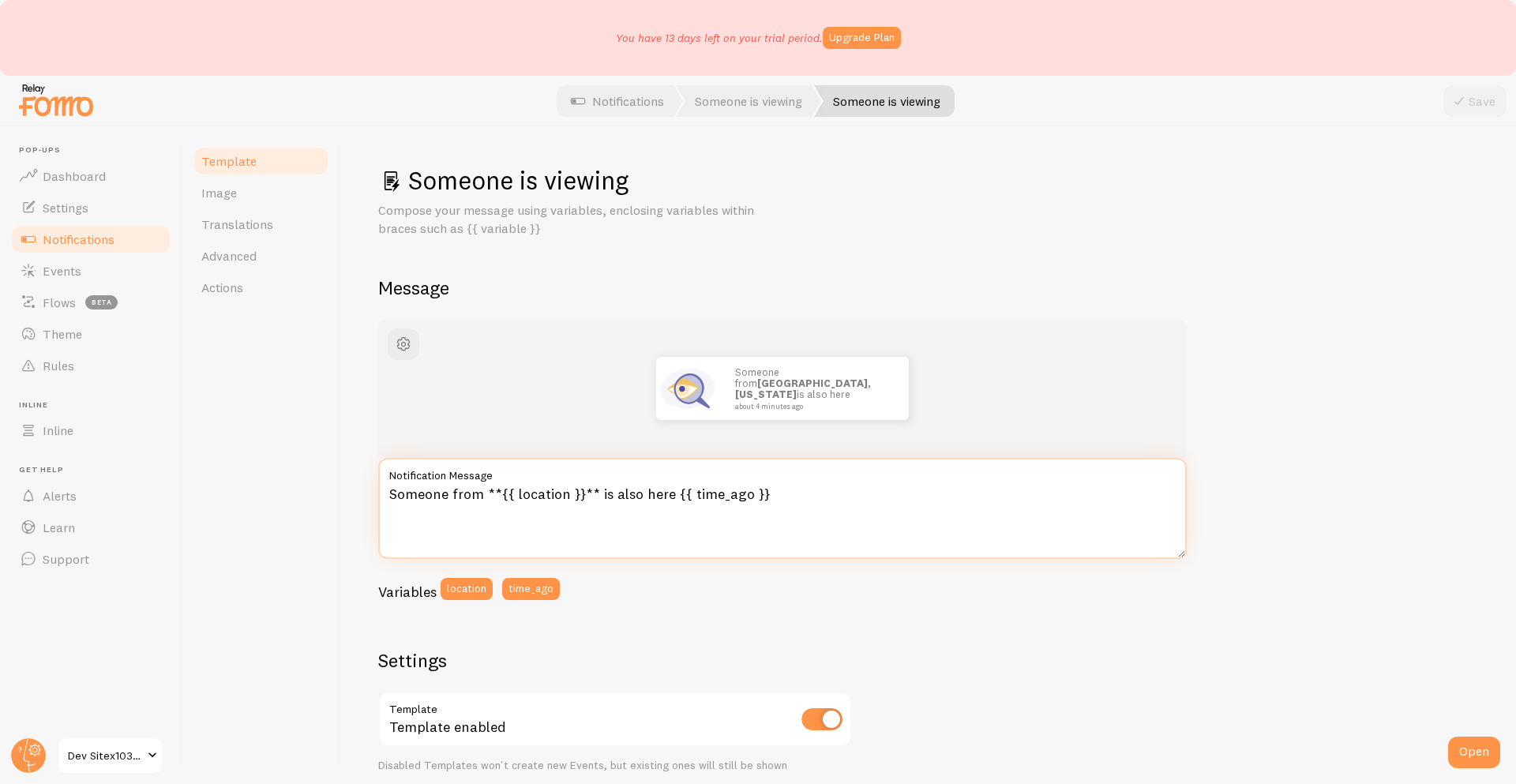
click at [875, 488] on textarea "Someone from **{{ location }}** is also here {{ time_ago }}" at bounding box center [782, 508] width 808 height 101
type textarea "Someone from **{{ location }}** is also here {{ time_ago }} WORKS!!!!"
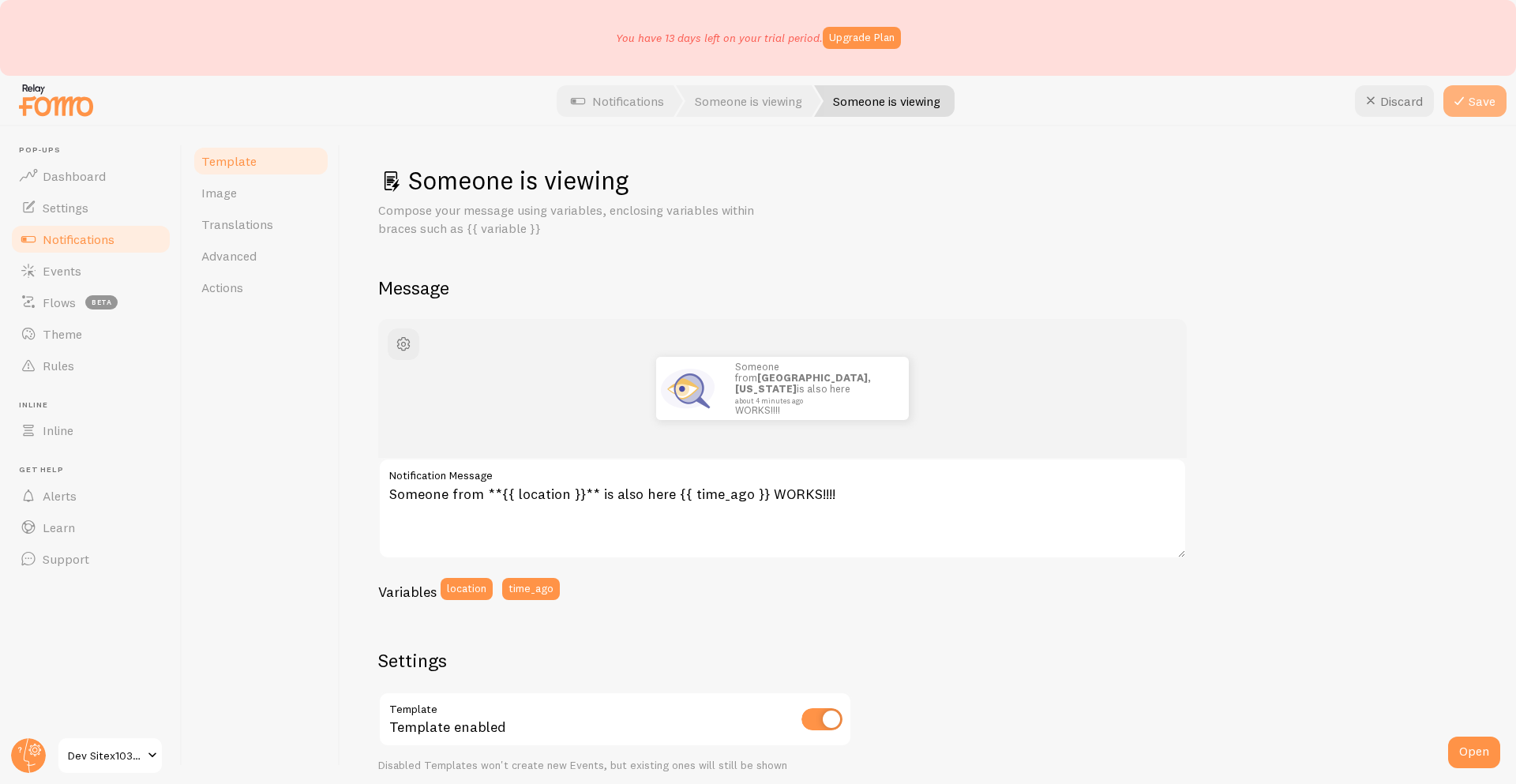
click at [1474, 96] on button "Save" at bounding box center [1475, 101] width 63 height 32
click at [79, 245] on span "Notifications" at bounding box center [78, 240] width 72 height 16
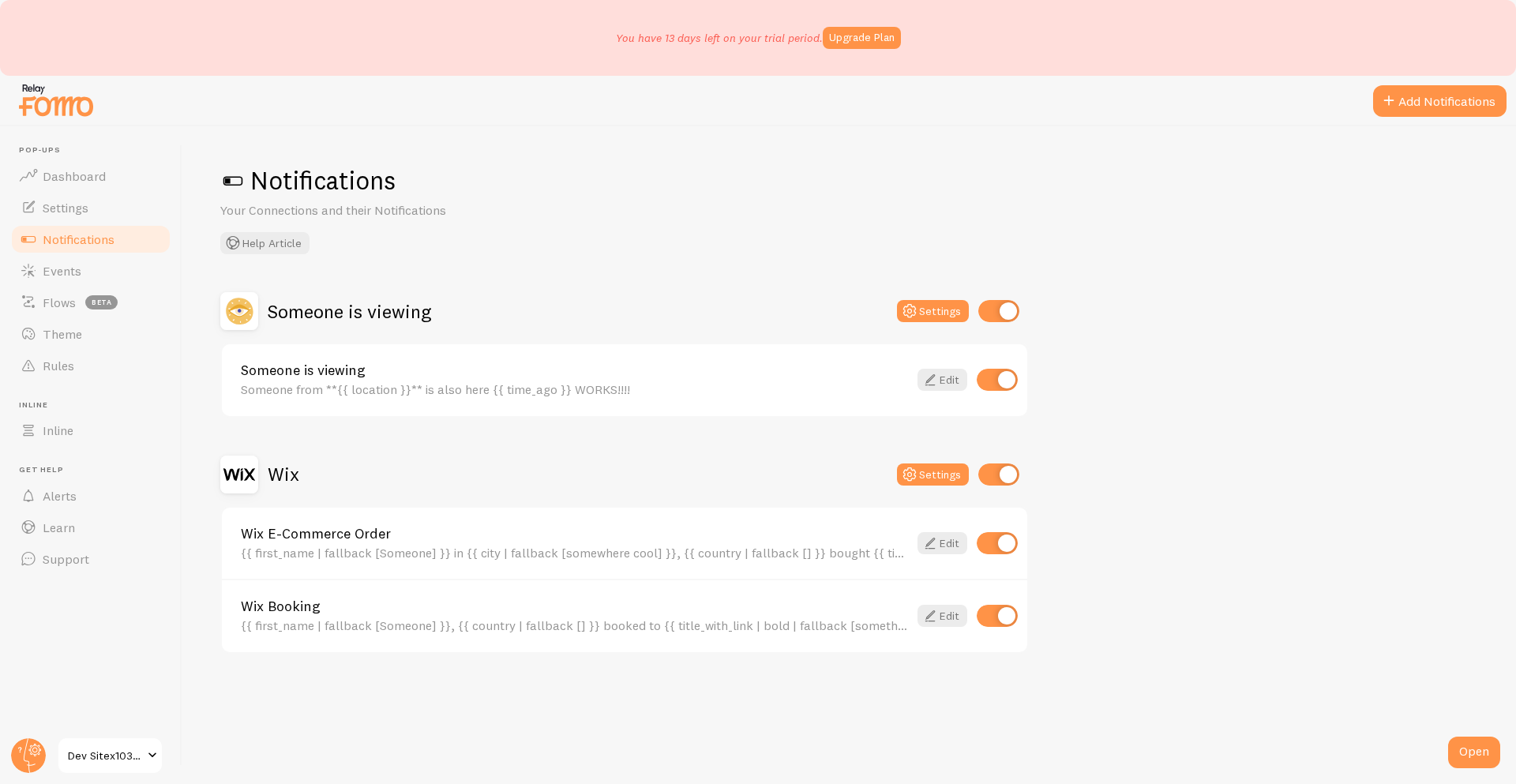
click at [302, 469] on div "Wix Settings" at bounding box center [624, 475] width 808 height 38
click at [288, 472] on h2 "Wix" at bounding box center [283, 474] width 32 height 24
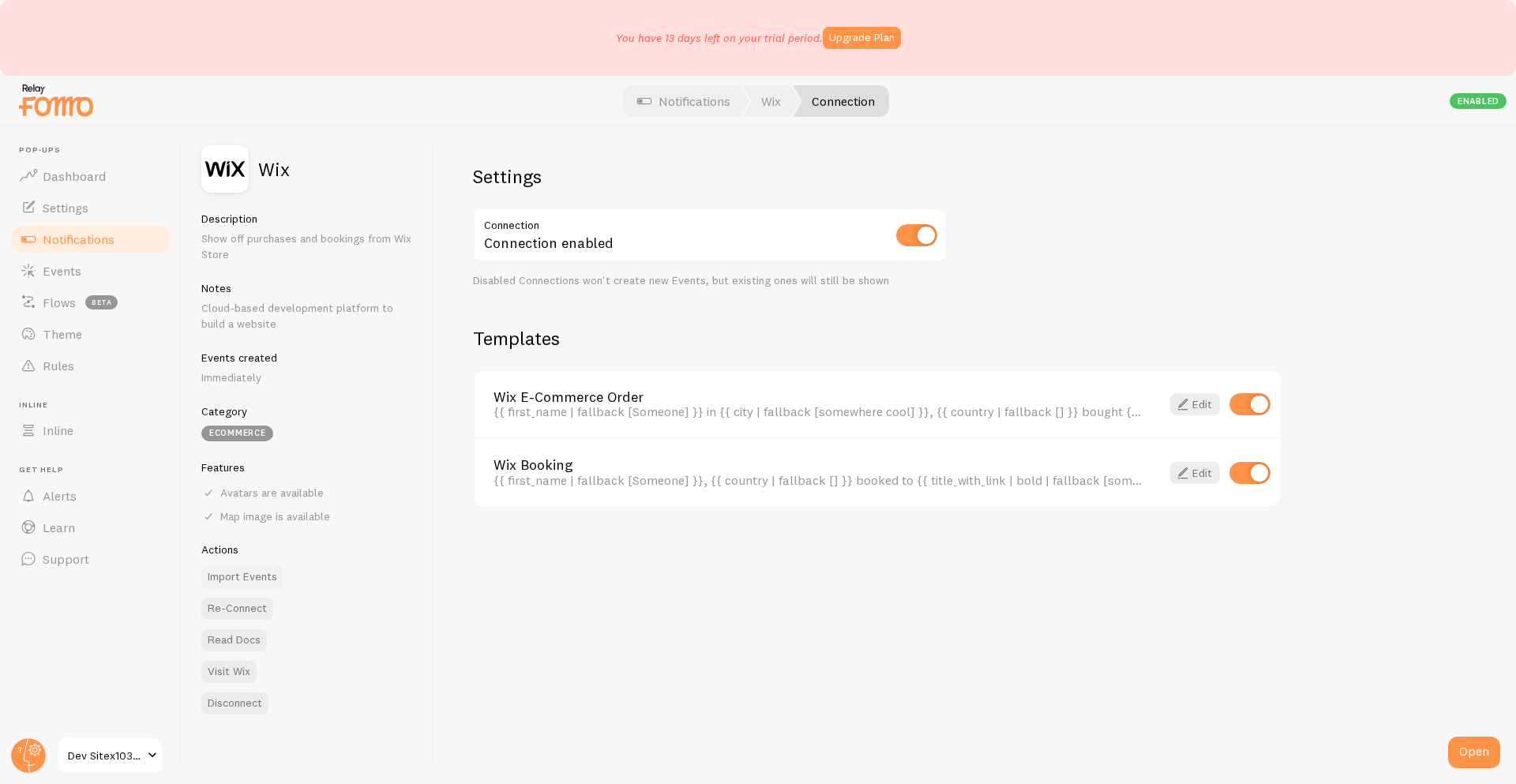
click at [244, 581] on button "Import Events" at bounding box center [242, 577] width 82 height 23
click at [622, 362] on div "Templates Wix E-Commerce Order {{ first_name | fallback [Someone] }} in {{ city…" at bounding box center [877, 417] width 808 height 182
click at [263, 578] on button "Import Events" at bounding box center [242, 577] width 82 height 23
click at [79, 270] on span "Events" at bounding box center [61, 271] width 39 height 16
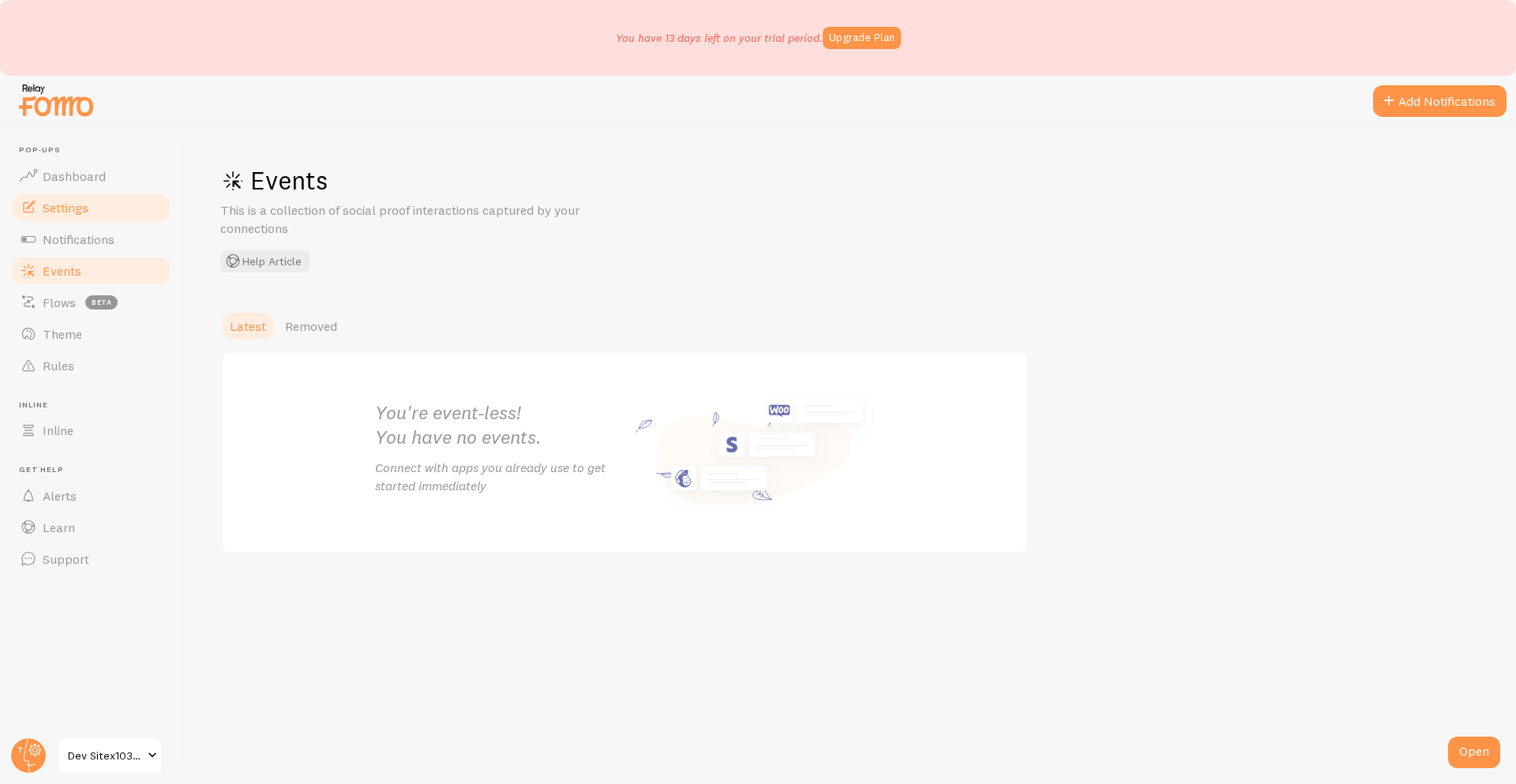
click at [96, 219] on link "Settings" at bounding box center [91, 207] width 163 height 32
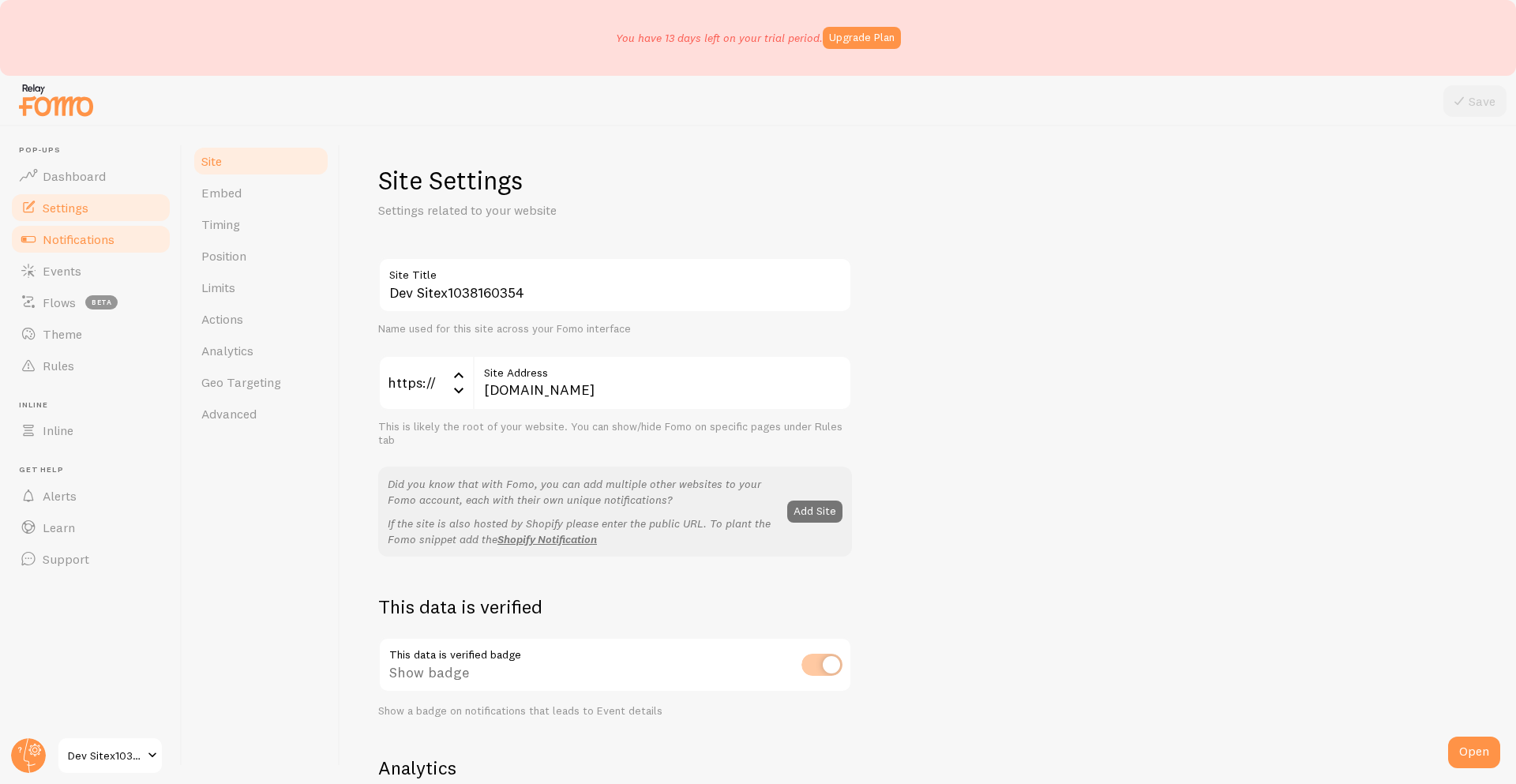
click at [94, 251] on link "Notifications" at bounding box center [91, 239] width 163 height 32
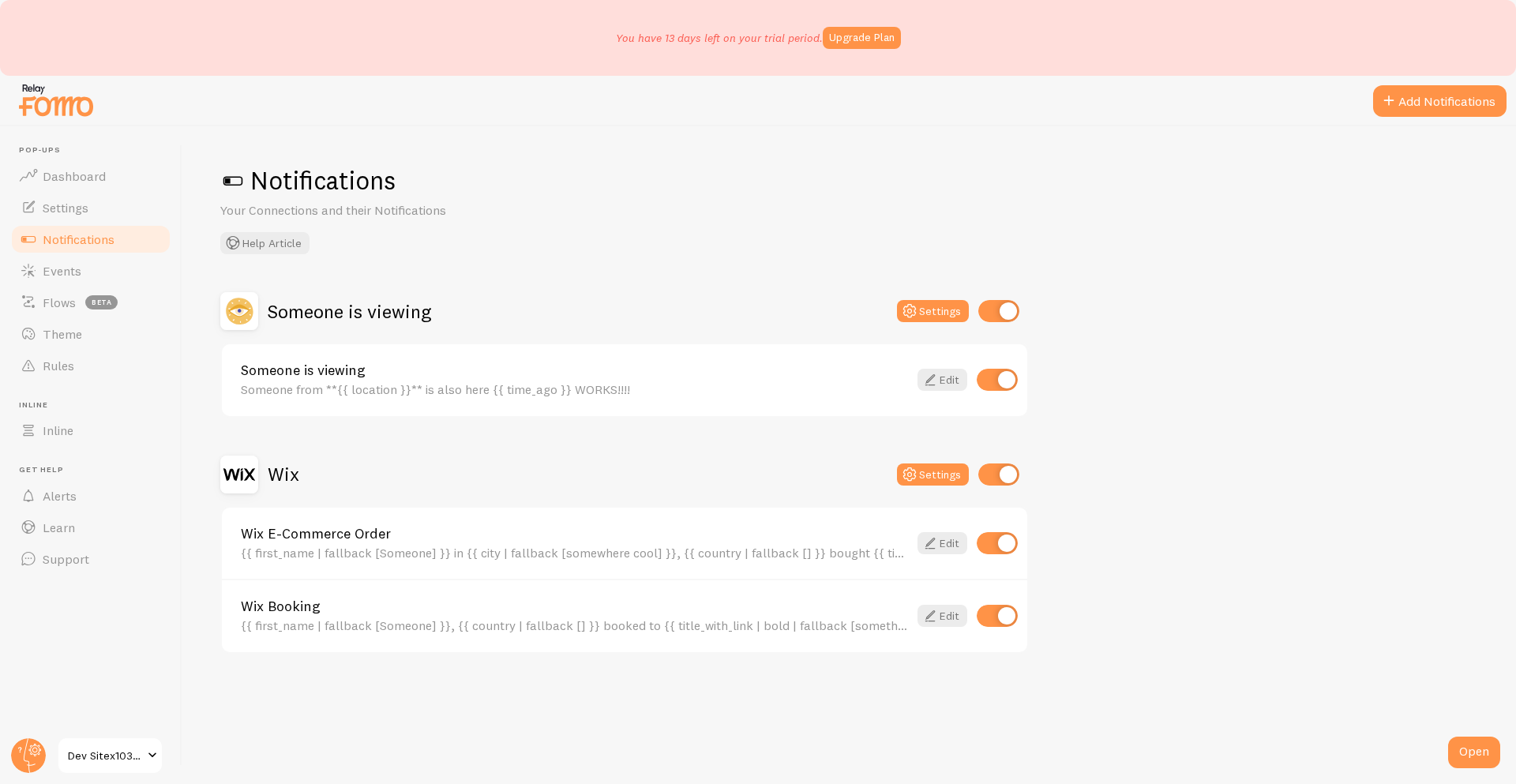
click at [269, 476] on h2 "Wix" at bounding box center [283, 474] width 32 height 24
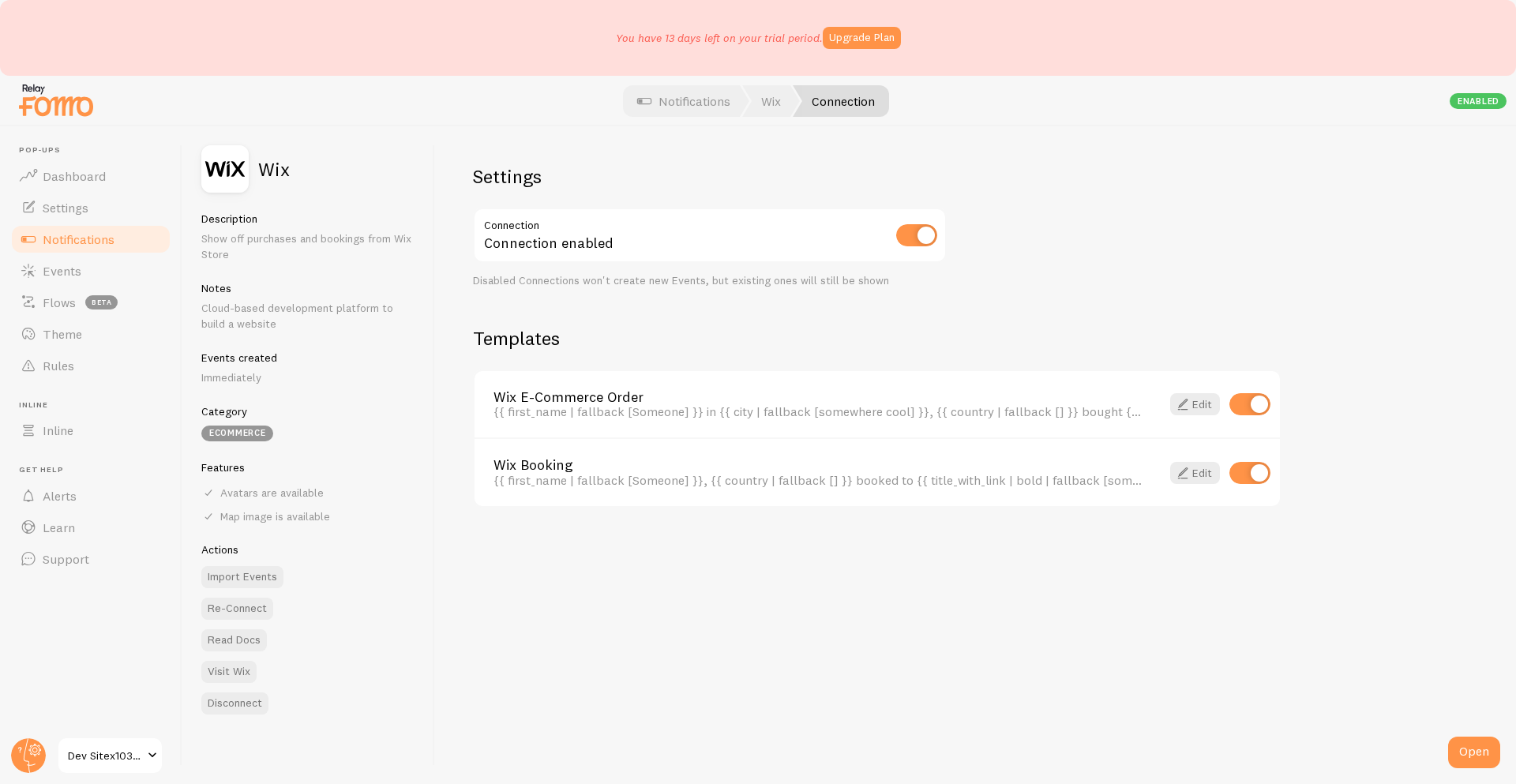
click at [516, 334] on h2 "Templates" at bounding box center [877, 338] width 808 height 24
click at [492, 336] on h2 "Templates" at bounding box center [877, 338] width 808 height 24
click at [251, 610] on button "Re-Connect" at bounding box center [237, 608] width 72 height 23
click at [85, 273] on link "Events" at bounding box center [91, 270] width 163 height 32
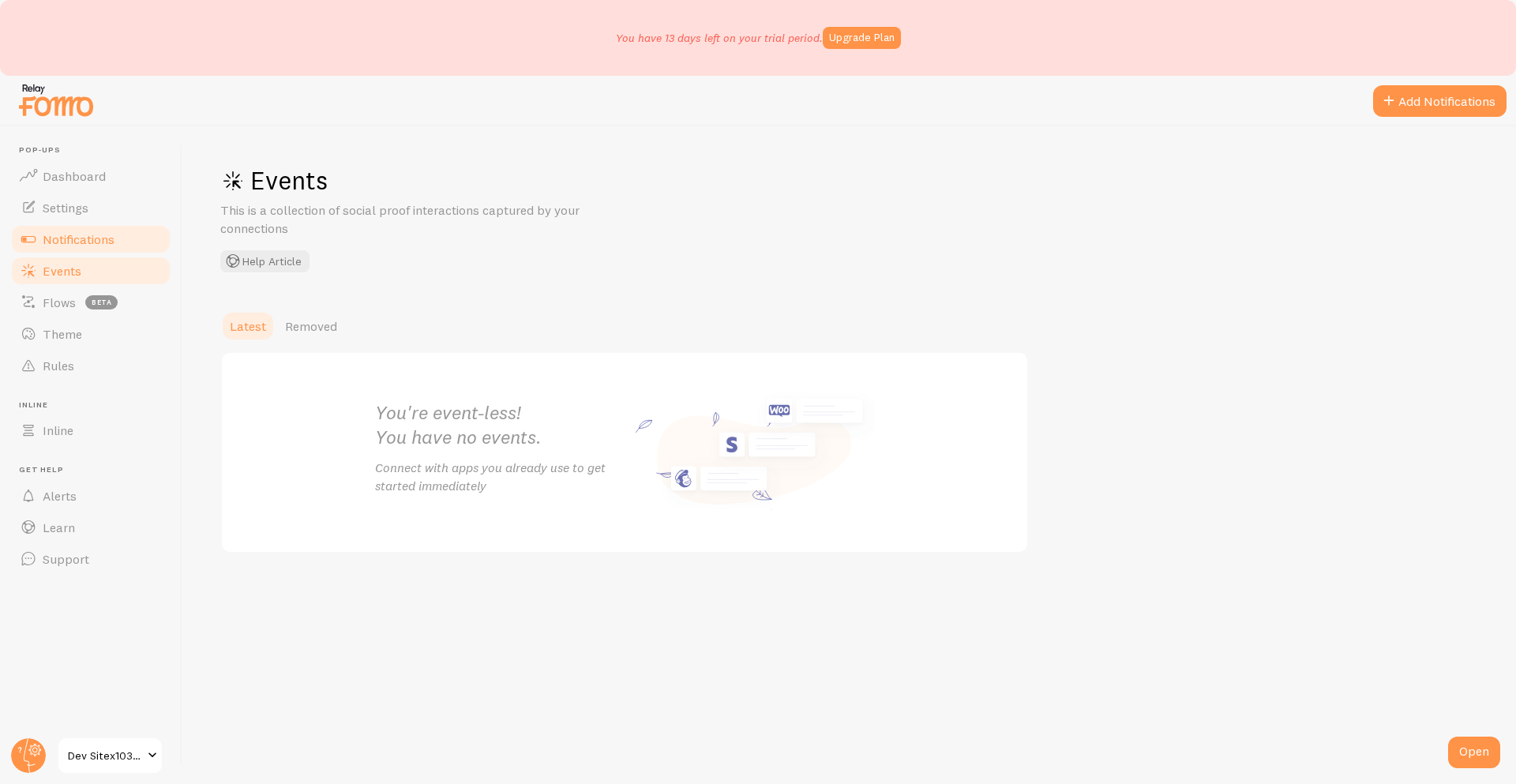
click at [80, 232] on span "Notifications" at bounding box center [78, 240] width 72 height 16
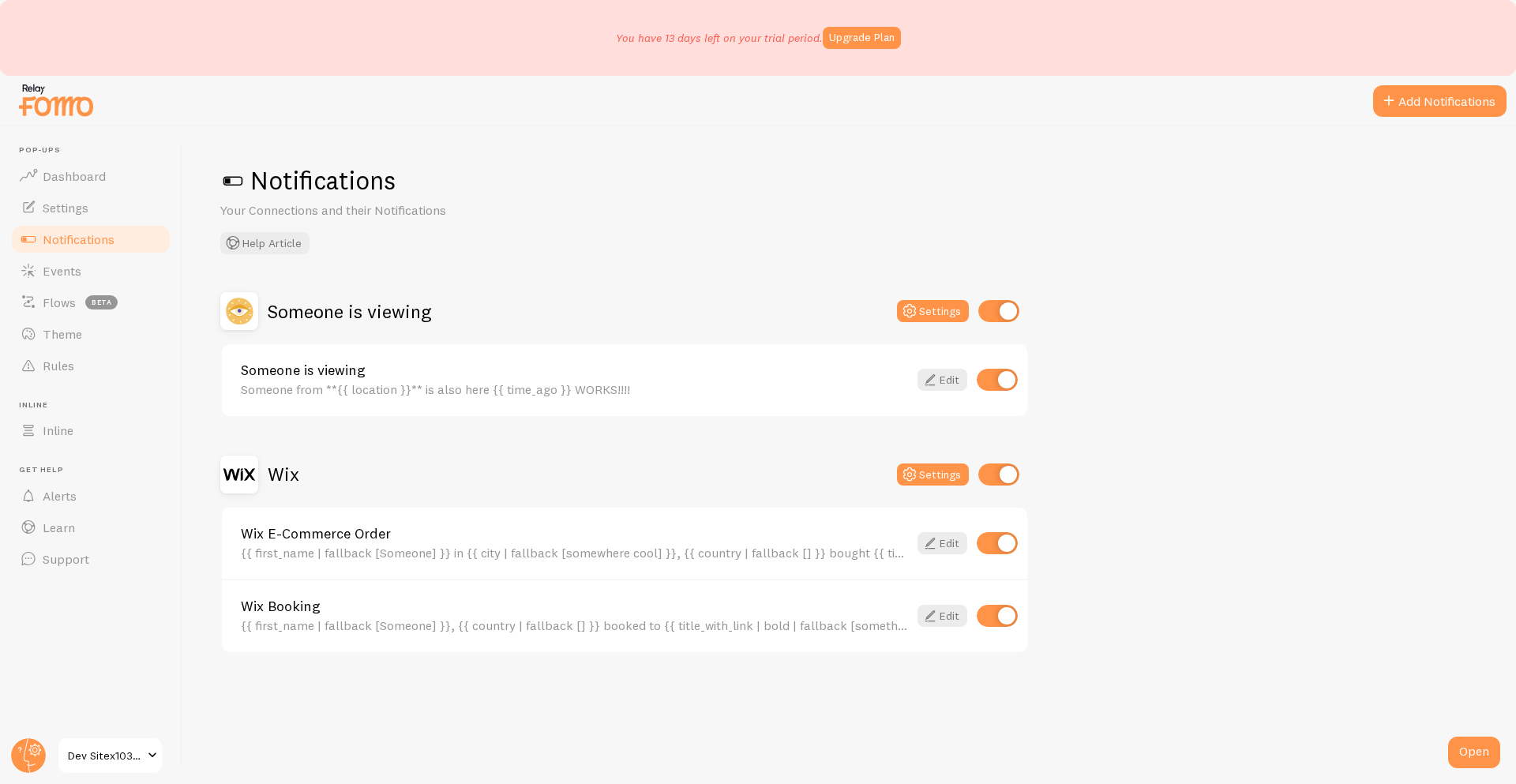
click at [348, 541] on link "Wix E-Commerce Order" at bounding box center [574, 533] width 667 height 14
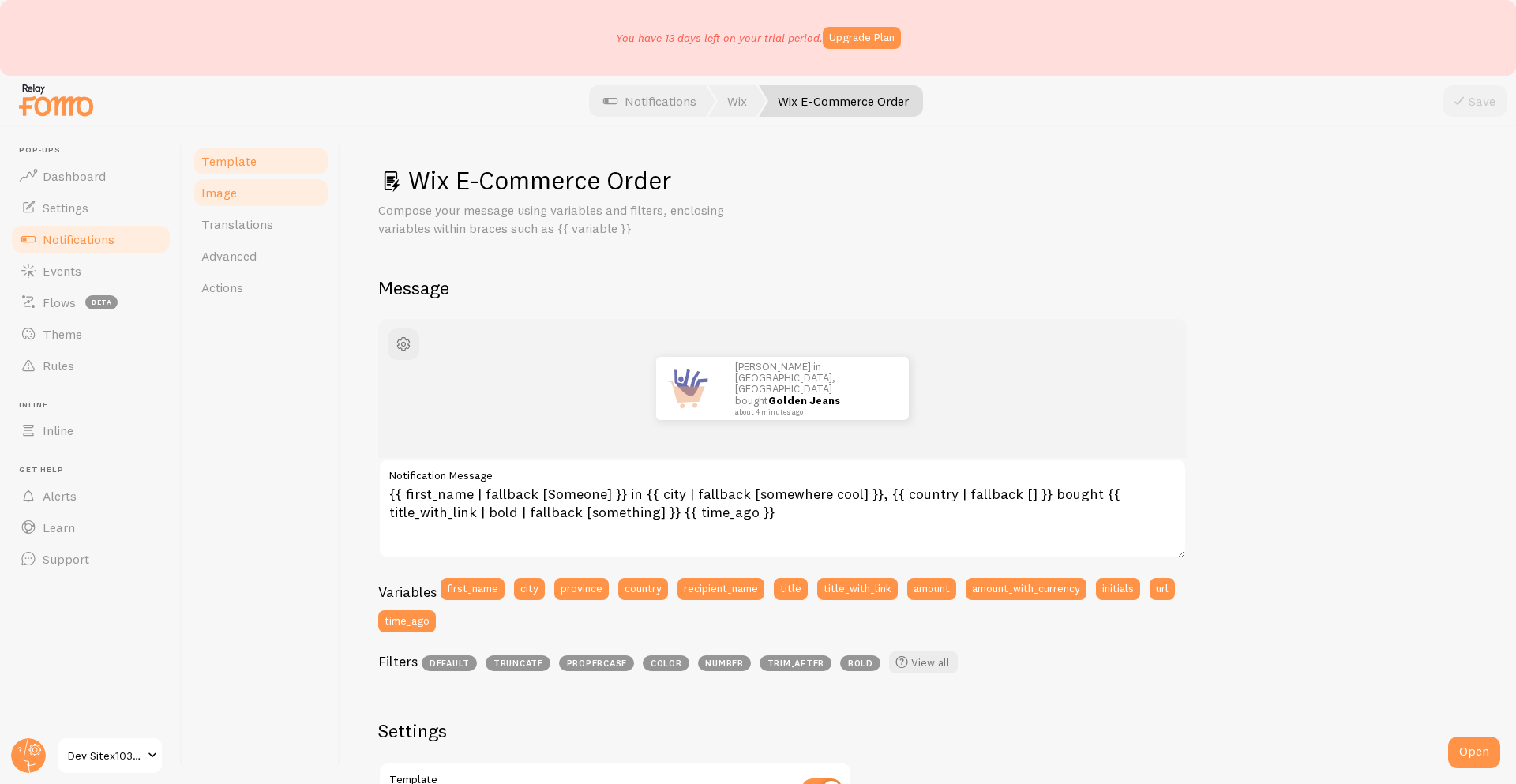
click at [234, 188] on span "Image" at bounding box center [218, 193] width 35 height 16
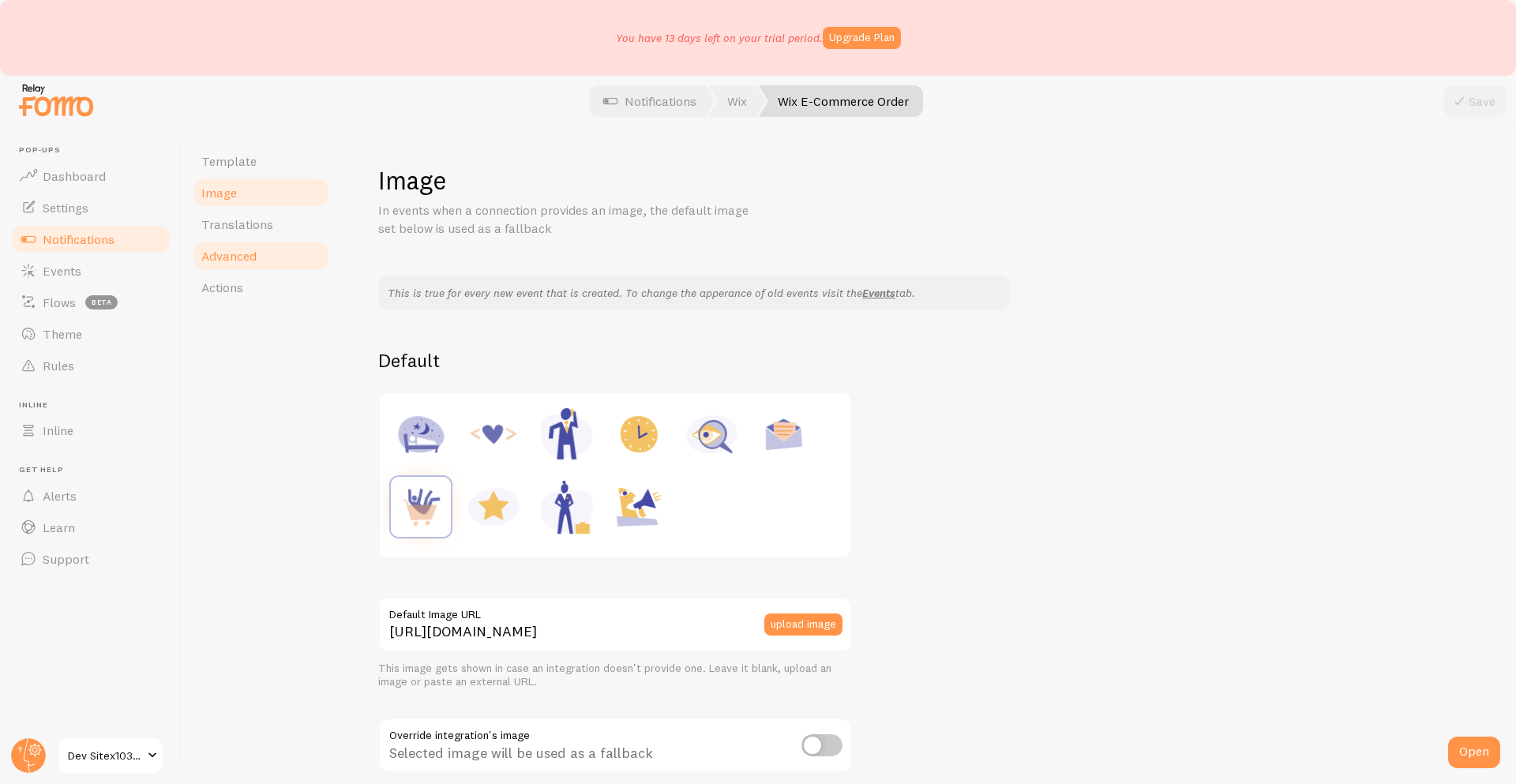
click at [262, 242] on link "Advanced" at bounding box center [260, 255] width 138 height 32
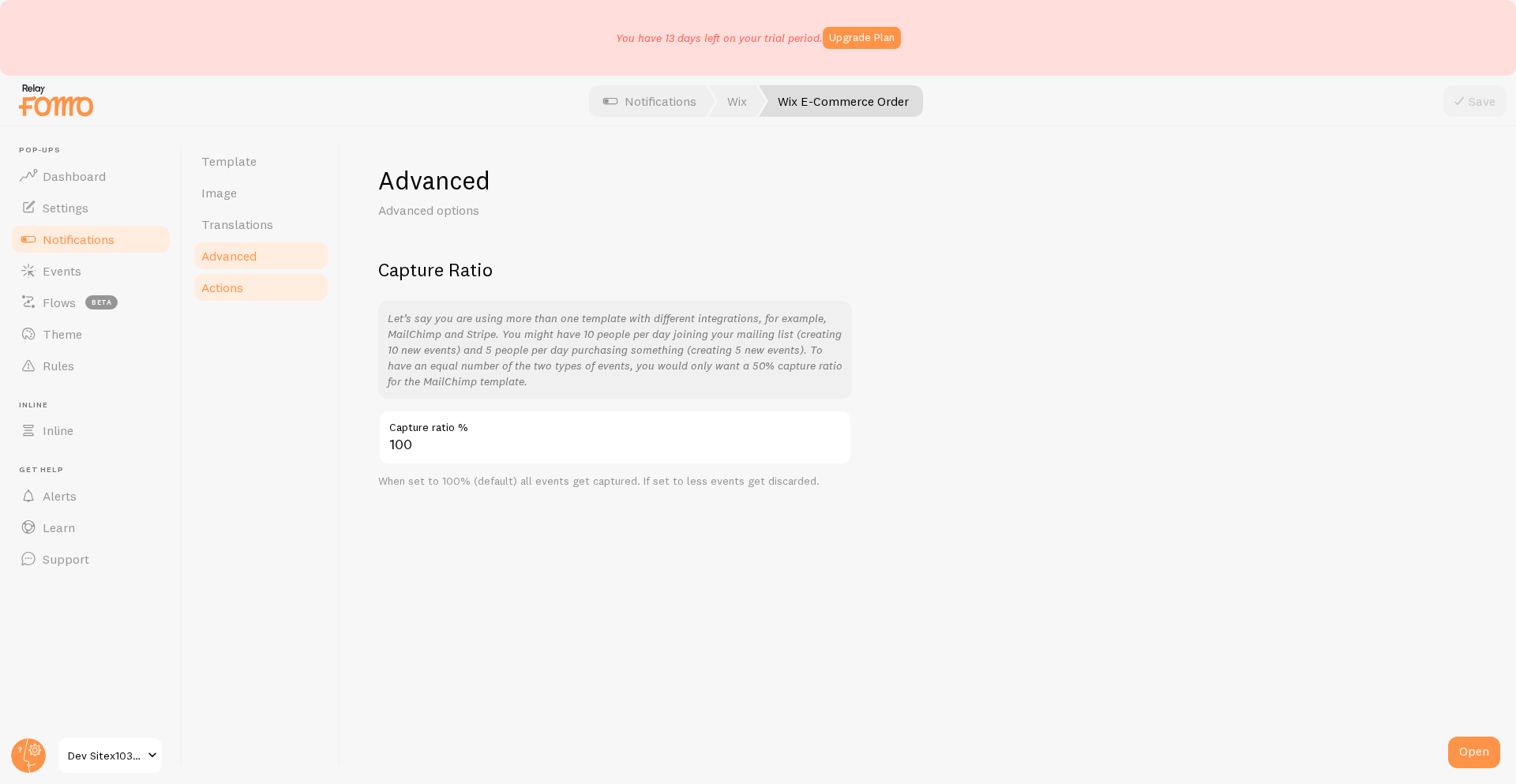
click at [246, 289] on link "Actions" at bounding box center [260, 287] width 138 height 32
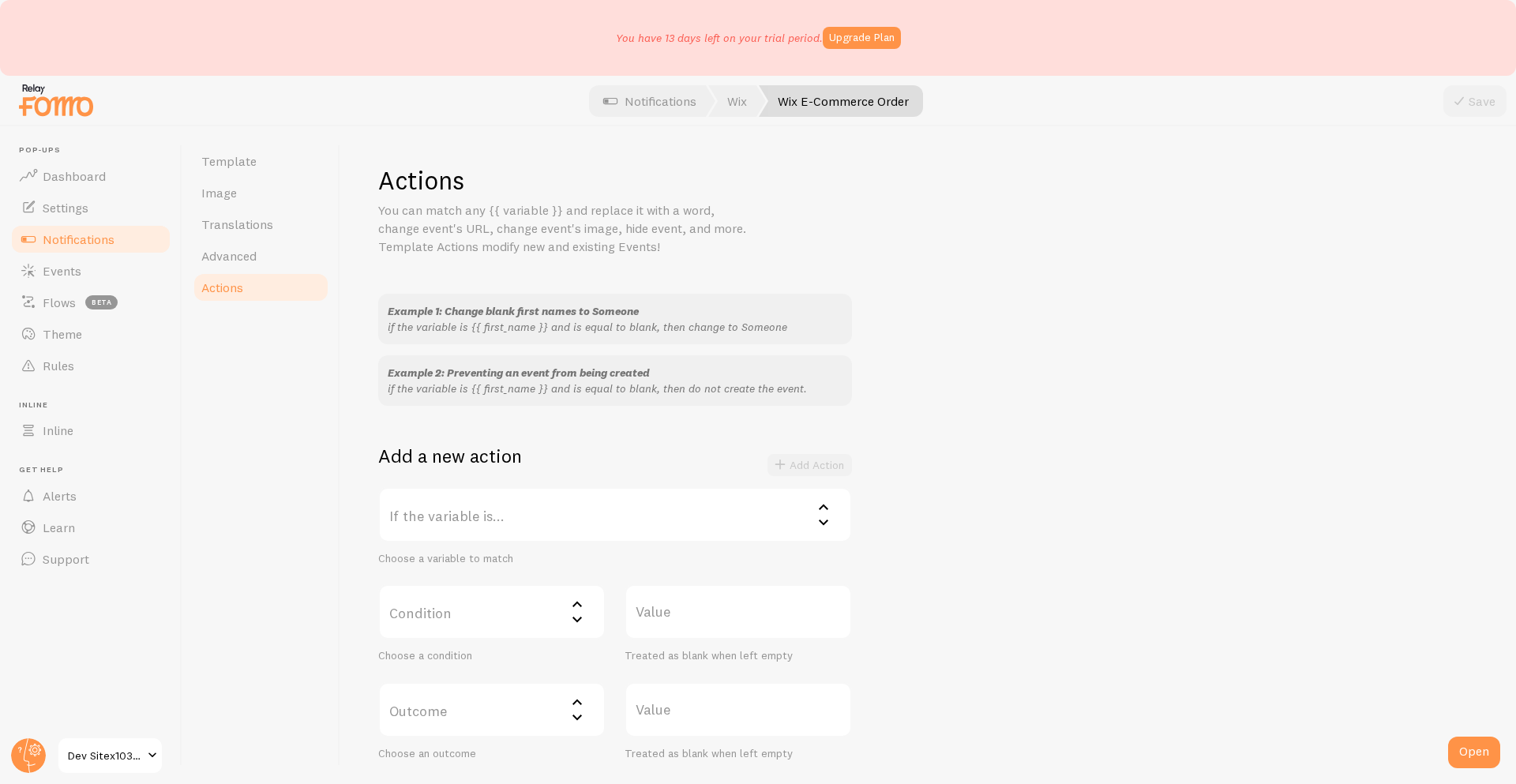
click at [93, 242] on span "Notifications" at bounding box center [78, 240] width 72 height 16
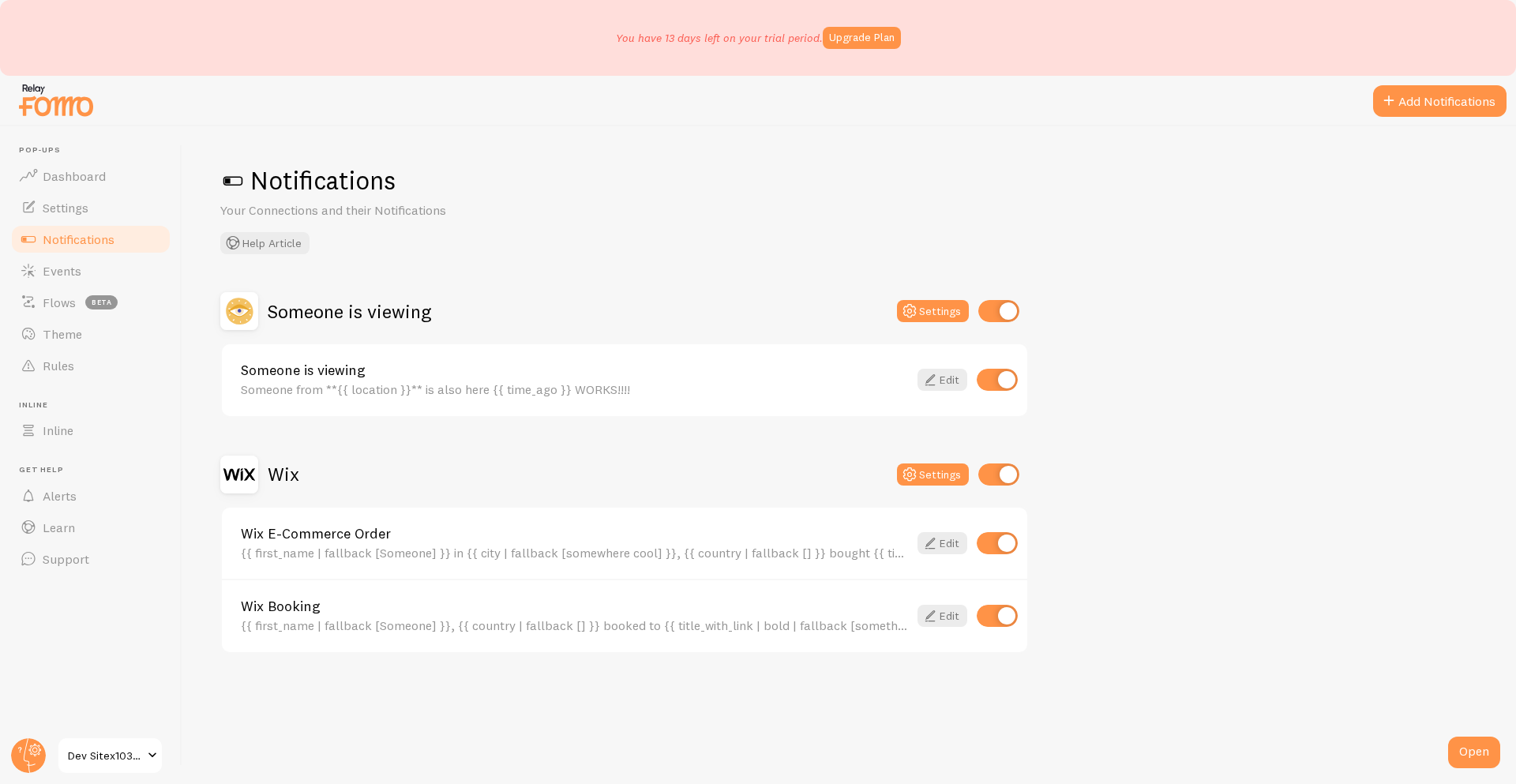
click at [272, 476] on h2 "Wix" at bounding box center [283, 474] width 32 height 24
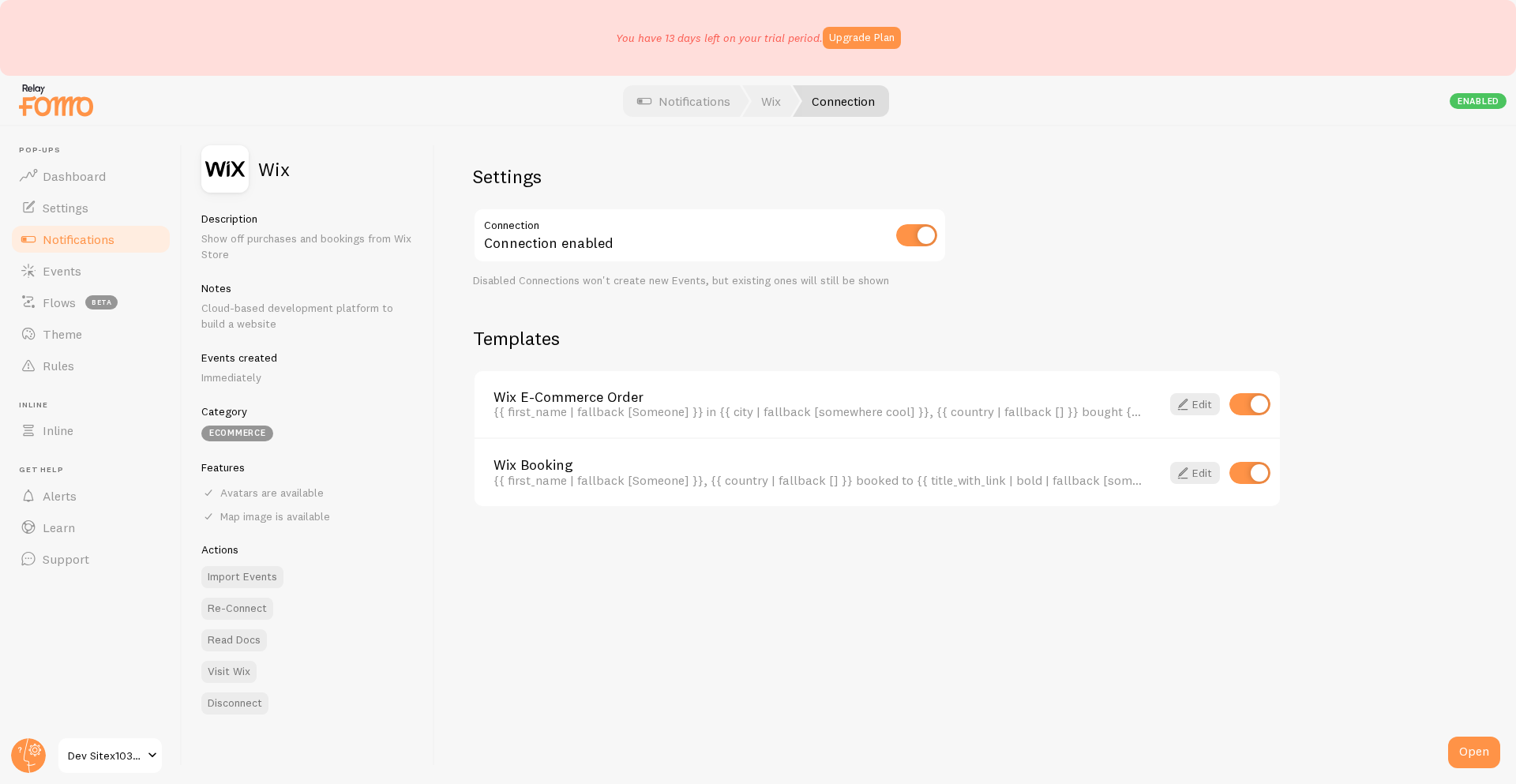
click at [527, 464] on link "Wix Booking" at bounding box center [817, 465] width 648 height 14
click at [219, 708] on button "Disconnect" at bounding box center [234, 703] width 67 height 23
click at [669, 95] on link "Notifications" at bounding box center [683, 101] width 131 height 32
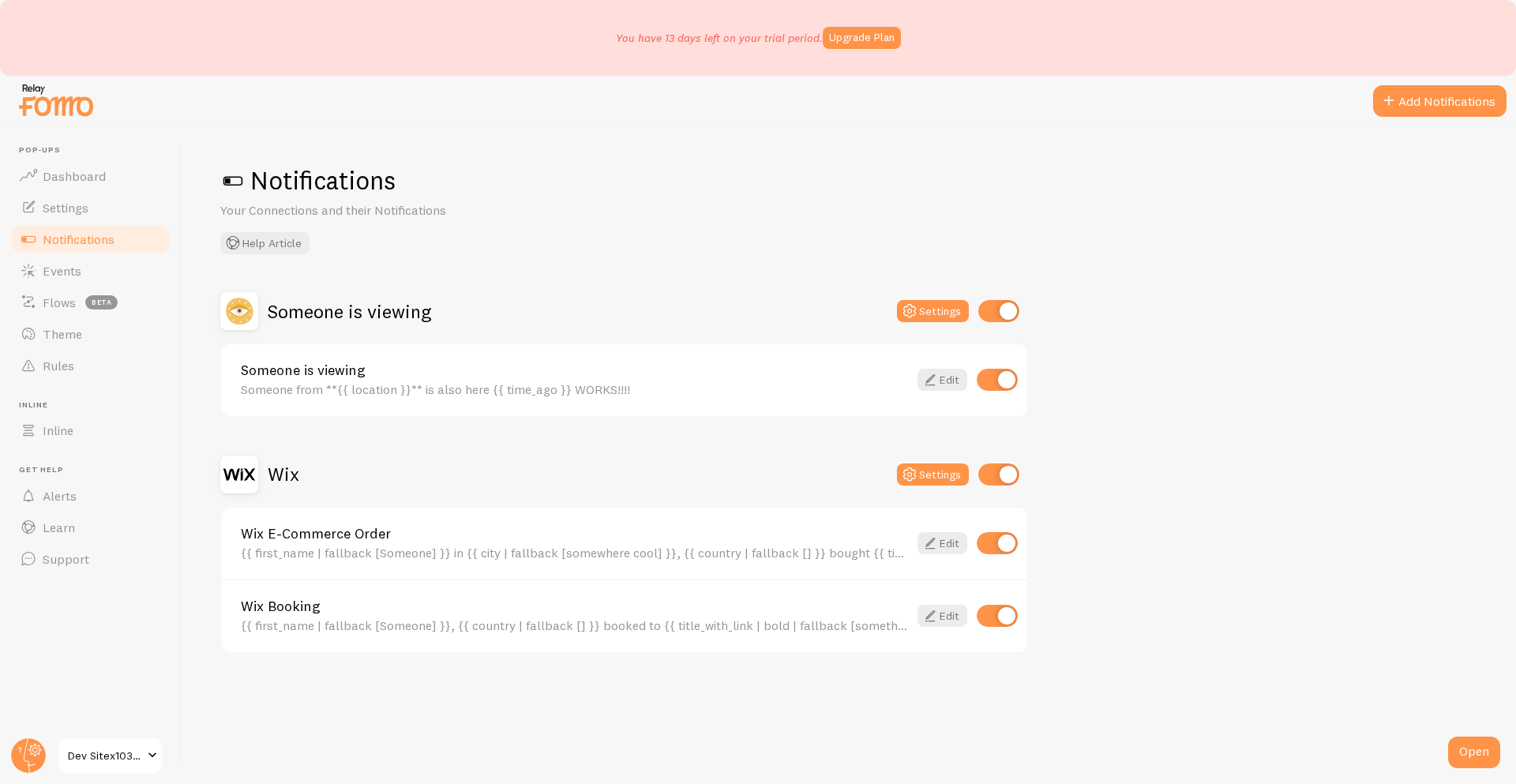
click at [283, 482] on h2 "Wix" at bounding box center [283, 474] width 32 height 24
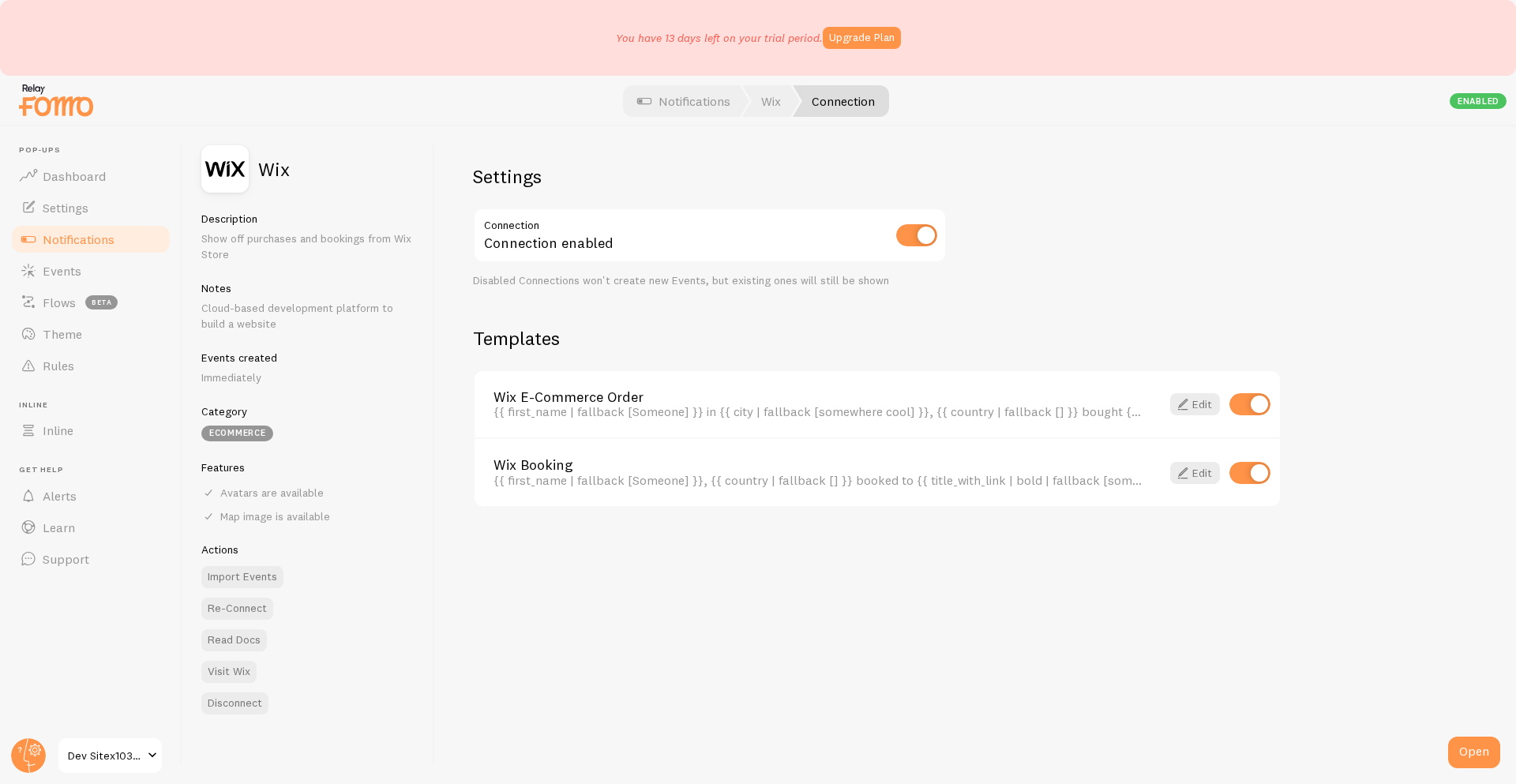
click at [240, 701] on button "Disconnect" at bounding box center [234, 703] width 67 height 23
click at [257, 709] on button "Disconnect" at bounding box center [234, 703] width 67 height 23
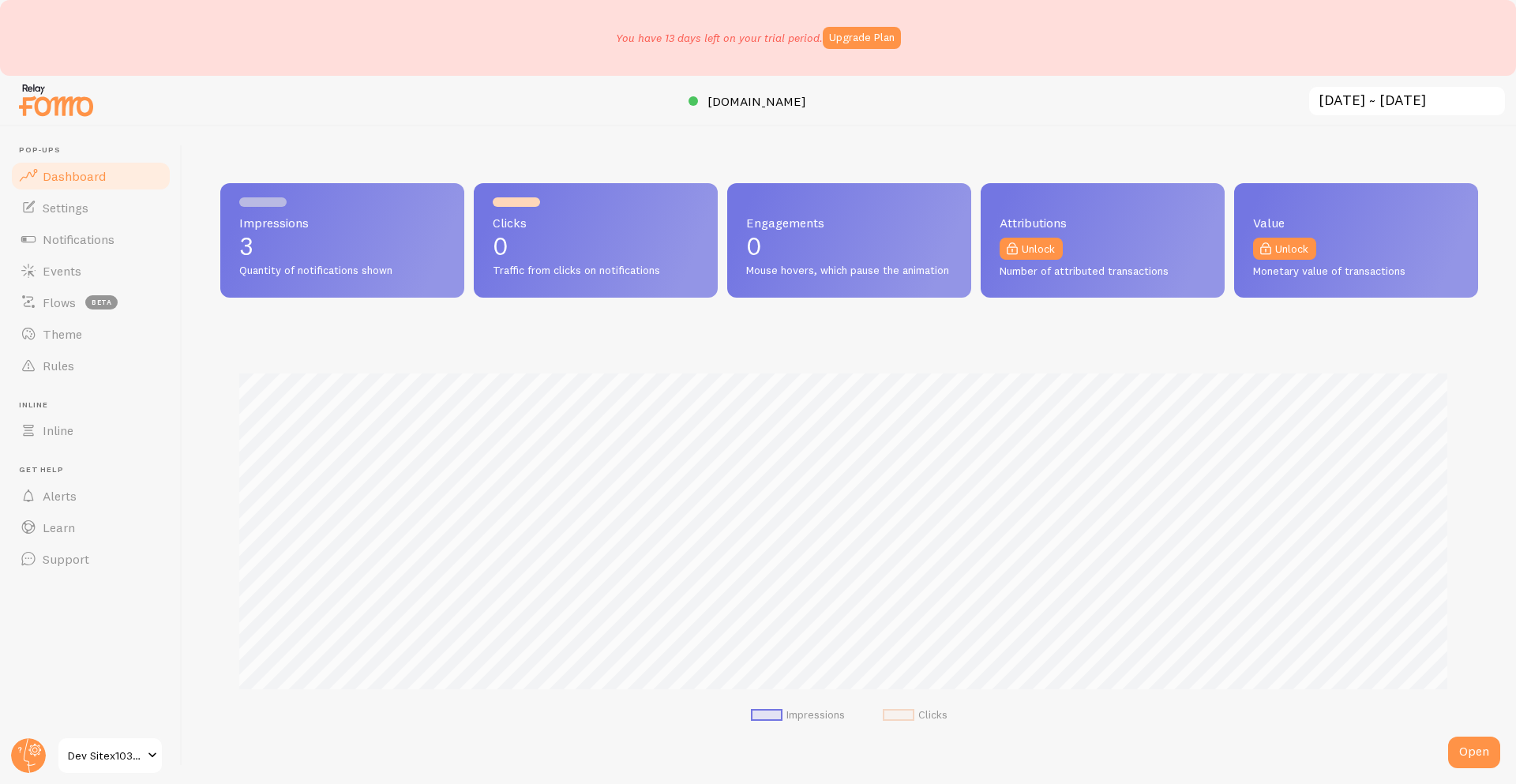
scroll to position [415, 1247]
click at [39, 240] on link "Notifications" at bounding box center [91, 239] width 163 height 32
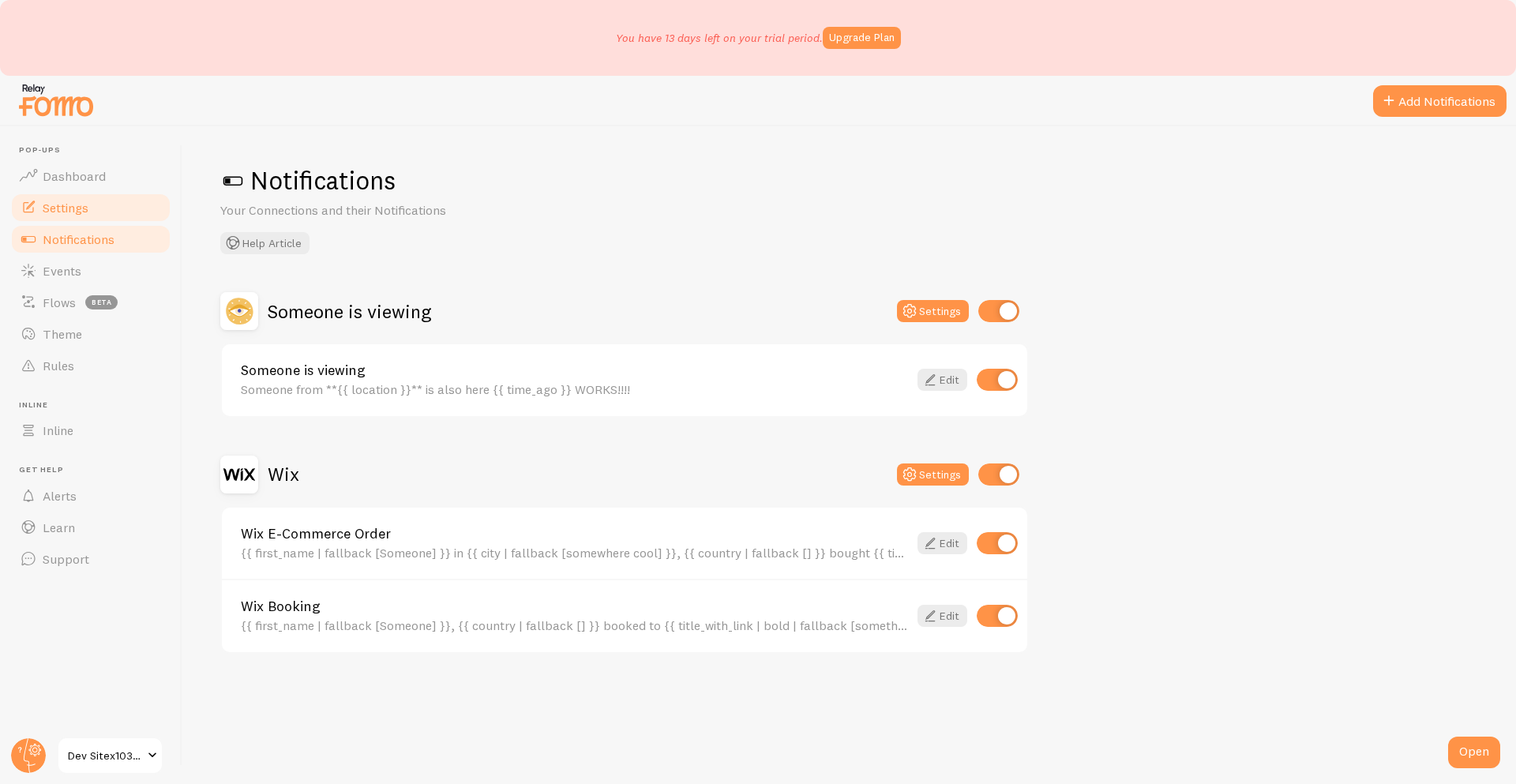
click at [71, 213] on span "Settings" at bounding box center [65, 208] width 46 height 16
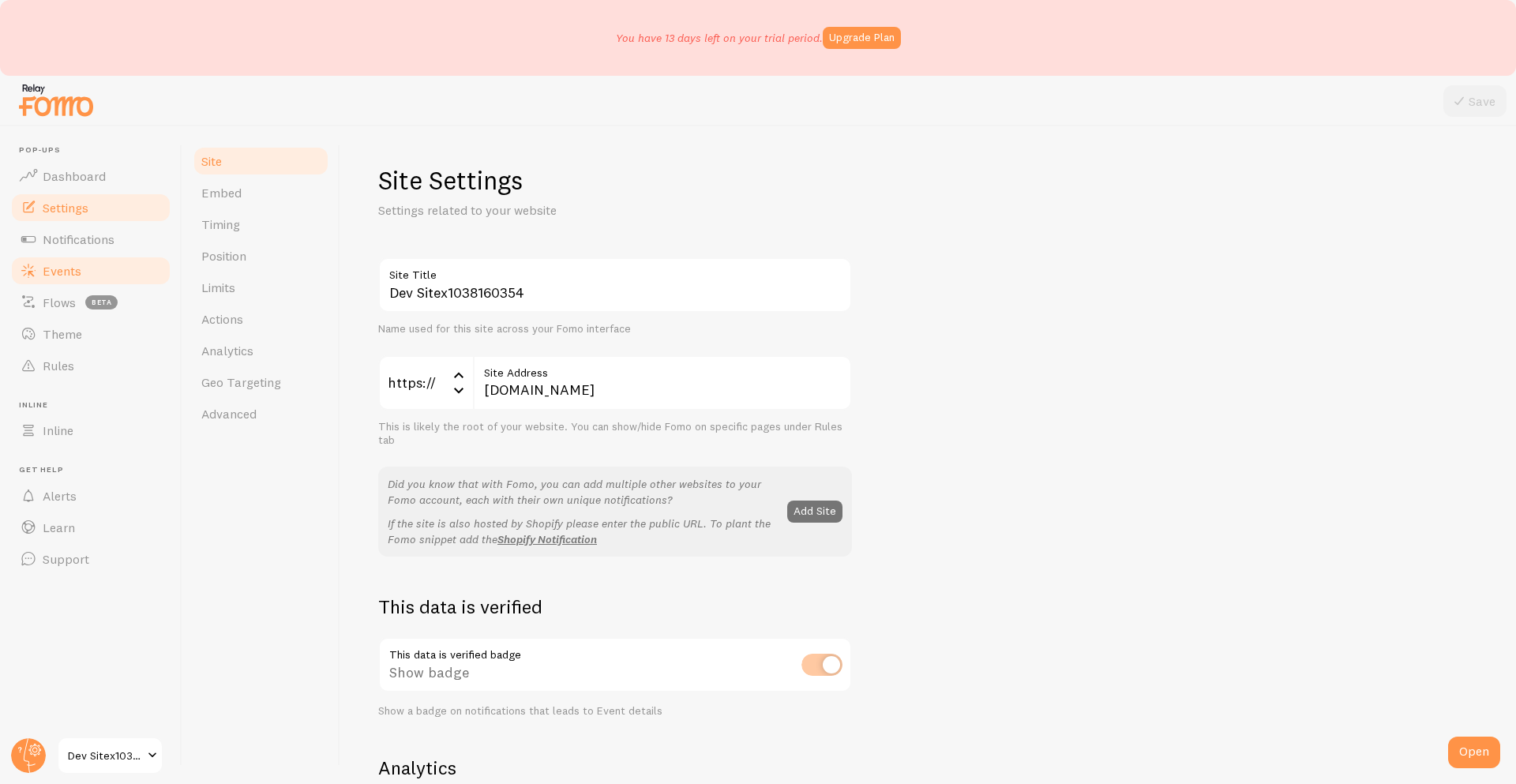
click at [60, 255] on link "Events" at bounding box center [91, 270] width 163 height 32
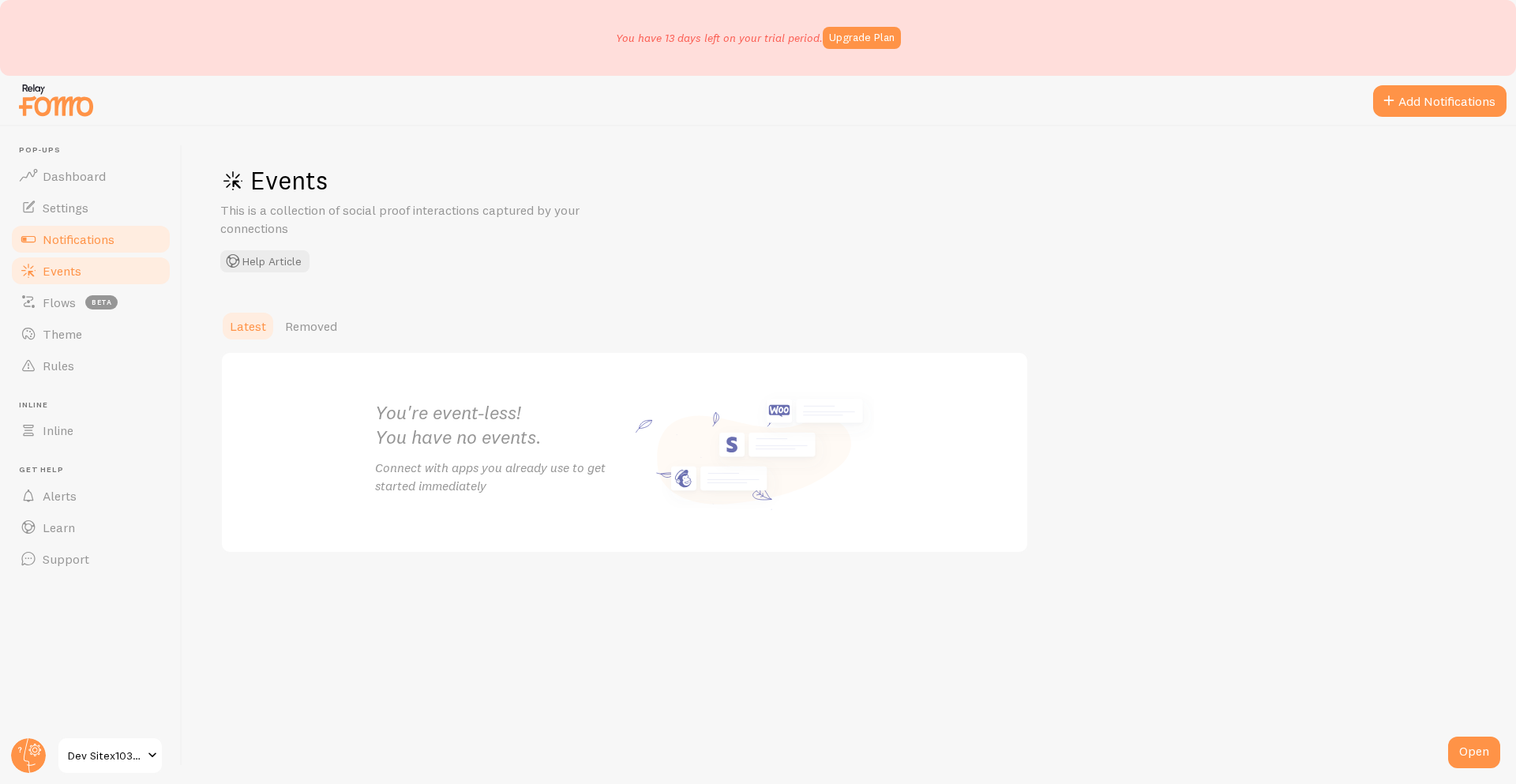
click at [81, 237] on span "Notifications" at bounding box center [78, 240] width 72 height 16
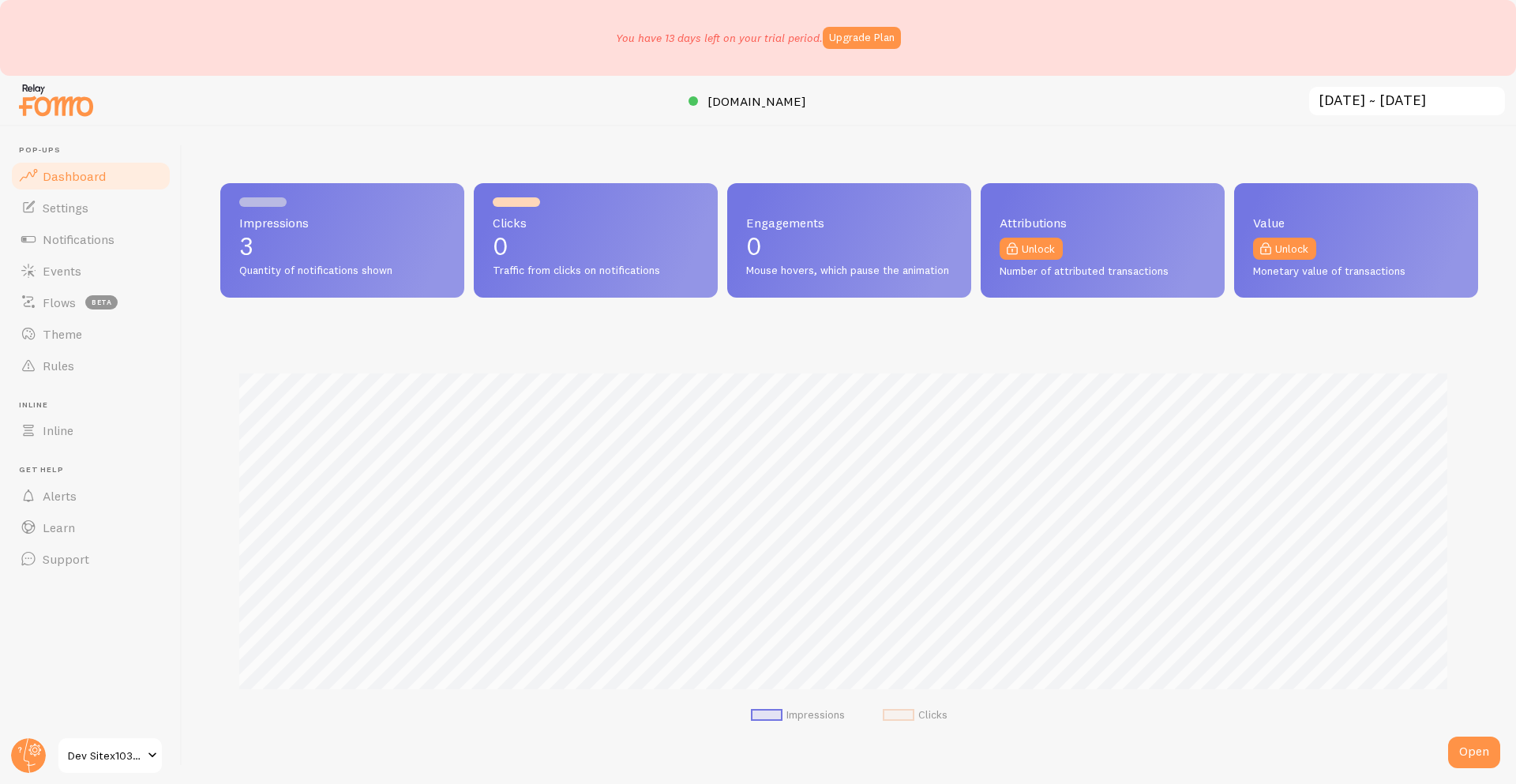
scroll to position [415, 1247]
click at [65, 242] on span "Notifications" at bounding box center [78, 240] width 72 height 16
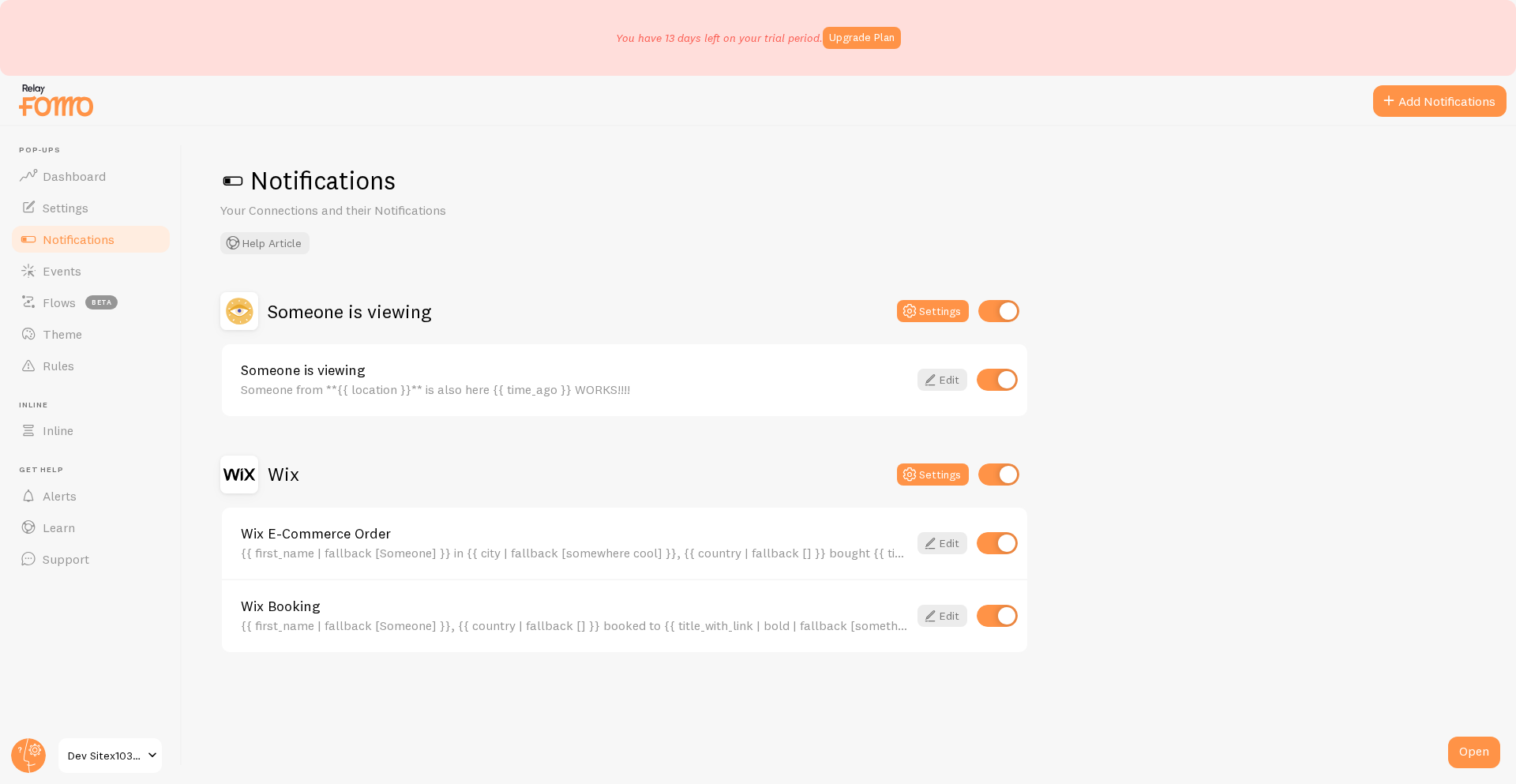
click at [271, 465] on h2 "Wix" at bounding box center [283, 474] width 32 height 24
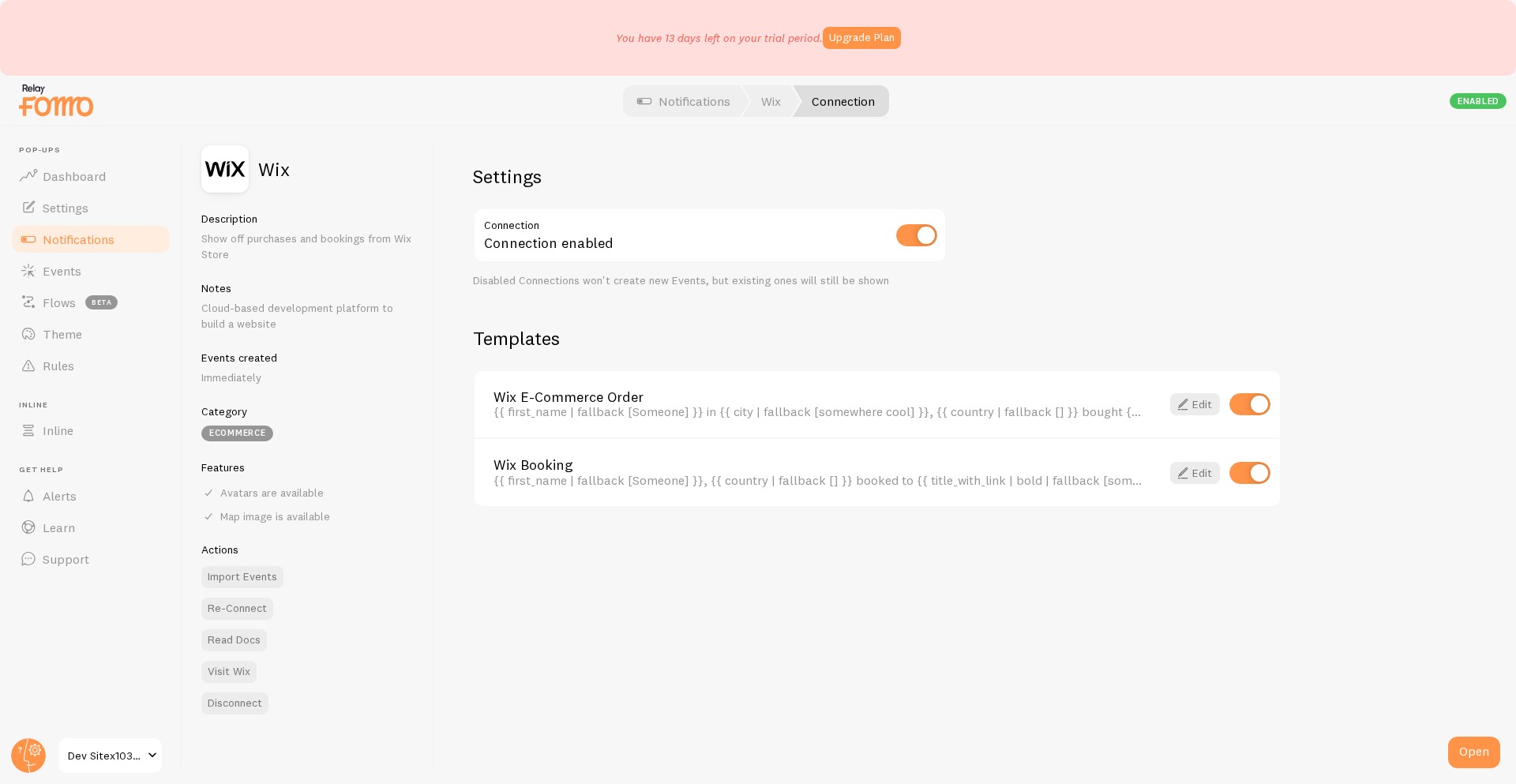
click at [131, 758] on span "Dev Sitex1038160354" at bounding box center [105, 755] width 75 height 19
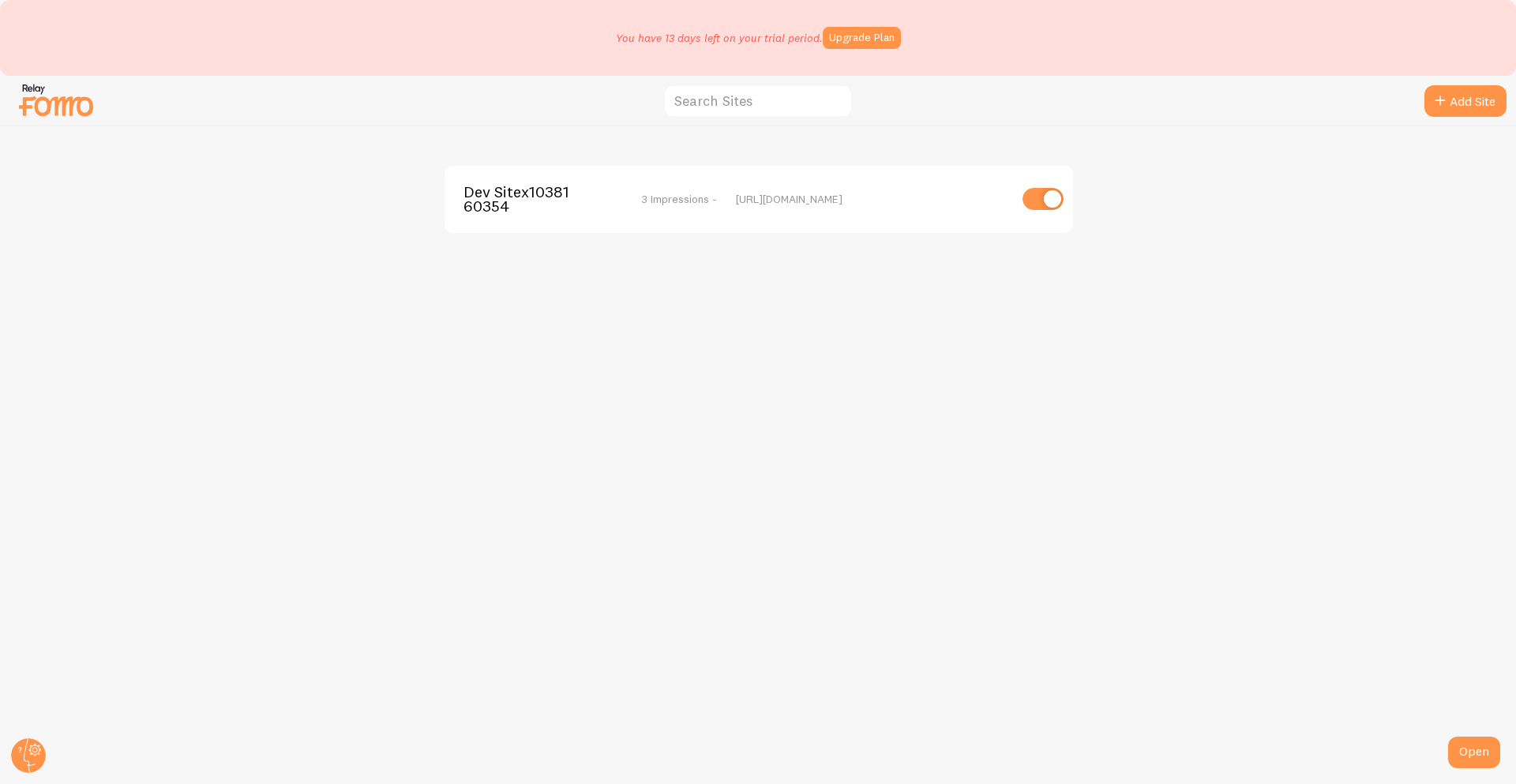
click at [535, 201] on span "Dev Sitex1038160354" at bounding box center [526, 199] width 127 height 29
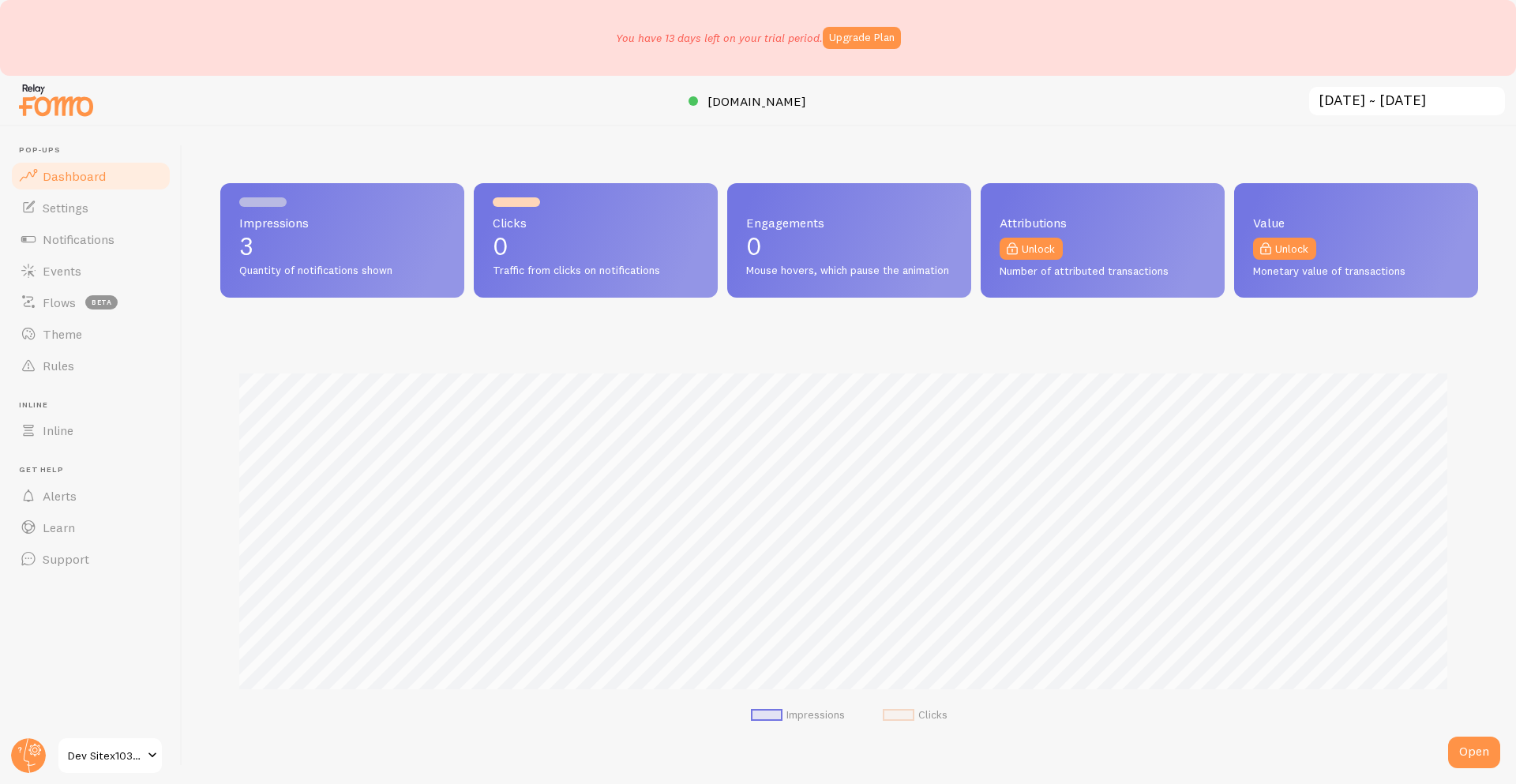
scroll to position [415, 1247]
click at [762, 106] on span "[DOMAIN_NAME]" at bounding box center [757, 101] width 99 height 16
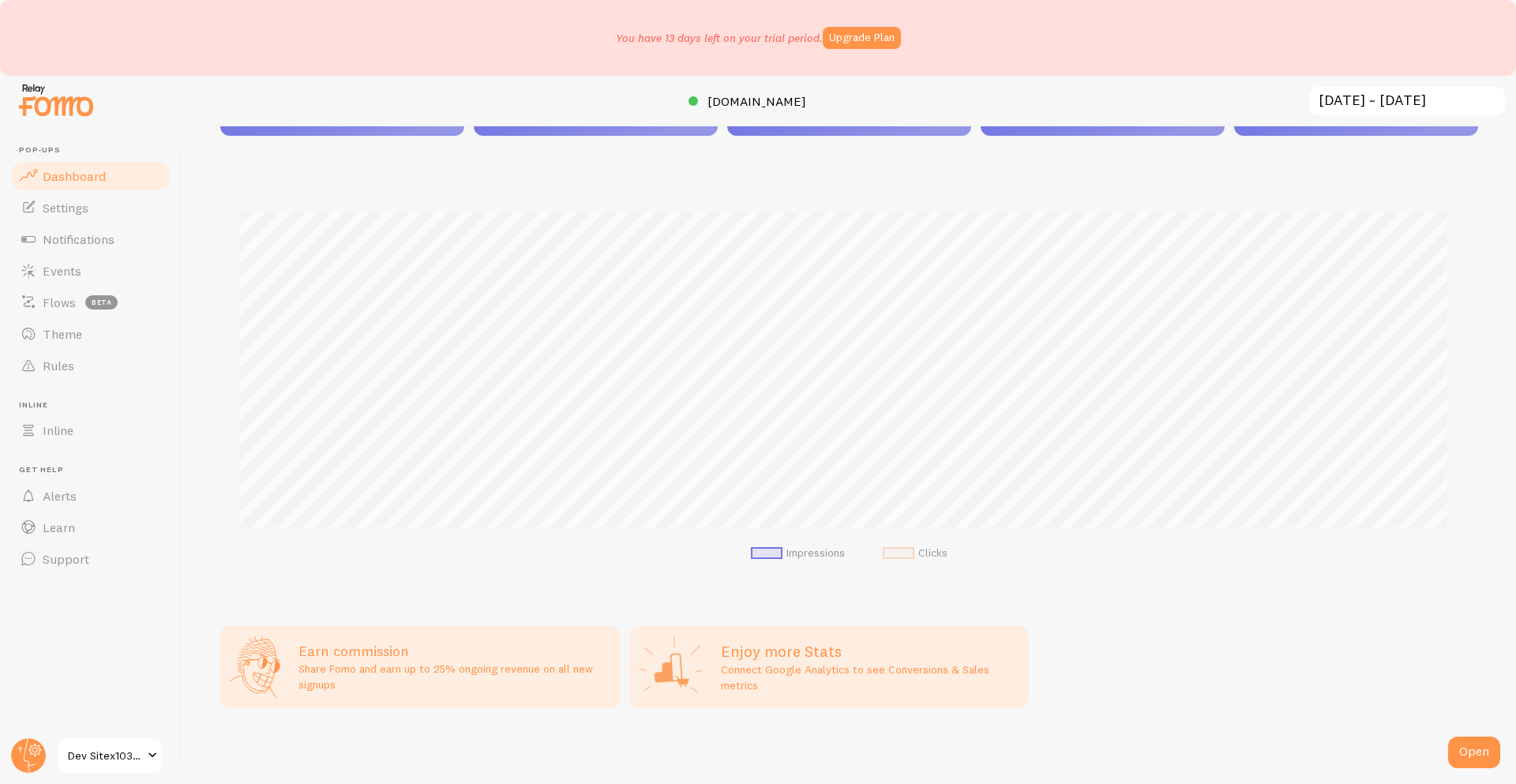
scroll to position [0, 0]
